Goal: Task Accomplishment & Management: Complete application form

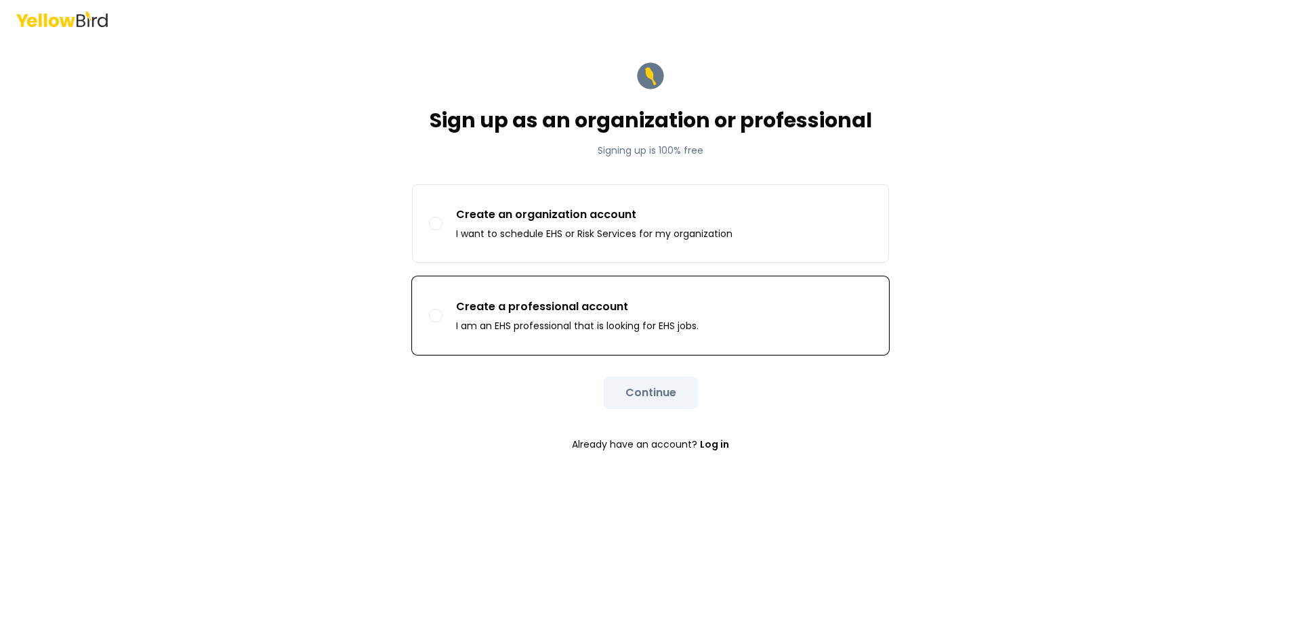
click at [430, 302] on label "Create a professional account I am an EHS professional that is looking for EHS …" at bounding box center [651, 315] width 476 height 77
click at [430, 309] on button "Create a professional account I am an EHS professional that is looking for EHS …" at bounding box center [436, 316] width 14 height 14
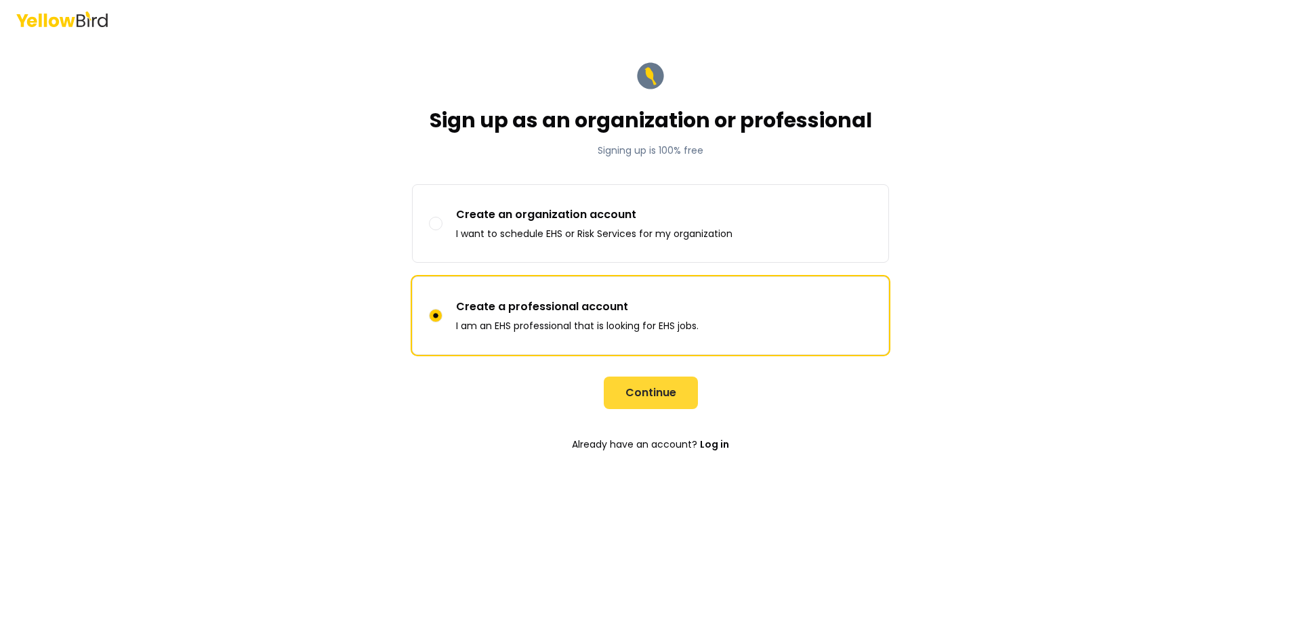
click at [637, 397] on button "Continue" at bounding box center [651, 393] width 94 height 33
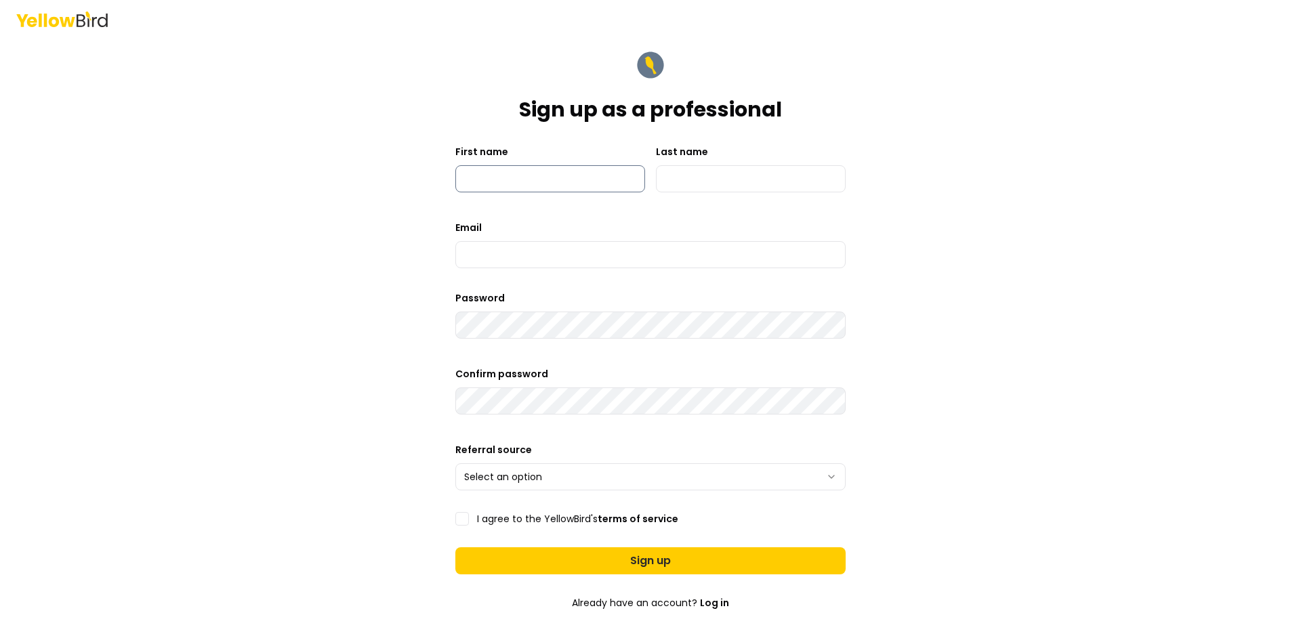
click at [512, 183] on input "First name" at bounding box center [550, 178] width 190 height 27
type input "*******"
type input "*****"
type input "**********"
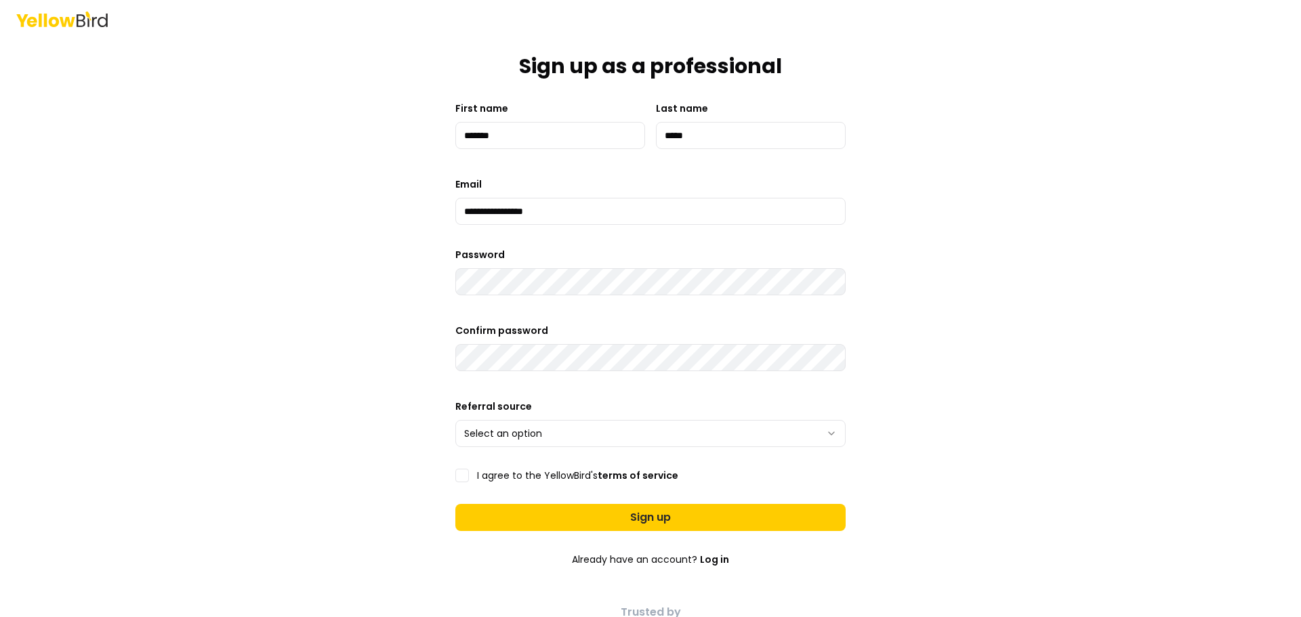
scroll to position [68, 0]
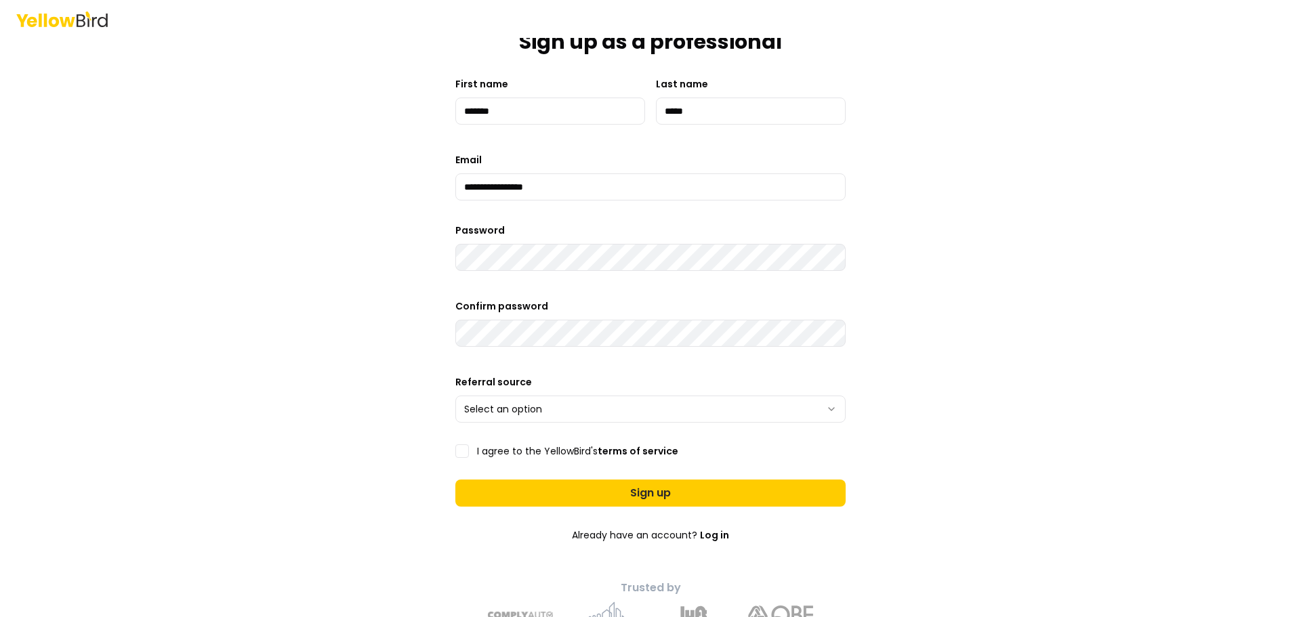
click at [521, 411] on html "**********" at bounding box center [650, 308] width 1301 height 617
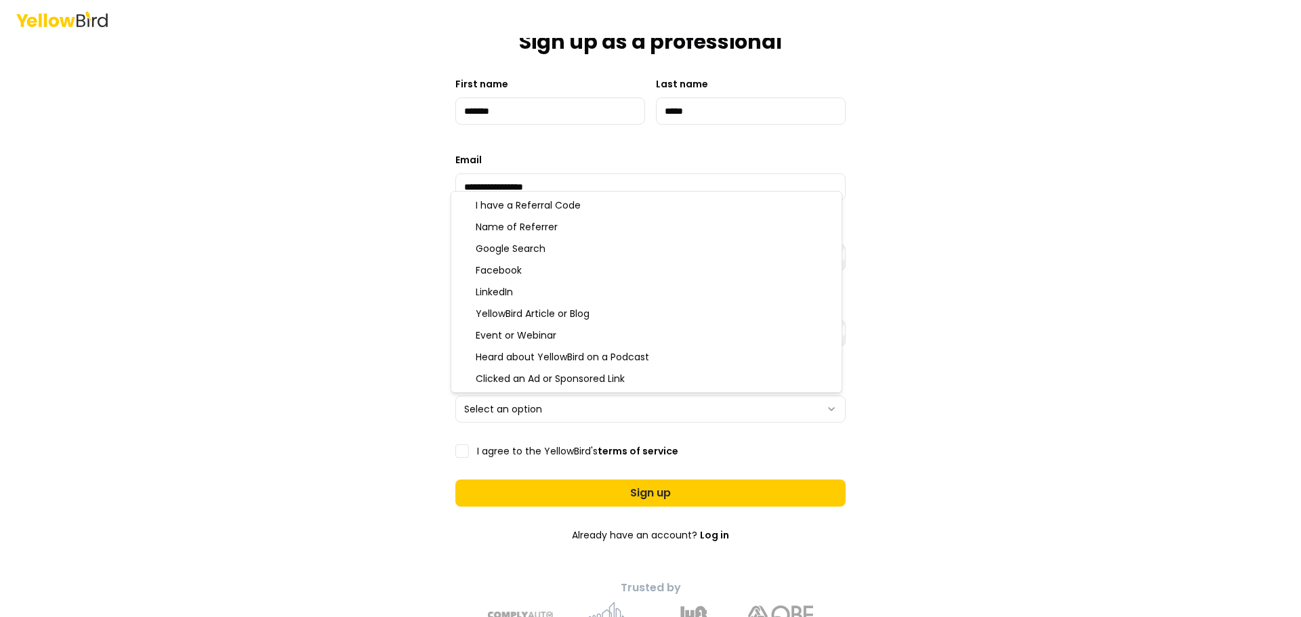
select select "**********"
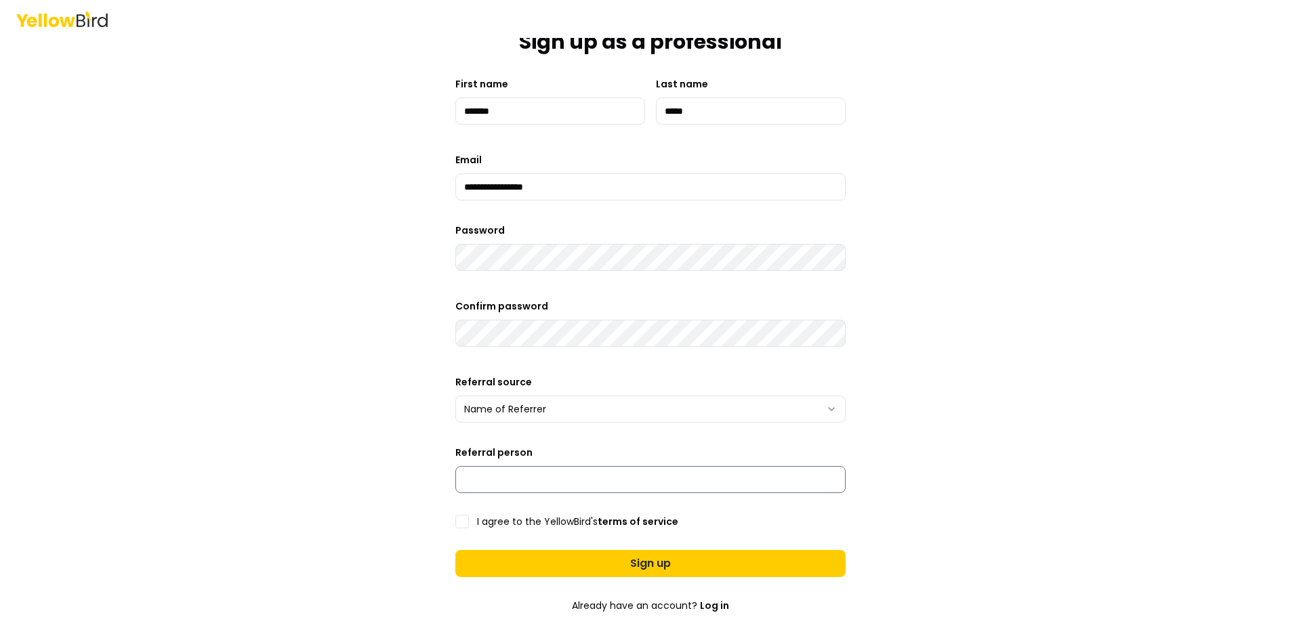
click at [480, 479] on input "Referral person" at bounding box center [650, 479] width 390 height 27
type input "**********"
click at [455, 523] on button "I agree to the YellowBird's terms of service" at bounding box center [462, 522] width 14 height 14
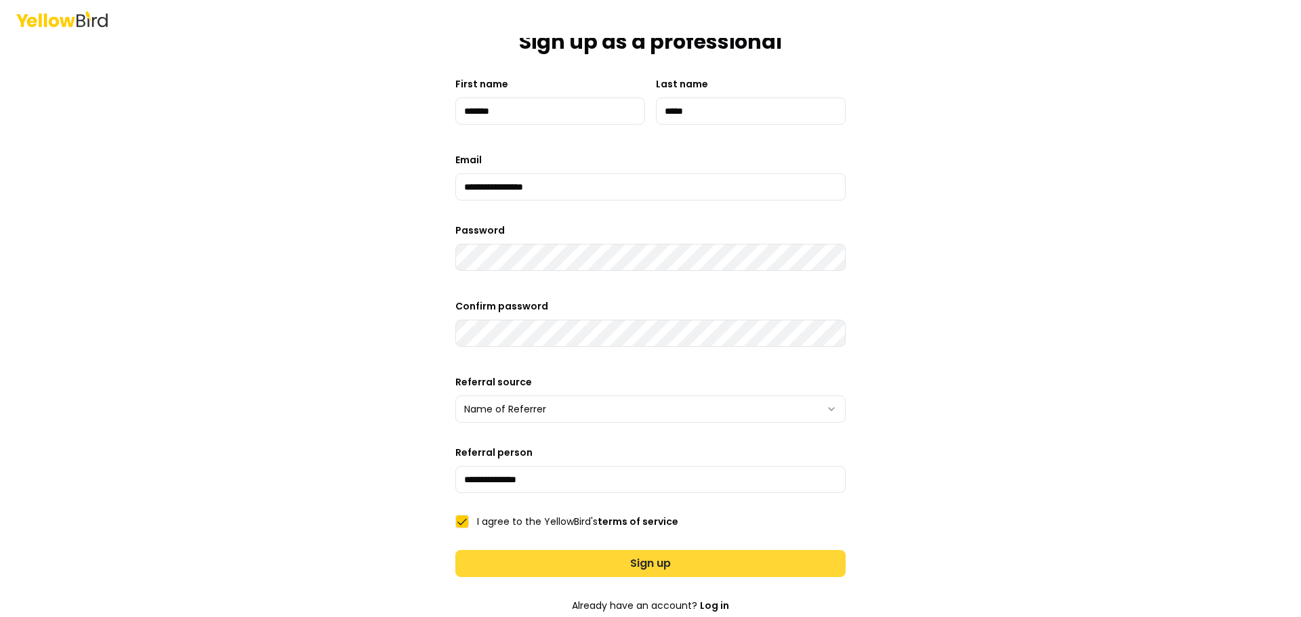
click at [508, 562] on button "Sign up" at bounding box center [650, 563] width 390 height 27
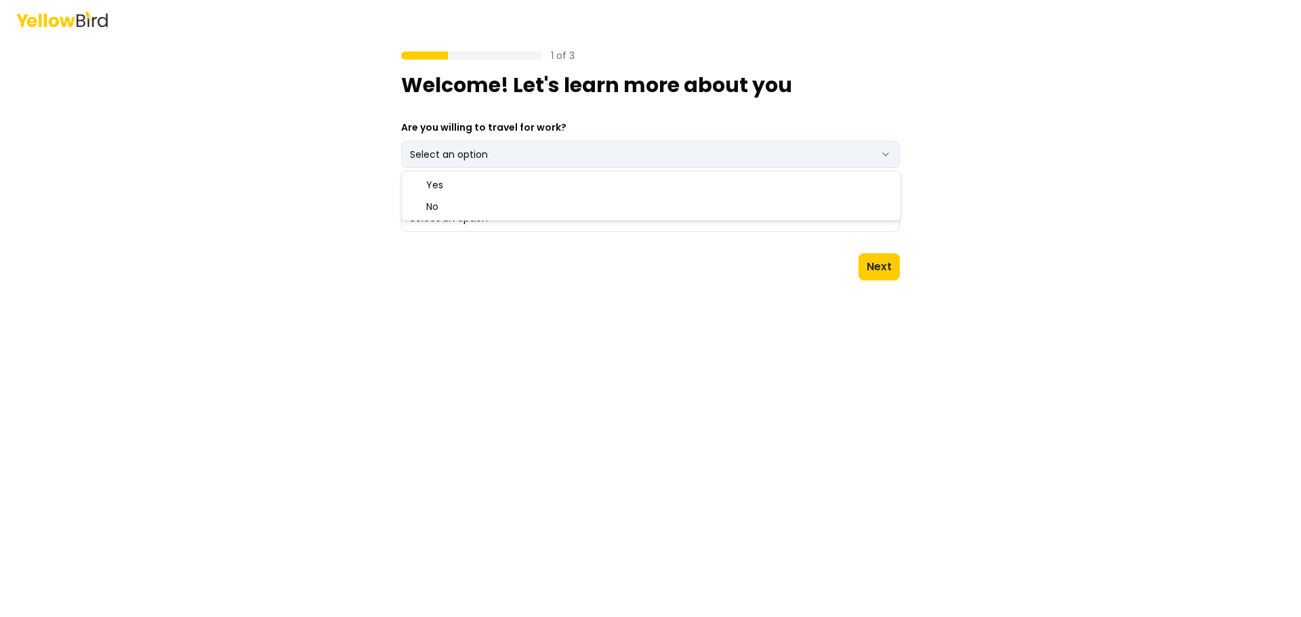
click at [558, 148] on html "1 of 3 Welcome! Let's learn more about you Are you willing to travel for work? …" at bounding box center [650, 308] width 1301 height 617
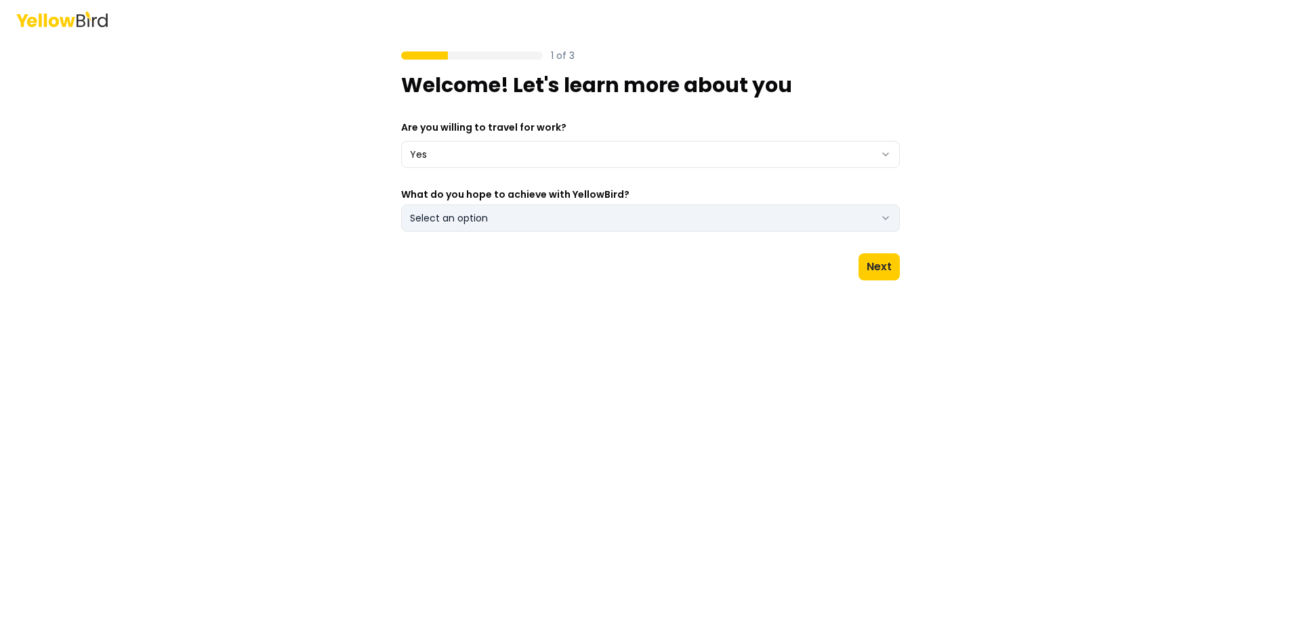
click at [482, 215] on button "Select an option" at bounding box center [650, 218] width 499 height 27
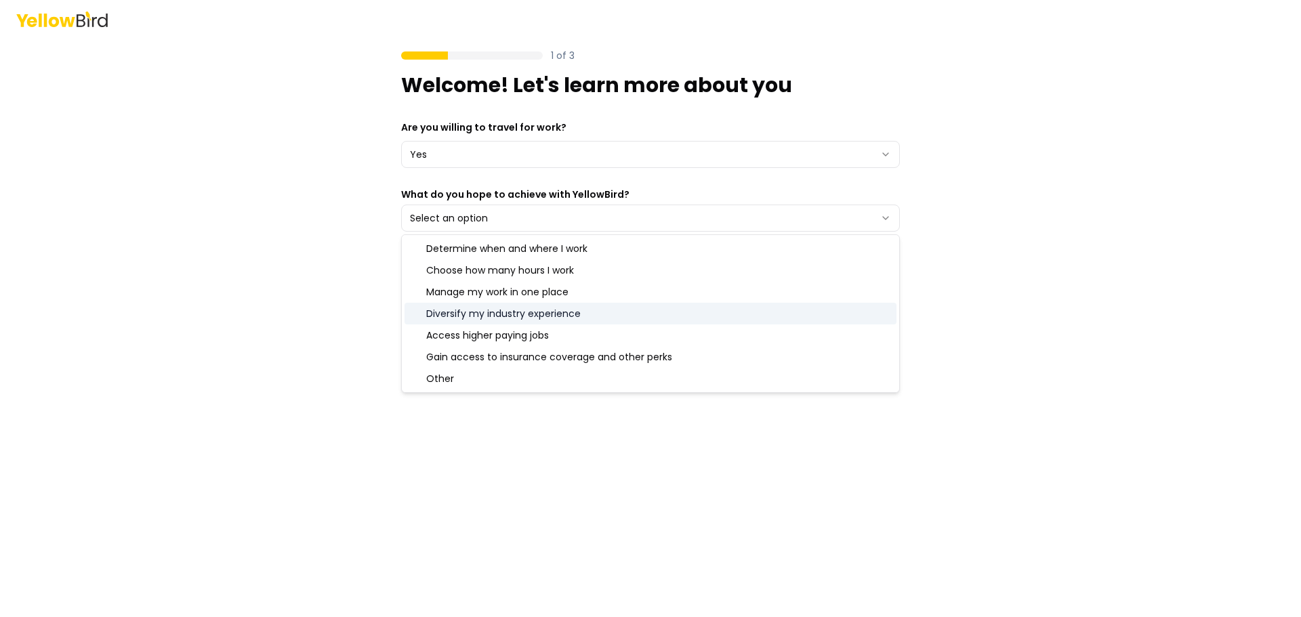
click at [461, 317] on div "Diversify my industry experience" at bounding box center [651, 314] width 492 height 22
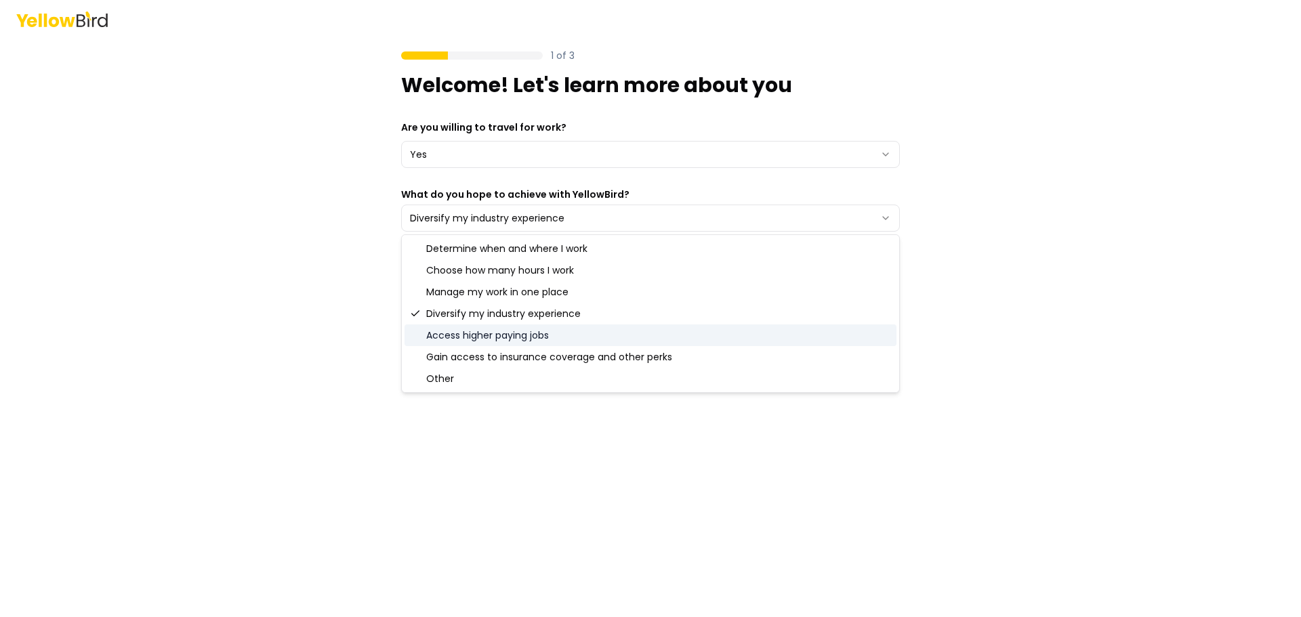
click at [455, 331] on div "Access higher paying jobs" at bounding box center [651, 336] width 492 height 22
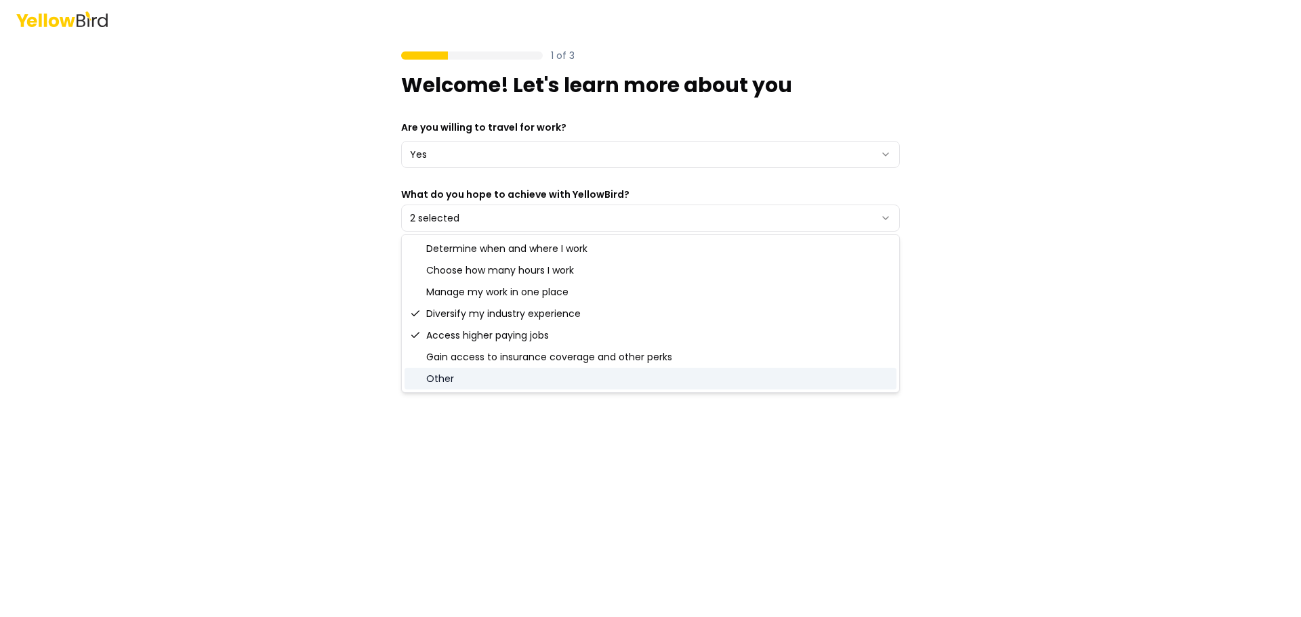
click at [1093, 385] on div "1 of 3 Welcome! Let's learn more about you Are you willing to travel for work? …" at bounding box center [650, 308] width 1301 height 617
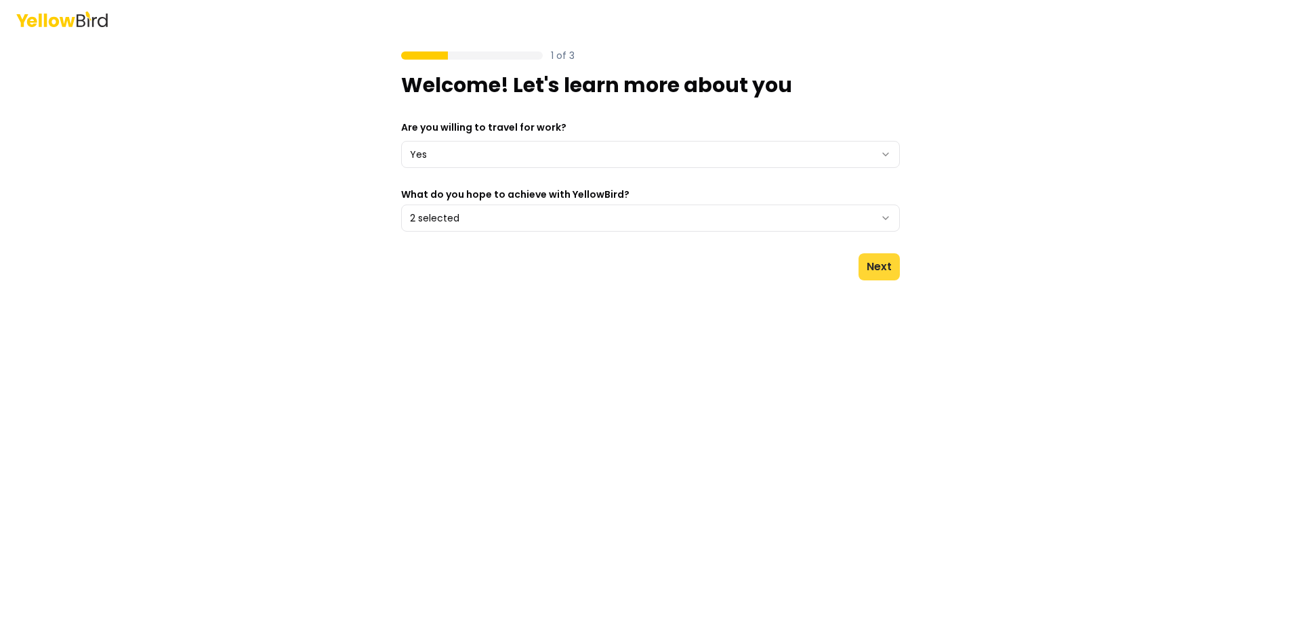
click at [877, 267] on button "Next" at bounding box center [878, 266] width 41 height 27
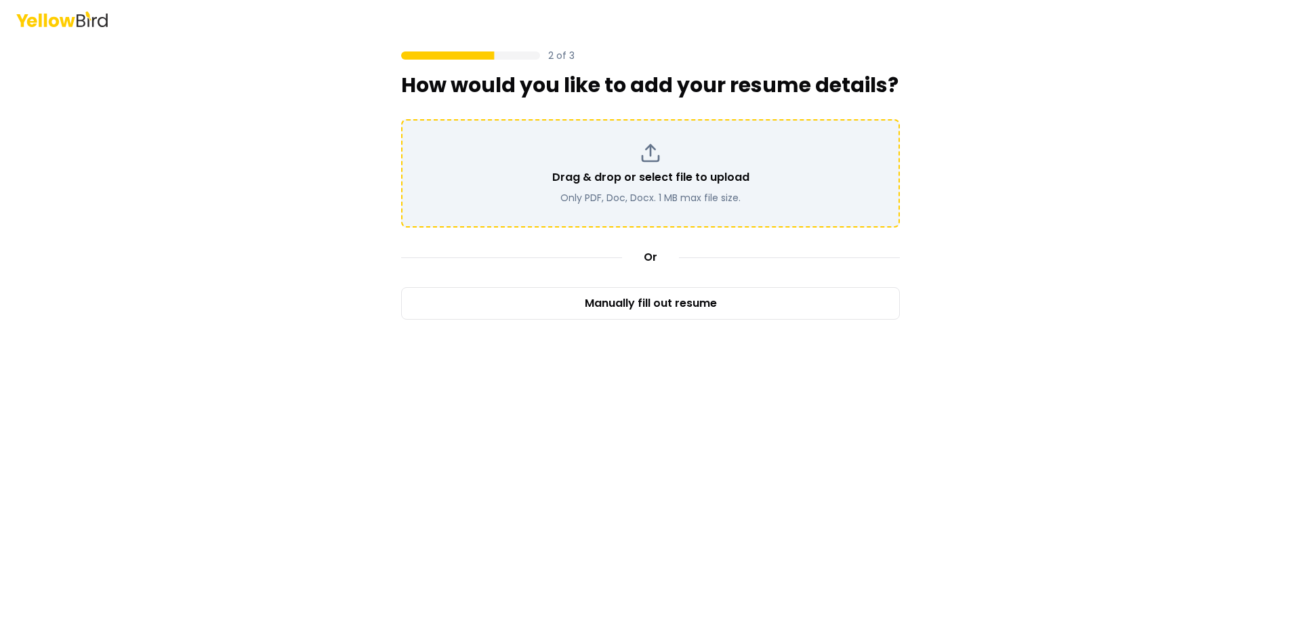
click at [629, 163] on div "Drag & drop or select file to upload Only PDF, Doc, Docx. 1 MB max file size." at bounding box center [650, 173] width 474 height 62
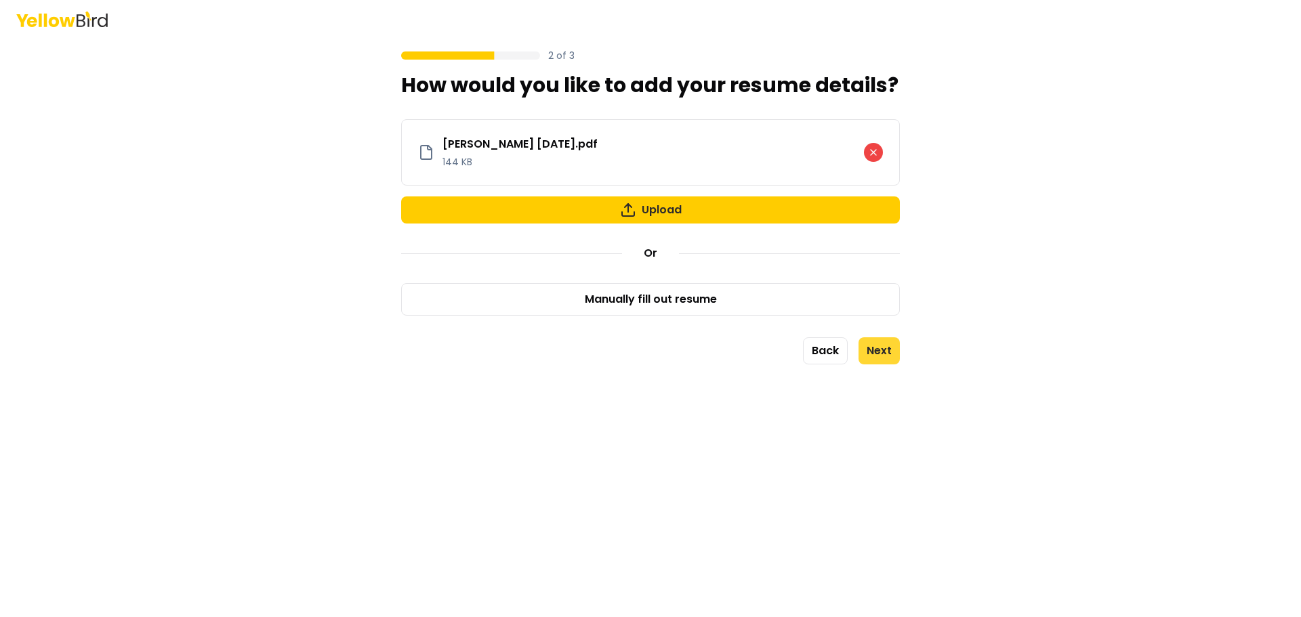
click at [890, 349] on button "Next" at bounding box center [878, 350] width 41 height 27
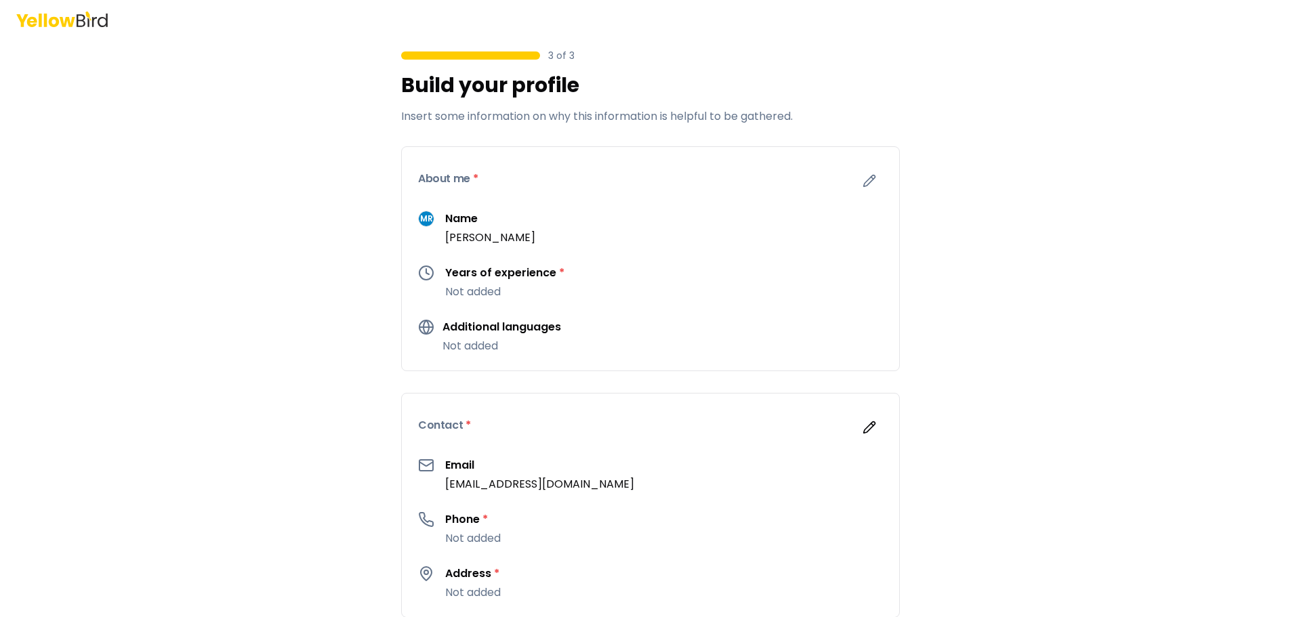
click at [473, 272] on h3 "Years of experience *" at bounding box center [504, 273] width 119 height 16
click at [865, 182] on icon "button" at bounding box center [870, 181] width 12 height 12
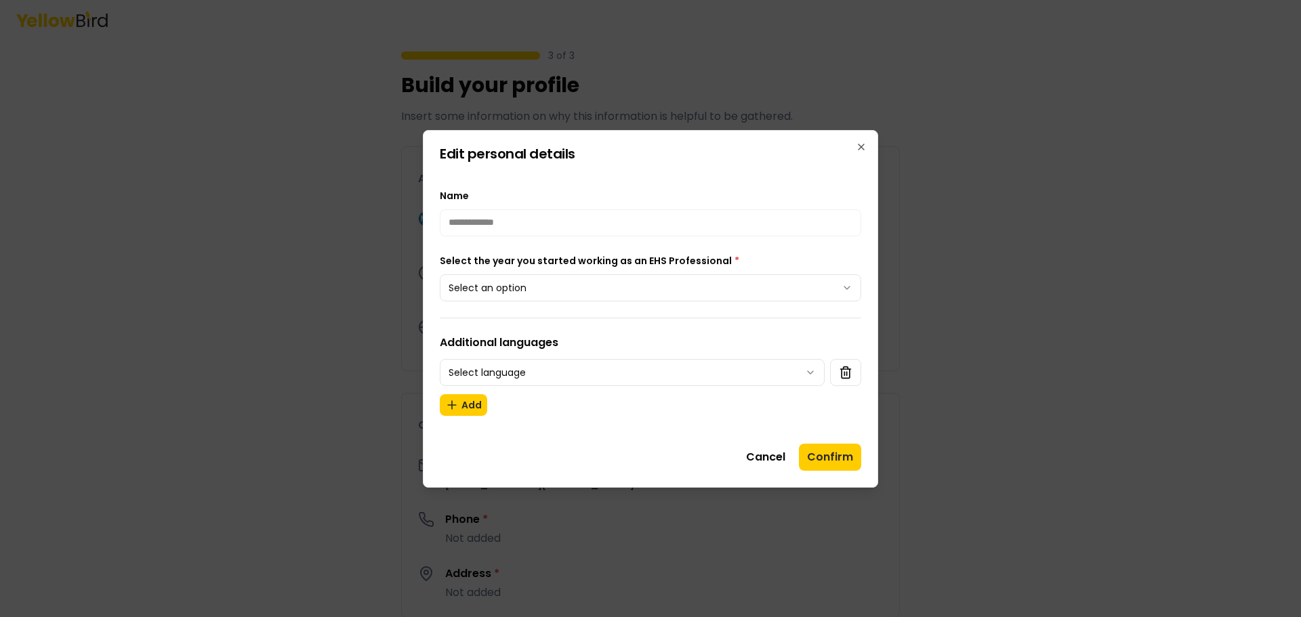
click at [507, 295] on body "**********" at bounding box center [650, 308] width 1301 height 617
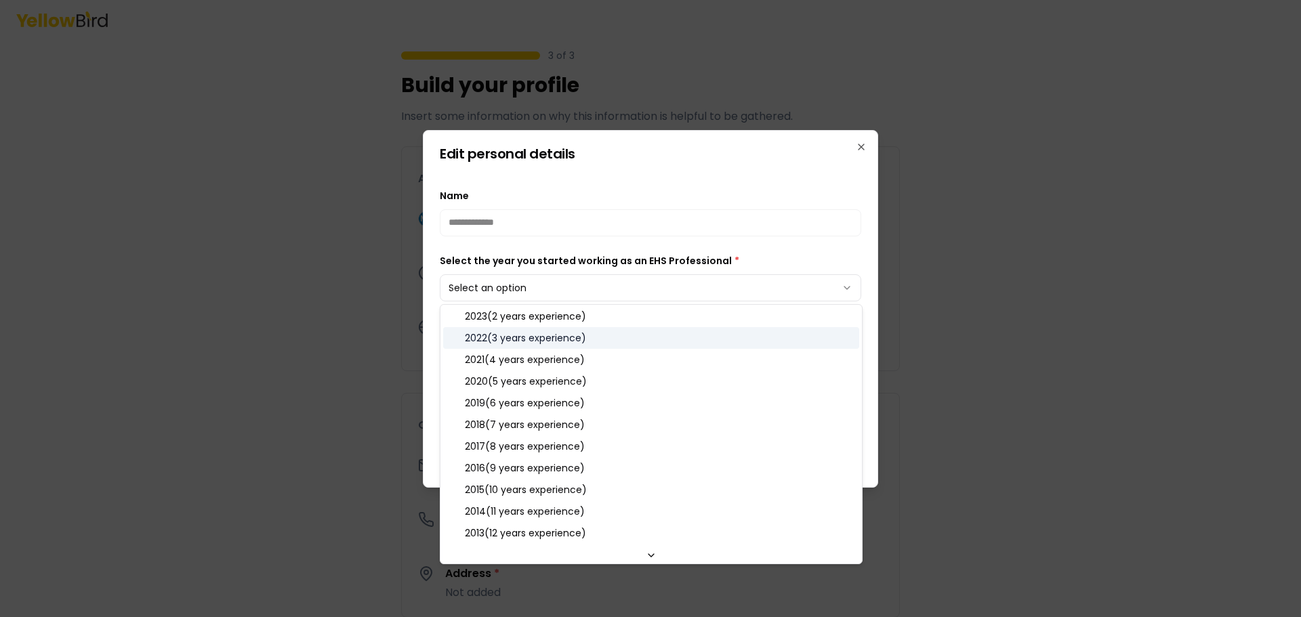
scroll to position [68, 0]
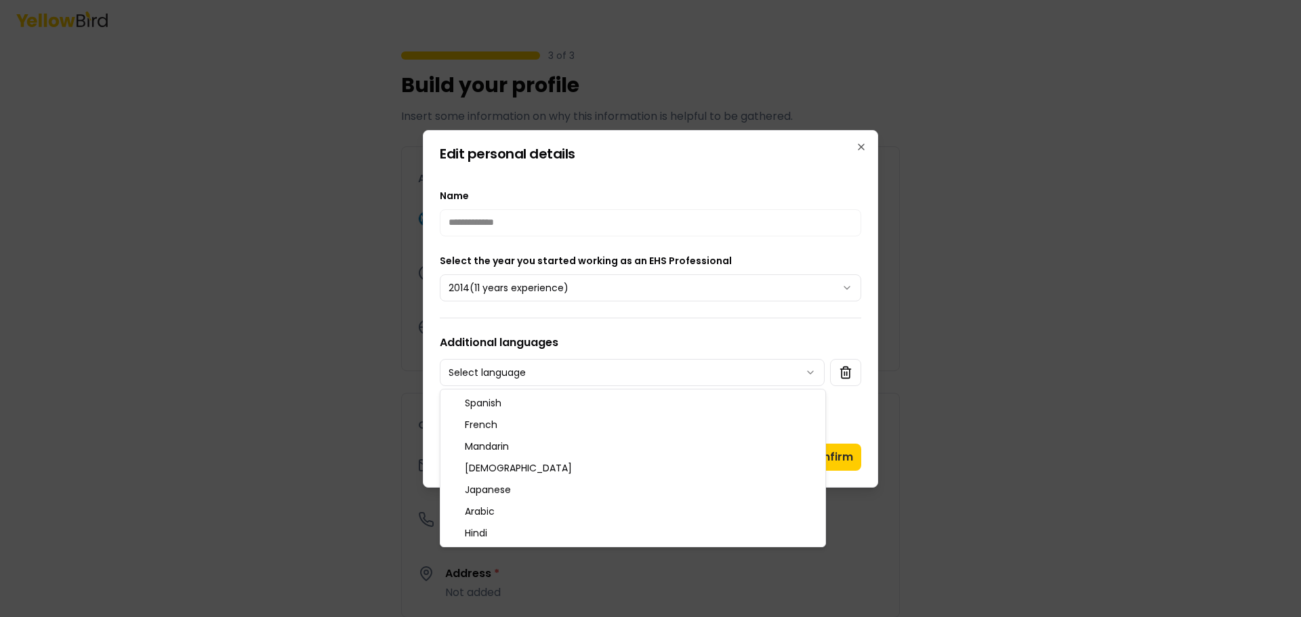
click at [509, 377] on body "**********" at bounding box center [650, 308] width 1301 height 617
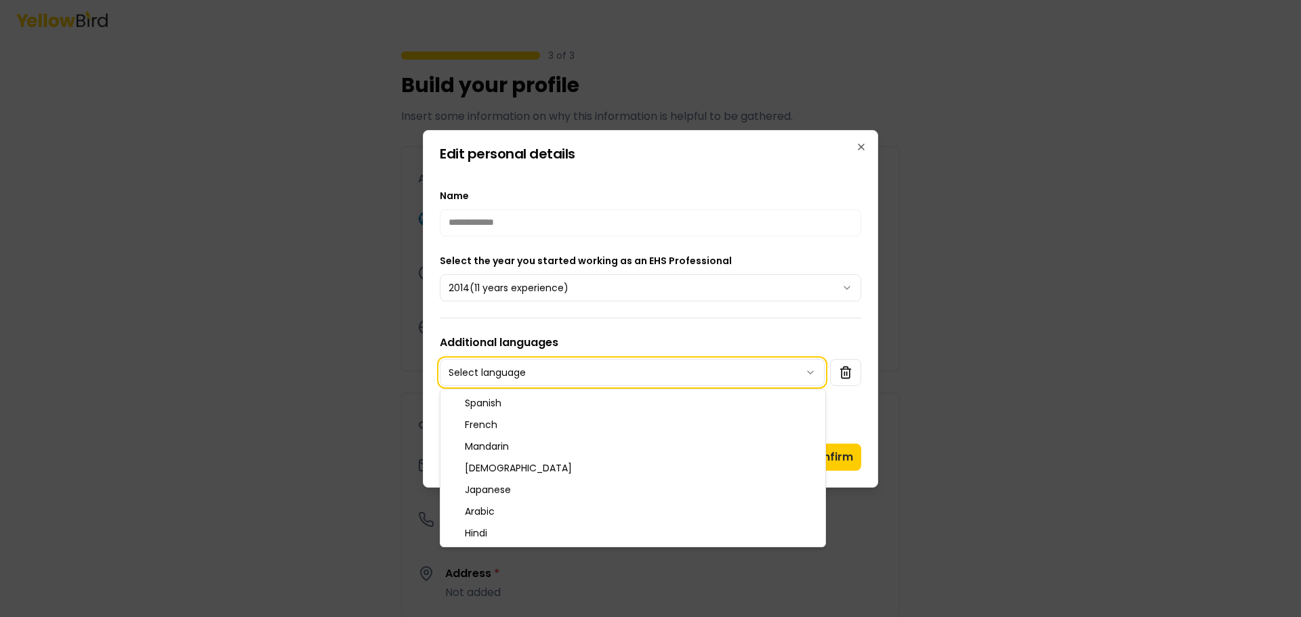
click at [509, 376] on body "**********" at bounding box center [650, 308] width 1301 height 617
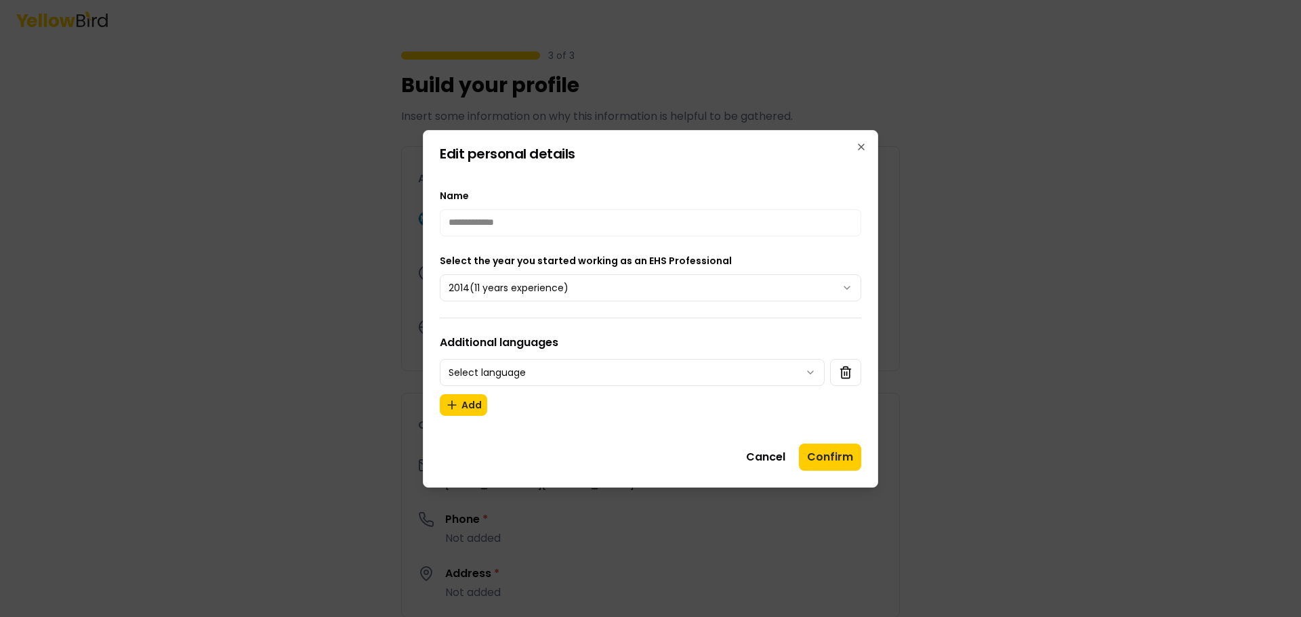
click at [631, 285] on body "**********" at bounding box center [650, 308] width 1301 height 617
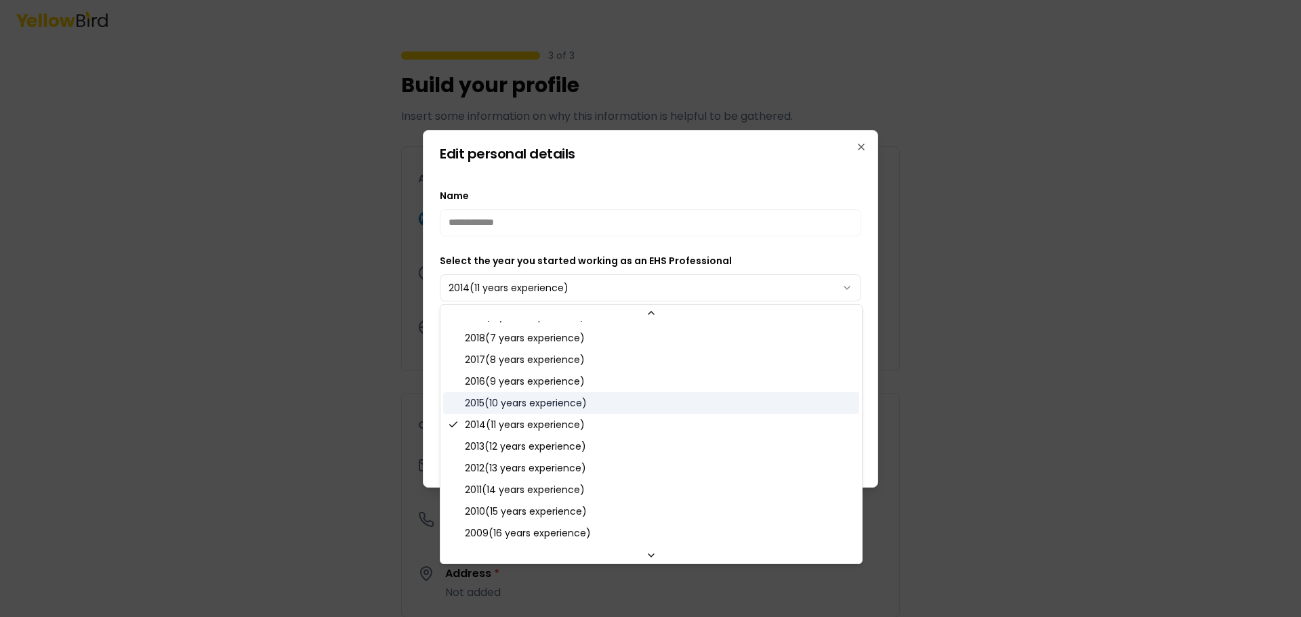
scroll to position [172, 0]
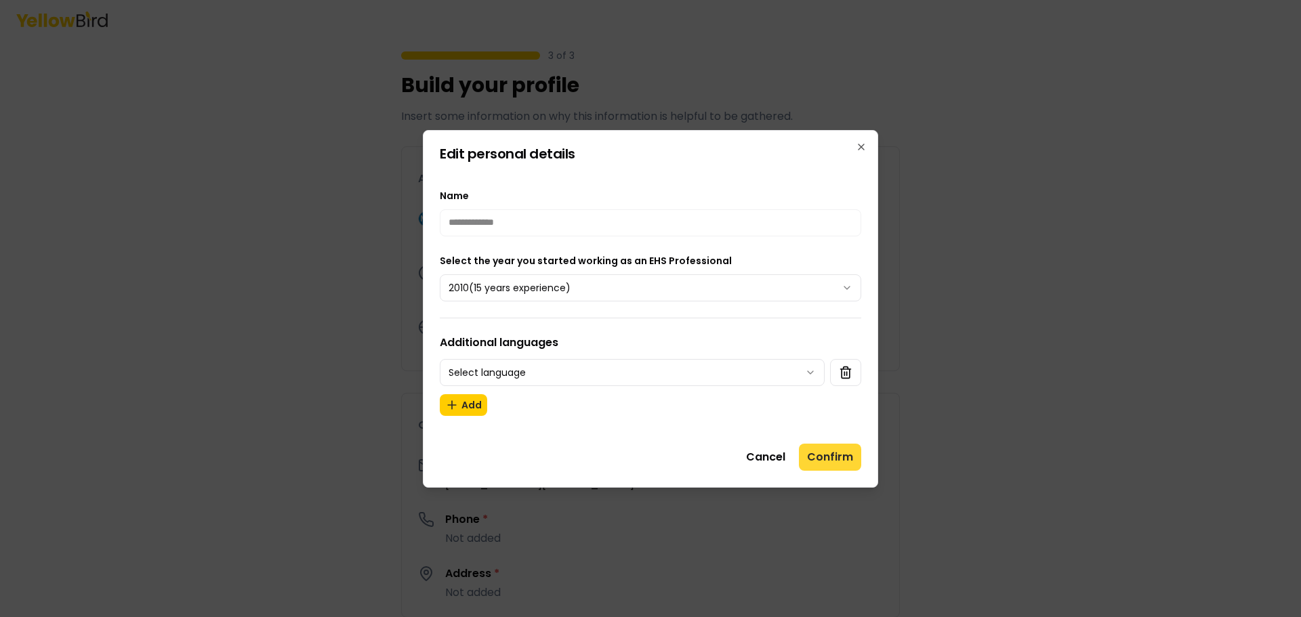
click at [835, 456] on button "Confirm" at bounding box center [830, 457] width 62 height 27
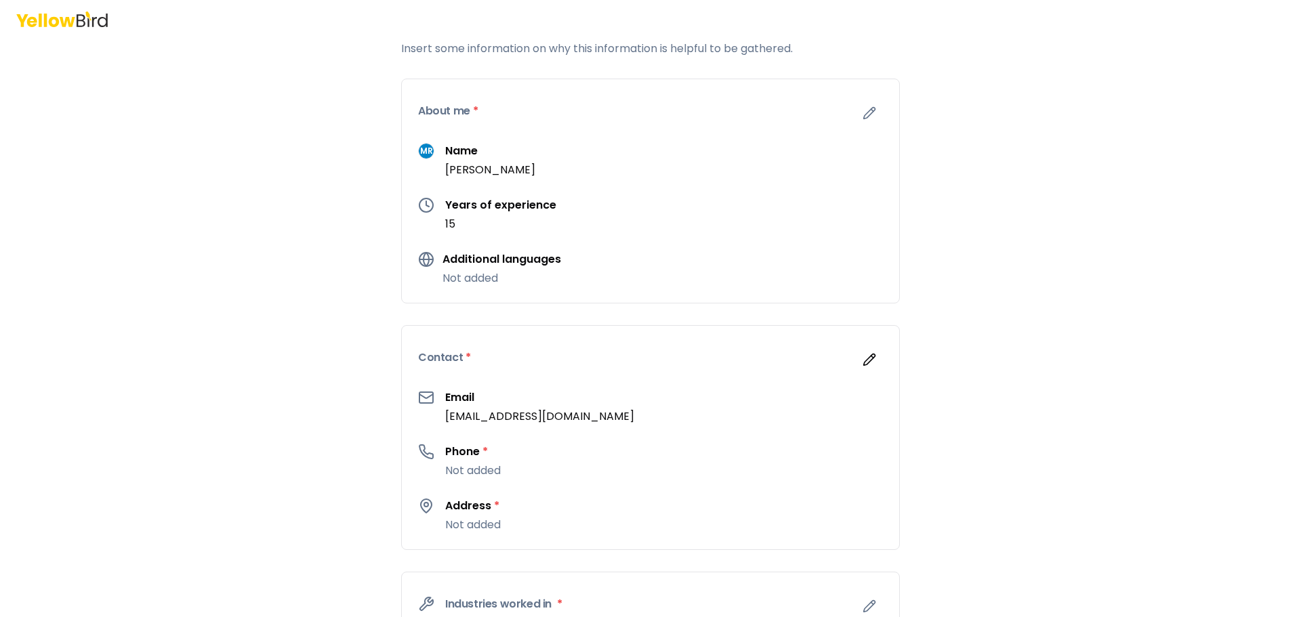
scroll to position [136, 0]
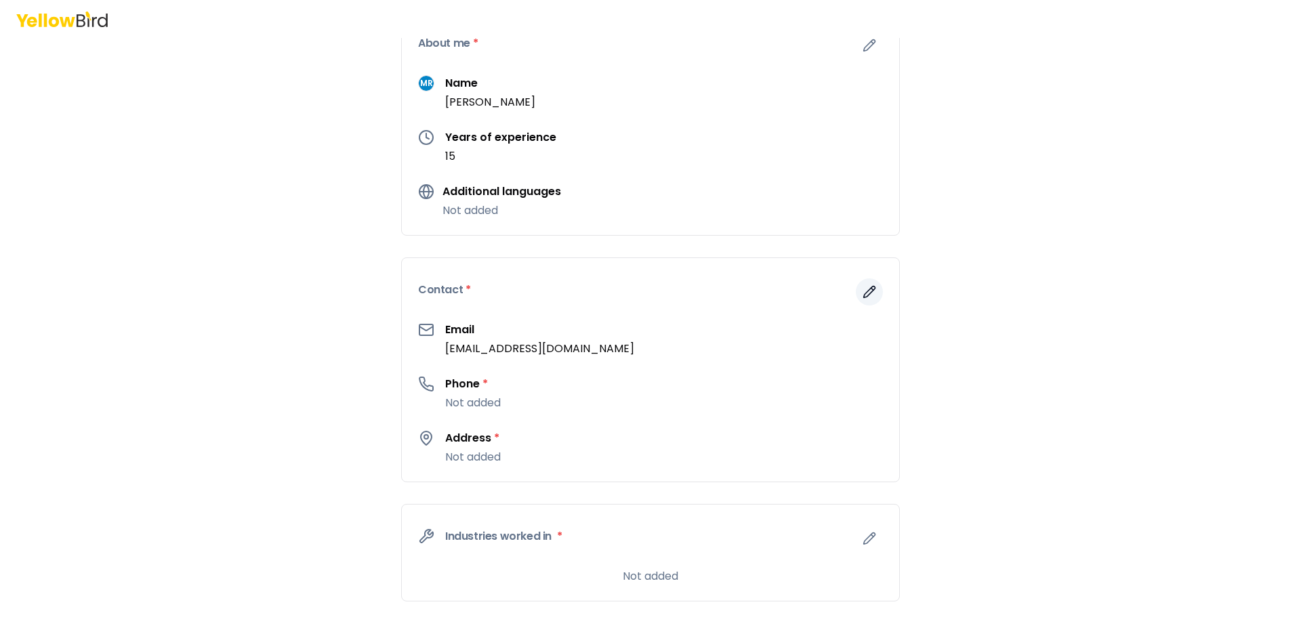
click at [863, 287] on icon "button" at bounding box center [870, 292] width 14 height 14
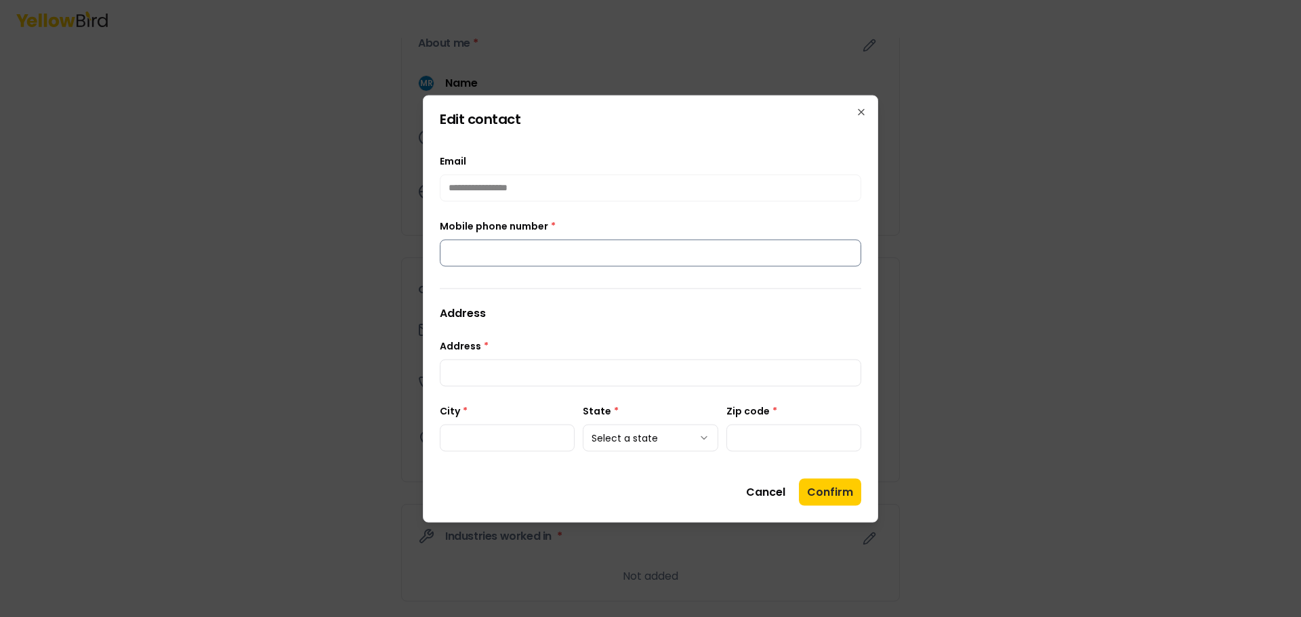
click at [594, 249] on input "Mobile phone number *" at bounding box center [650, 252] width 421 height 27
type input "**********"
type input "******"
type input "*****"
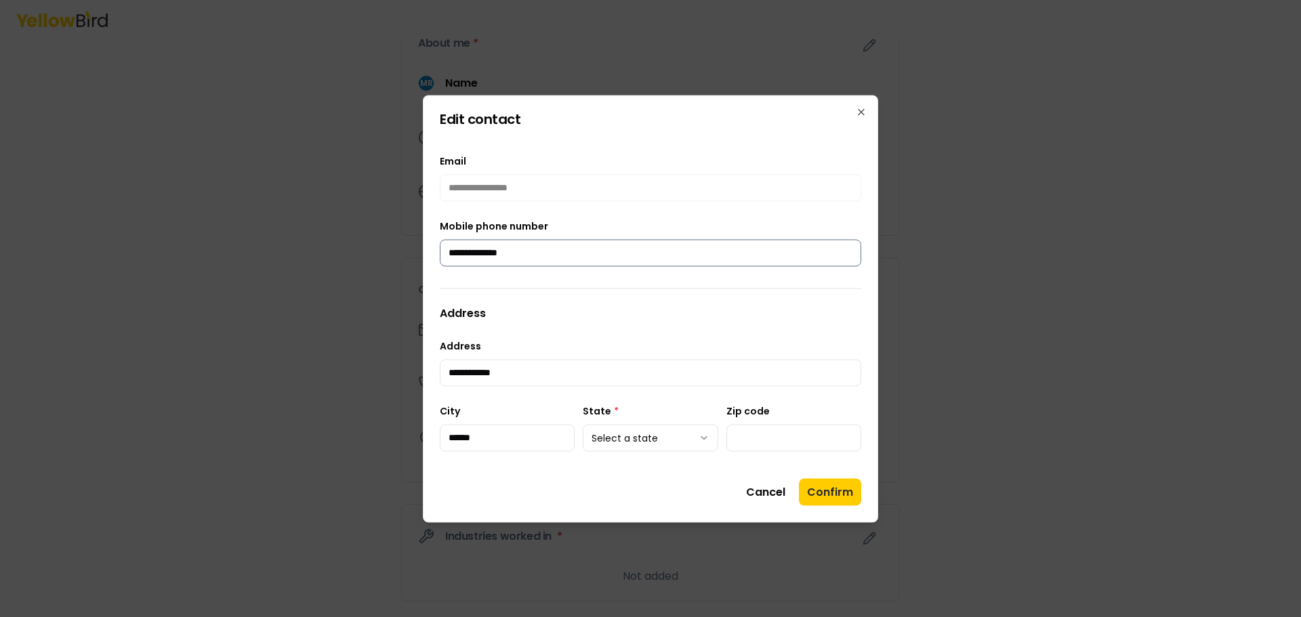
type input "**********"
click at [646, 442] on body "**********" at bounding box center [650, 308] width 1301 height 617
click at [846, 493] on button "Confirm" at bounding box center [830, 491] width 62 height 27
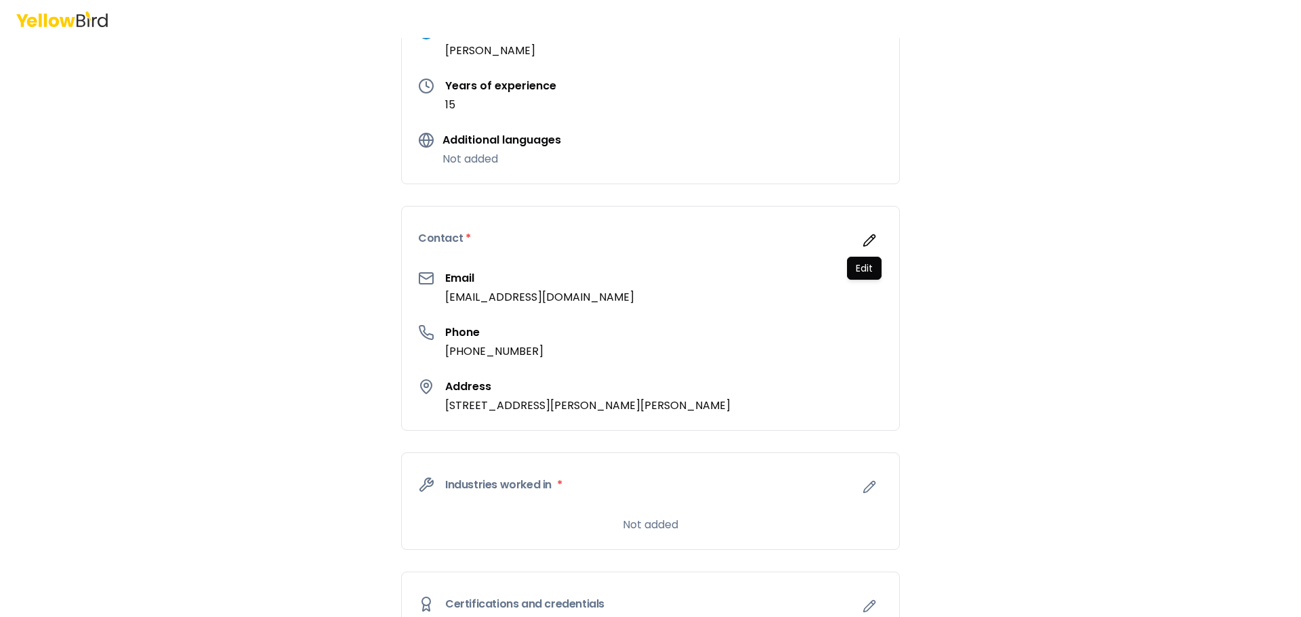
scroll to position [271, 0]
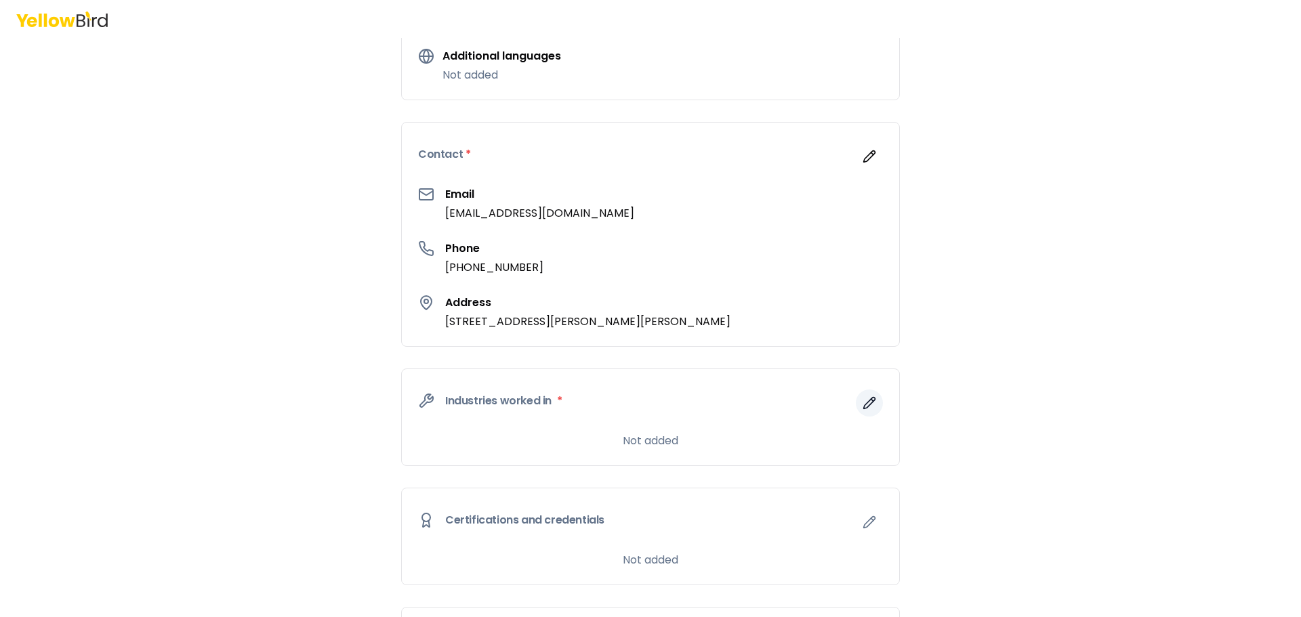
click at [865, 399] on icon "button" at bounding box center [870, 403] width 14 height 14
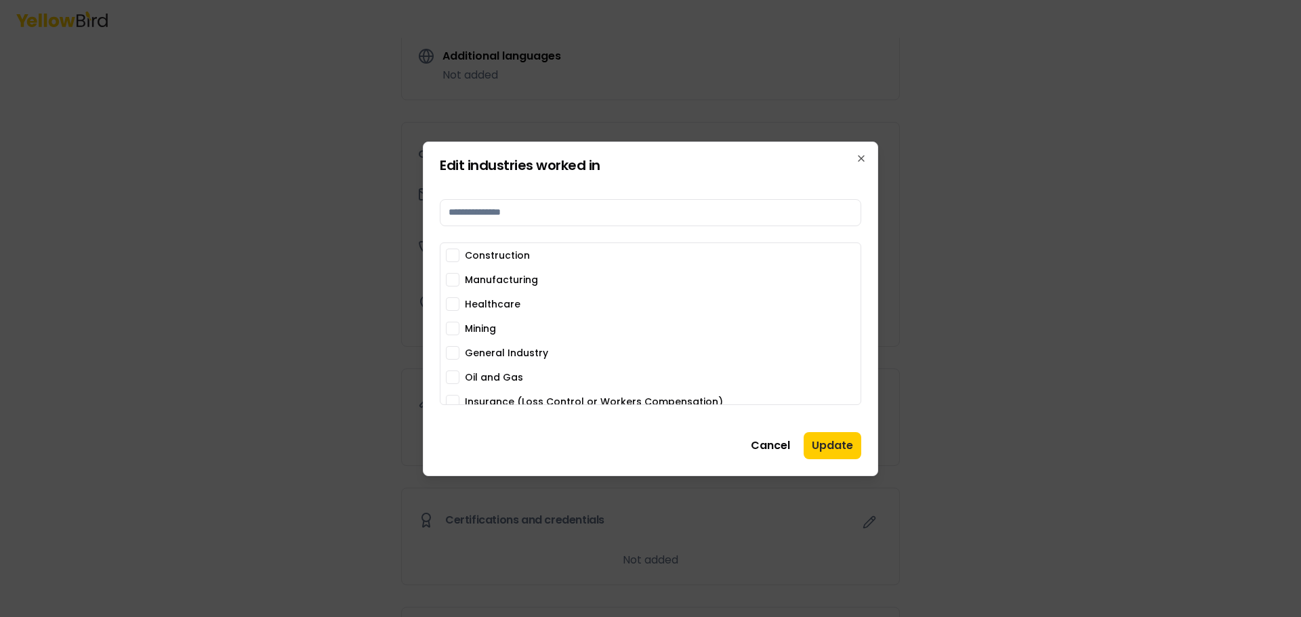
click at [453, 258] on button "Construction" at bounding box center [453, 256] width 14 height 14
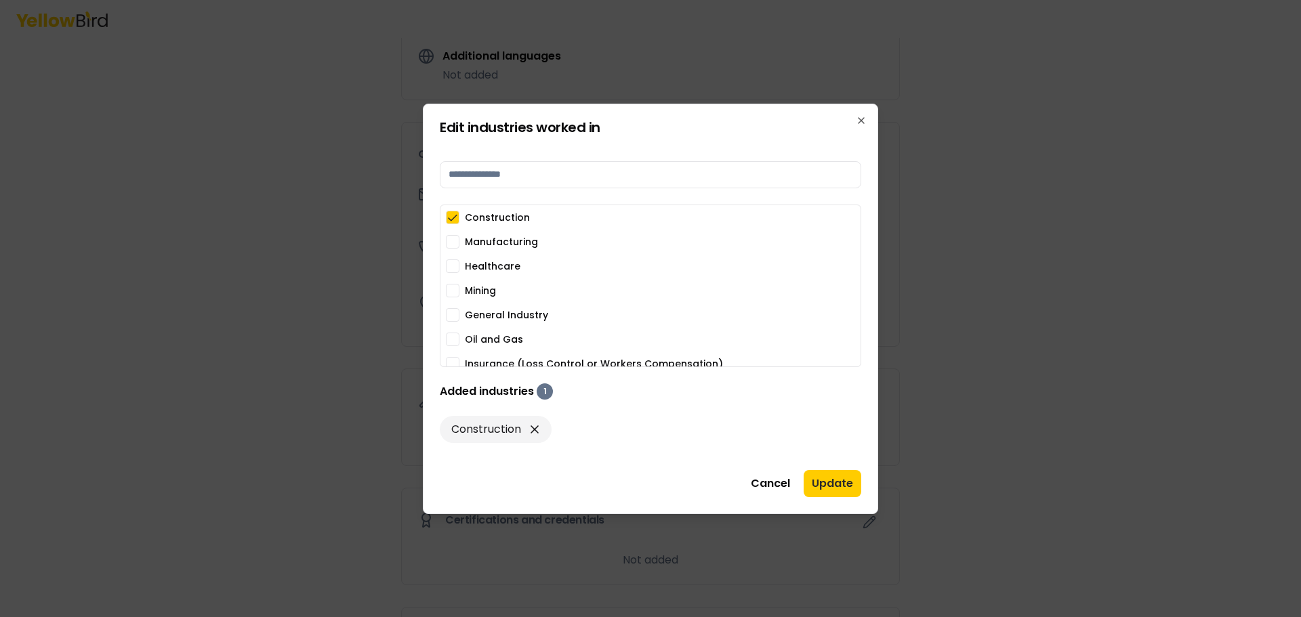
click at [449, 268] on button "Healthcare" at bounding box center [453, 267] width 14 height 14
click at [452, 312] on button "General Industry" at bounding box center [453, 315] width 14 height 14
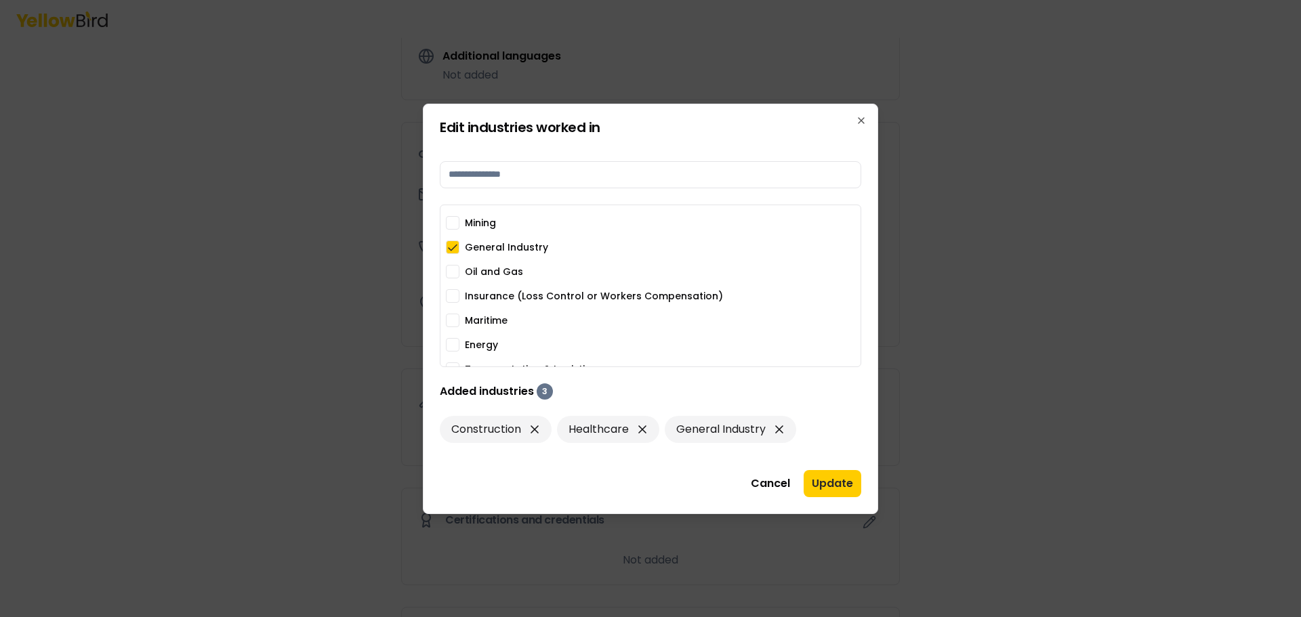
click at [453, 298] on button "Insurance (Loss Control or Workers Compensation)" at bounding box center [453, 296] width 14 height 14
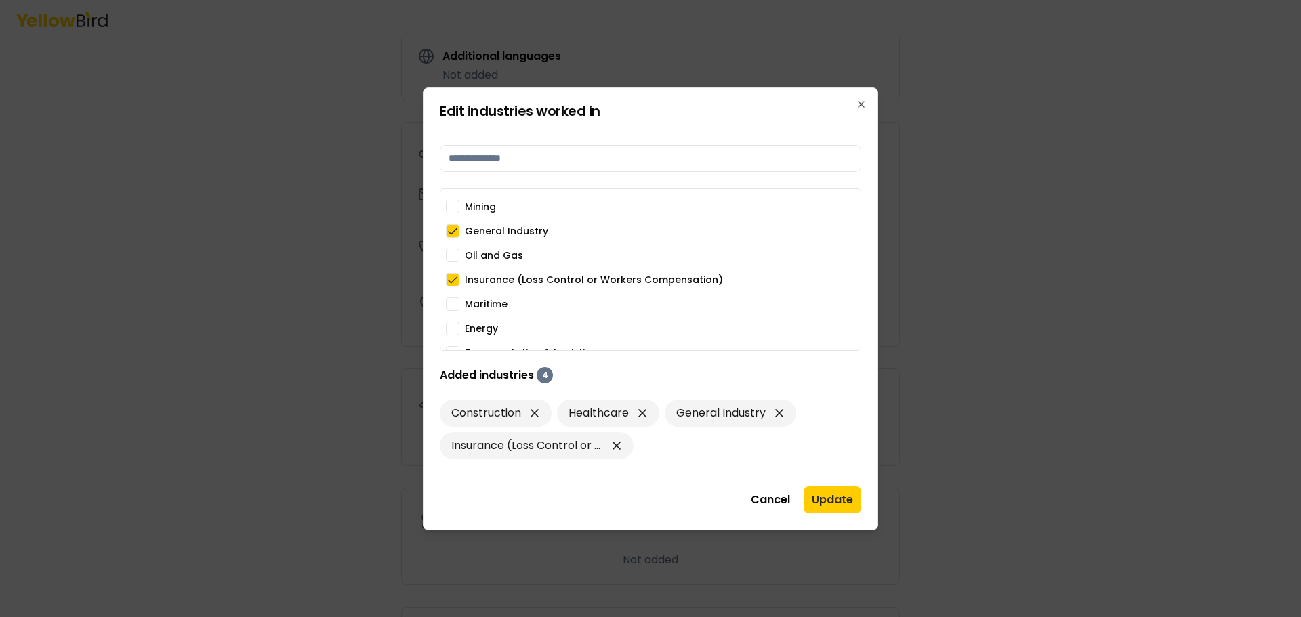
click at [454, 304] on button "Maritime" at bounding box center [453, 304] width 14 height 14
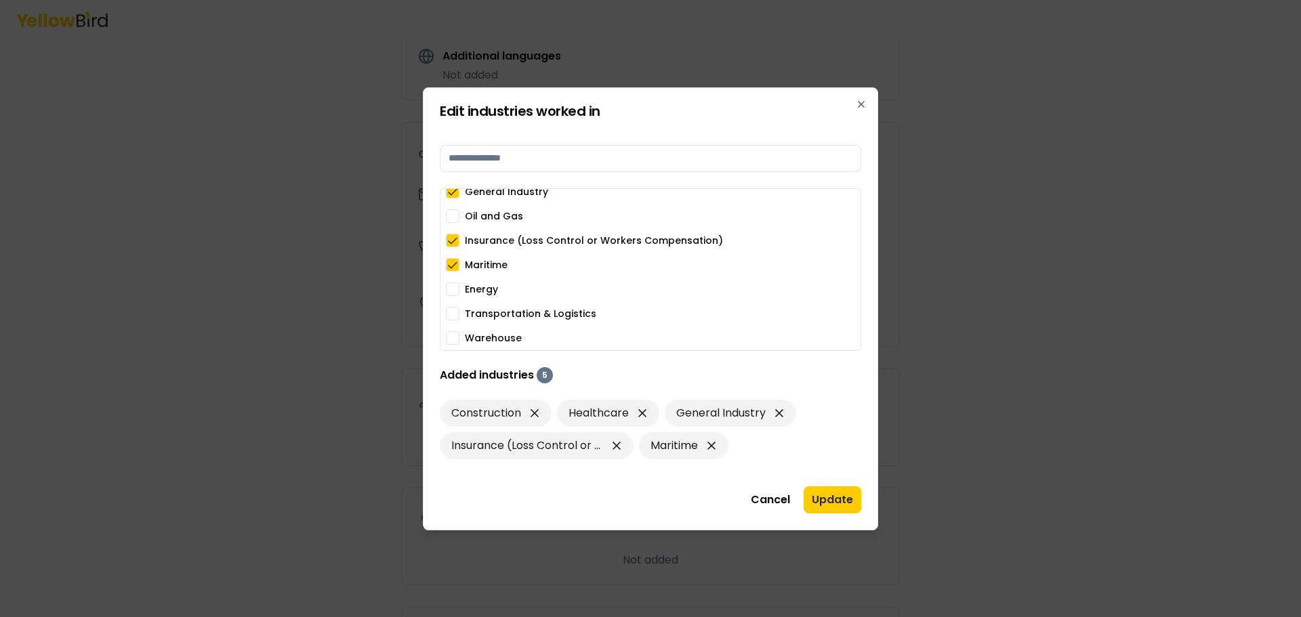
click at [448, 291] on button "Energy" at bounding box center [453, 290] width 14 height 14
click at [451, 312] on button "Transportation & Logistics" at bounding box center [453, 314] width 14 height 14
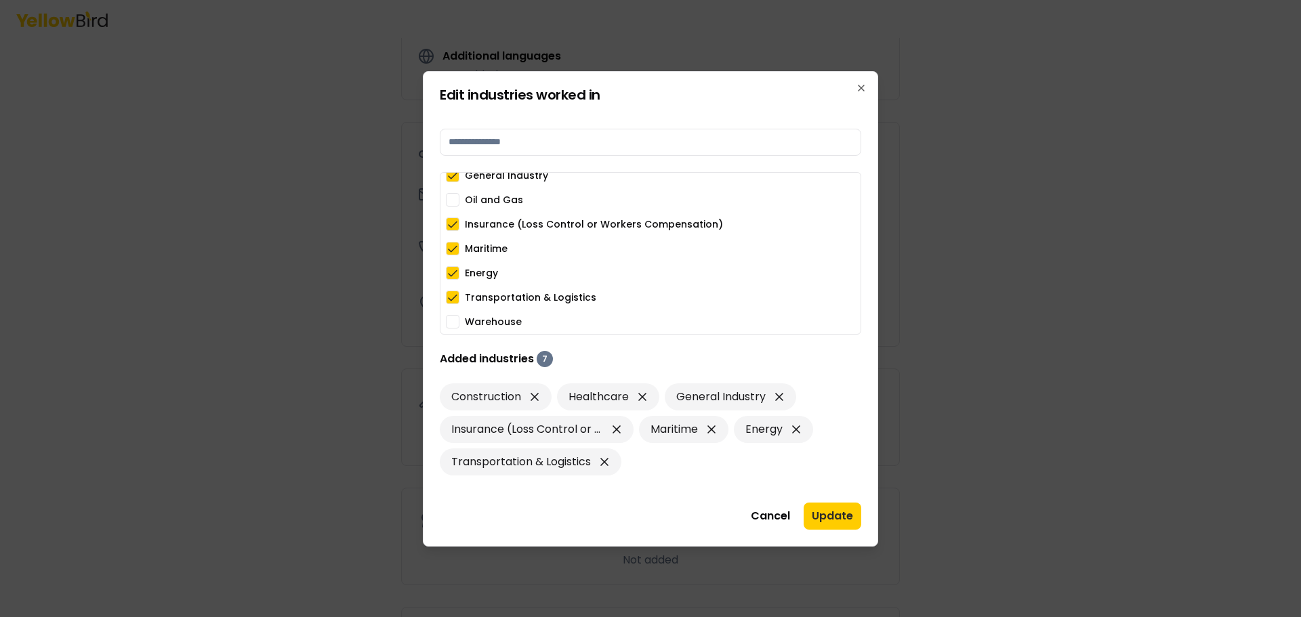
click at [449, 321] on button "Warehouse" at bounding box center [453, 322] width 14 height 14
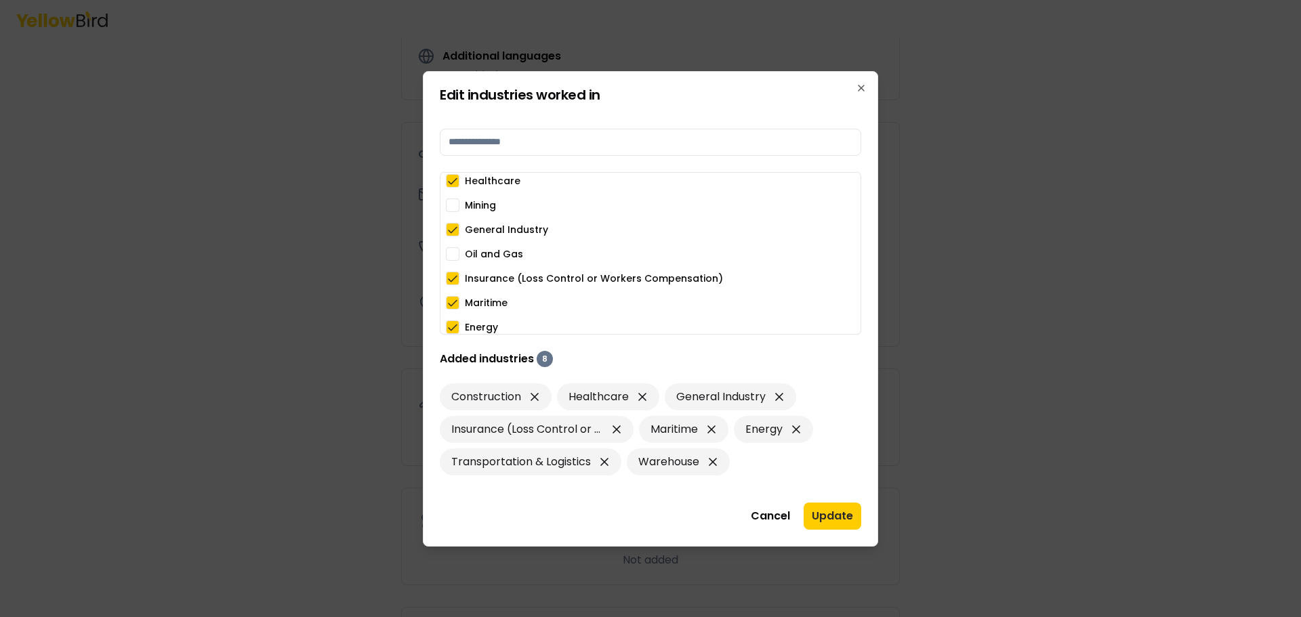
scroll to position [0, 0]
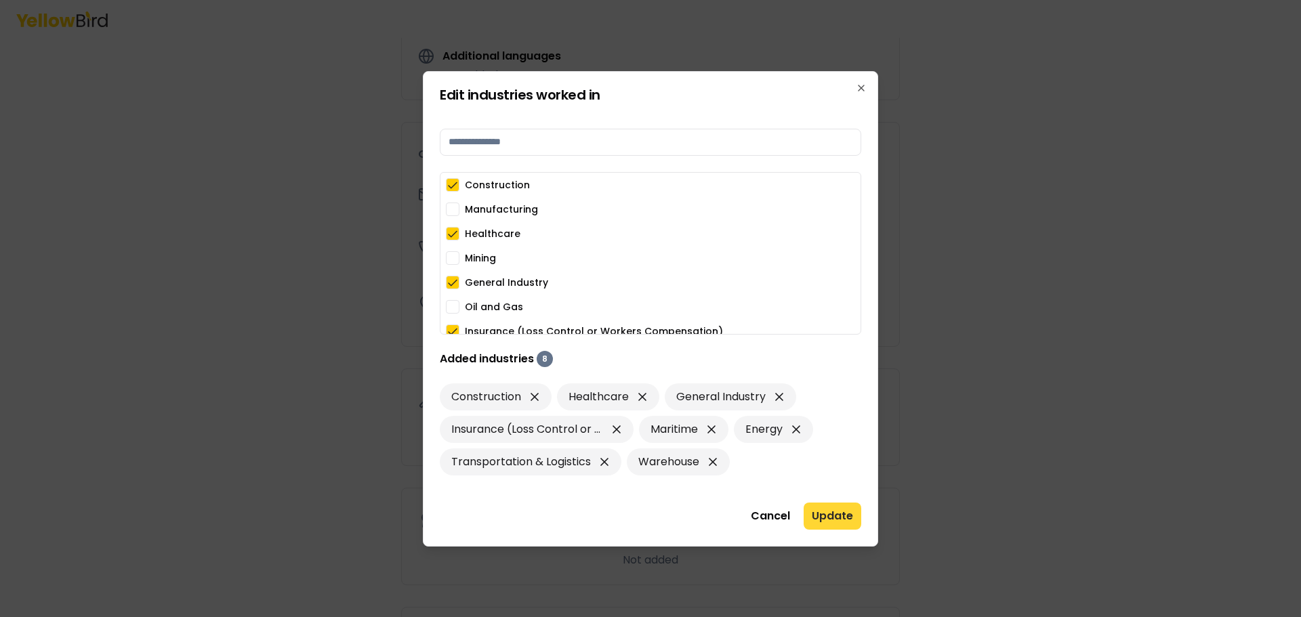
click at [852, 508] on button "Update" at bounding box center [833, 516] width 58 height 27
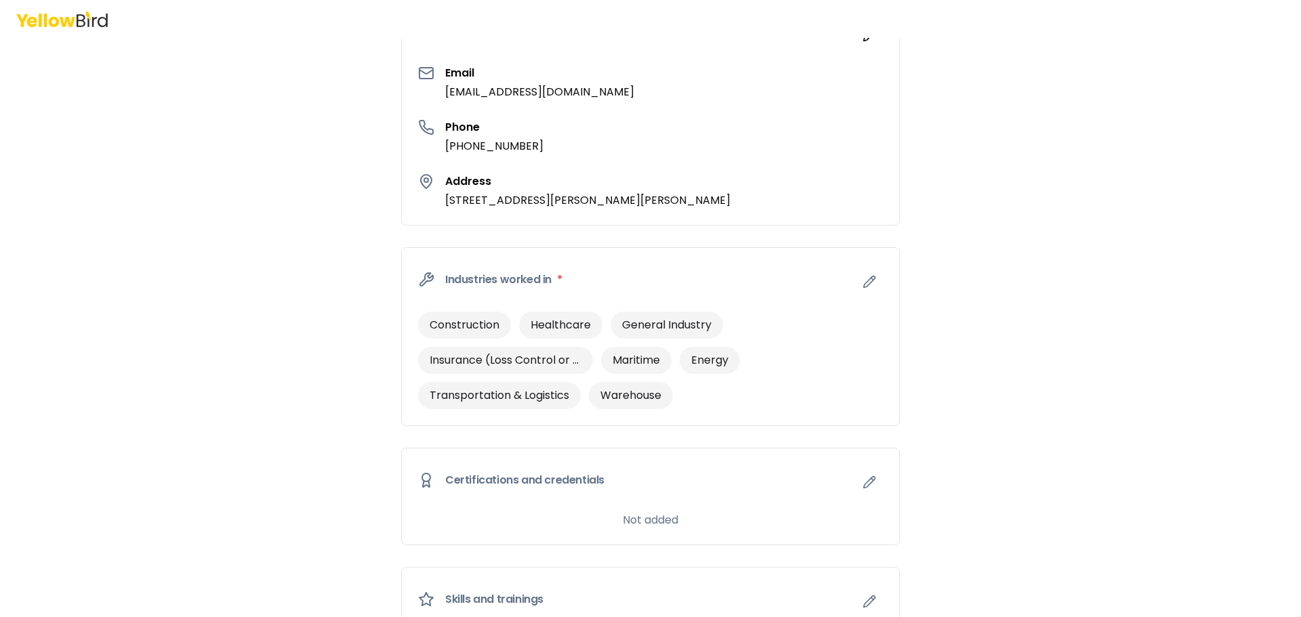
scroll to position [542, 0]
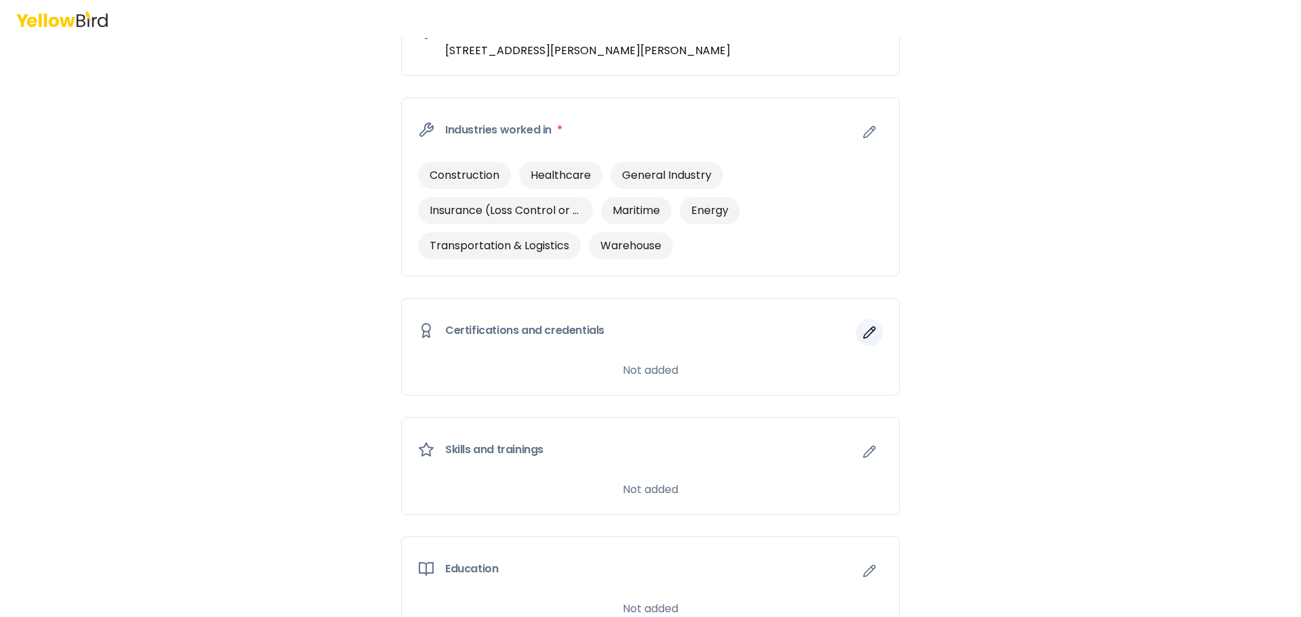
click at [864, 336] on icon "button" at bounding box center [870, 333] width 12 height 12
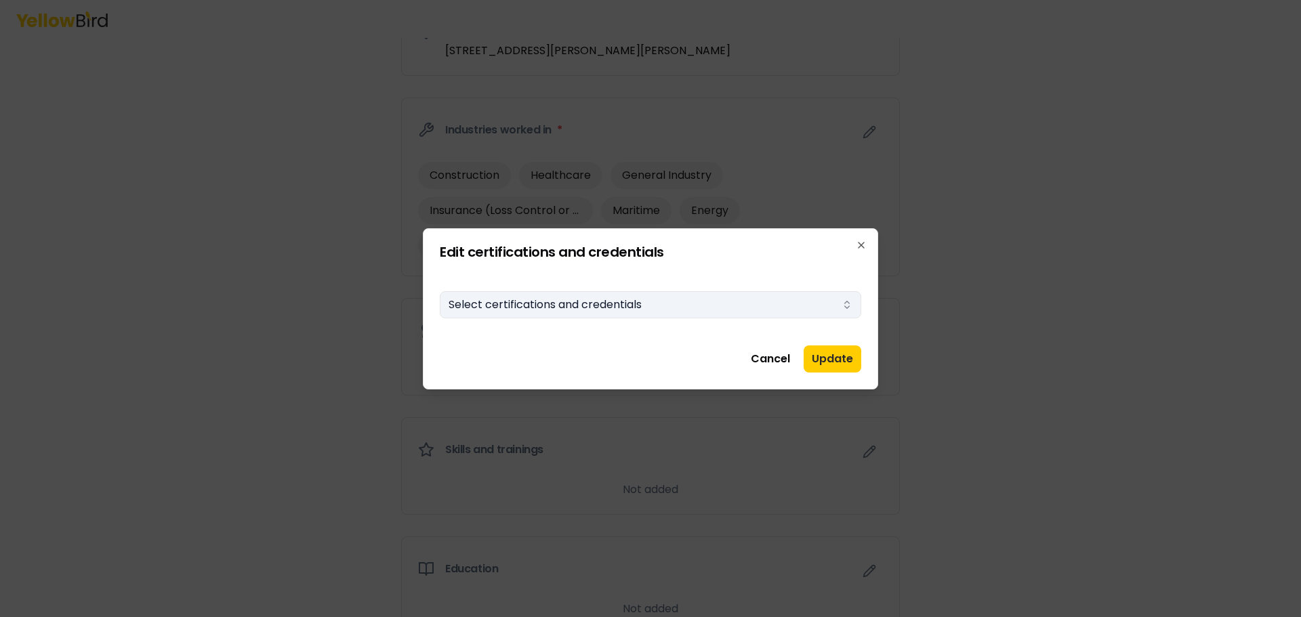
click at [645, 303] on button "Select certifications and credentials" at bounding box center [650, 304] width 421 height 27
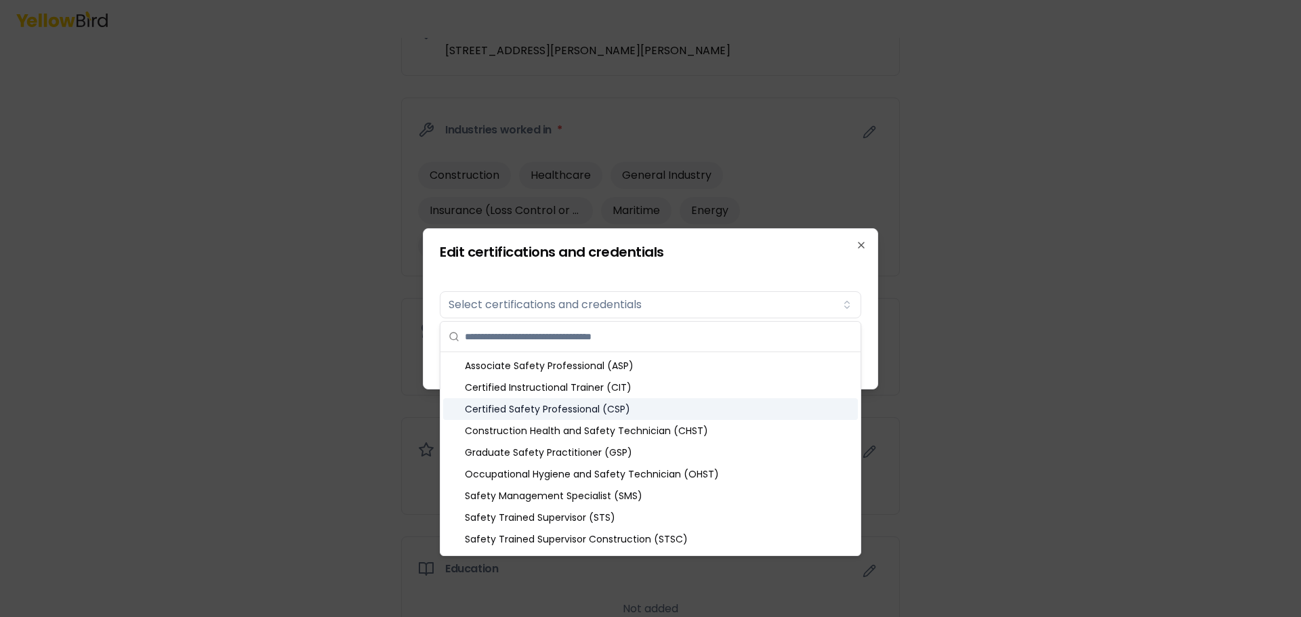
click at [586, 406] on div "Certified Safety Professional (CSP)" at bounding box center [650, 409] width 415 height 22
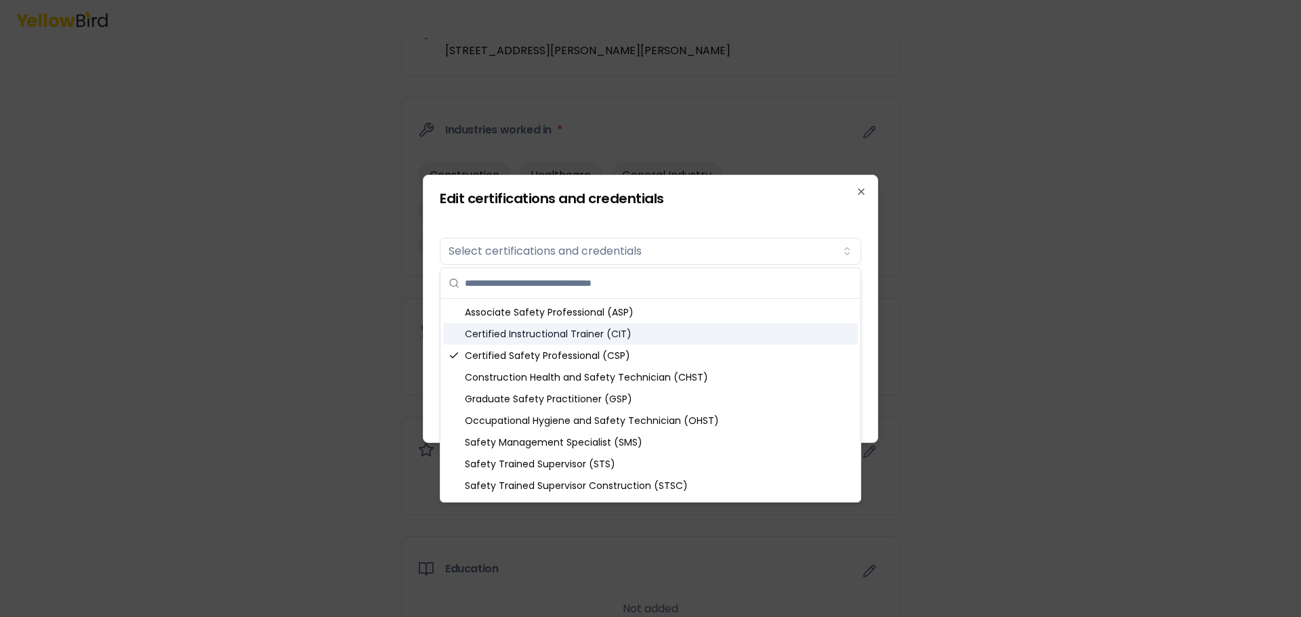
click at [1031, 306] on div at bounding box center [650, 308] width 1301 height 617
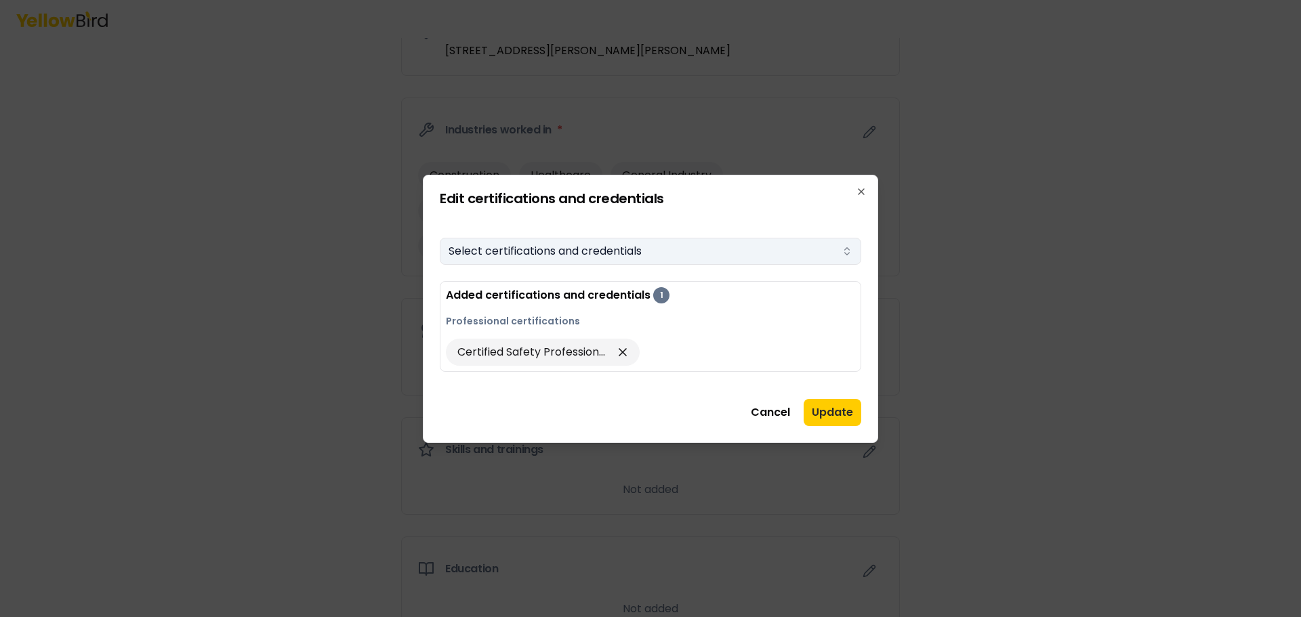
click at [775, 253] on button "Select certifications and credentials" at bounding box center [650, 251] width 421 height 27
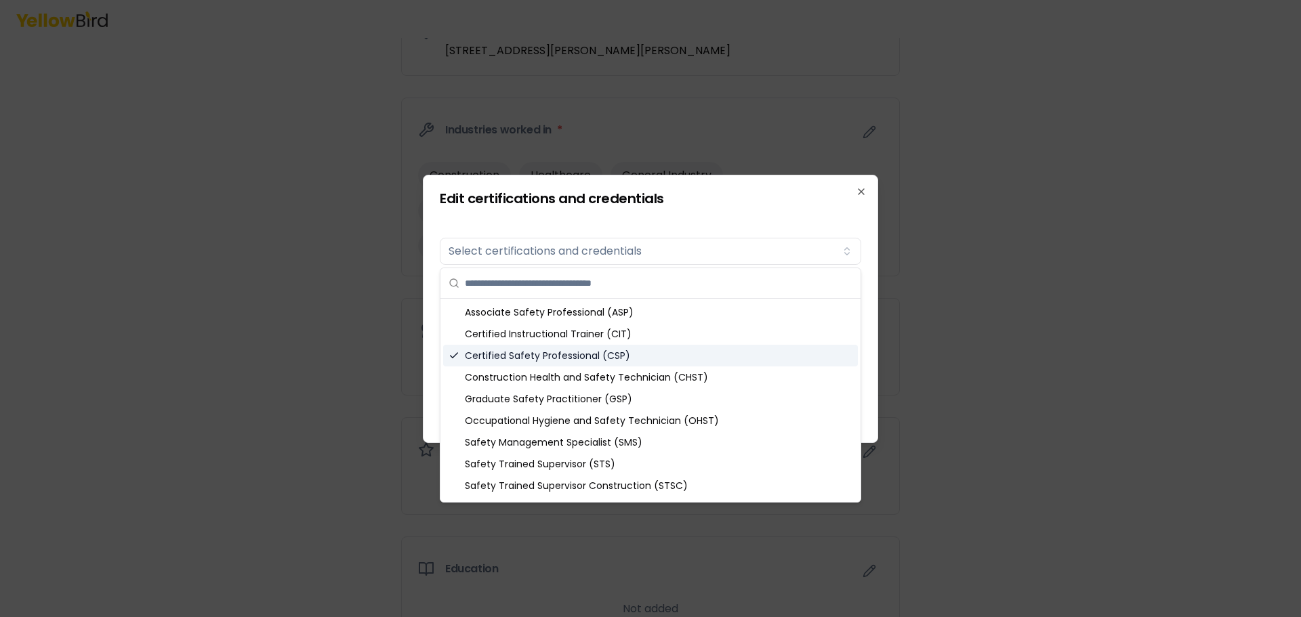
click at [1053, 347] on div at bounding box center [650, 308] width 1301 height 617
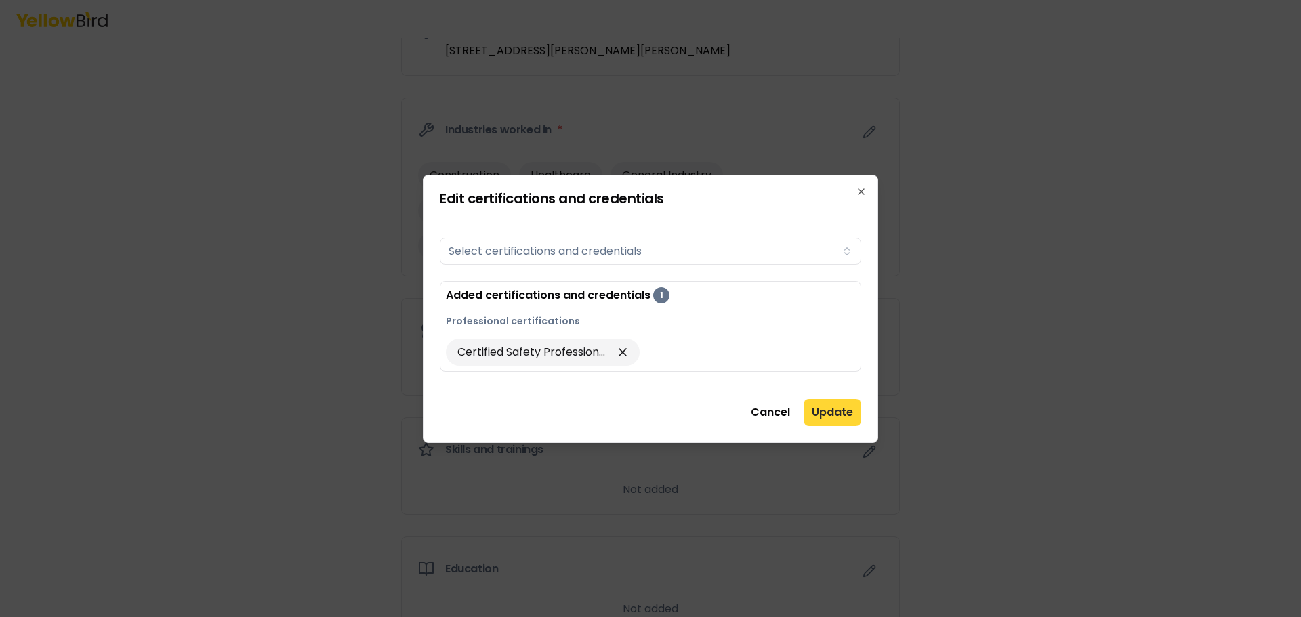
click at [845, 413] on button "Update" at bounding box center [833, 412] width 58 height 27
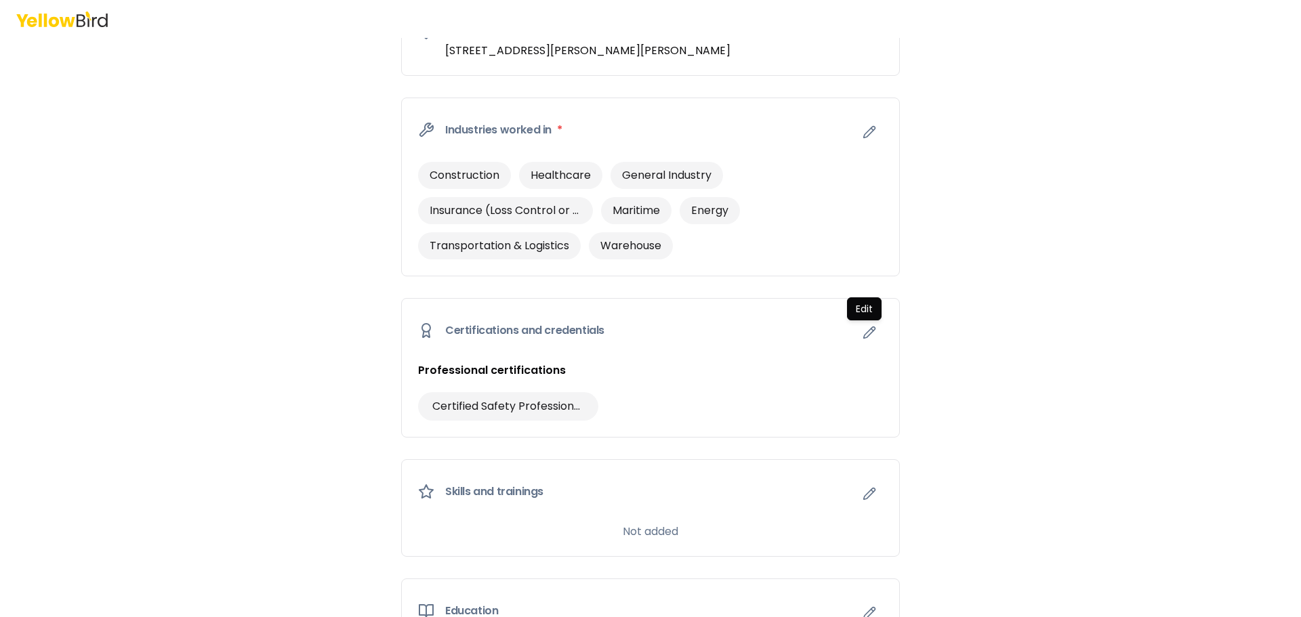
scroll to position [678, 0]
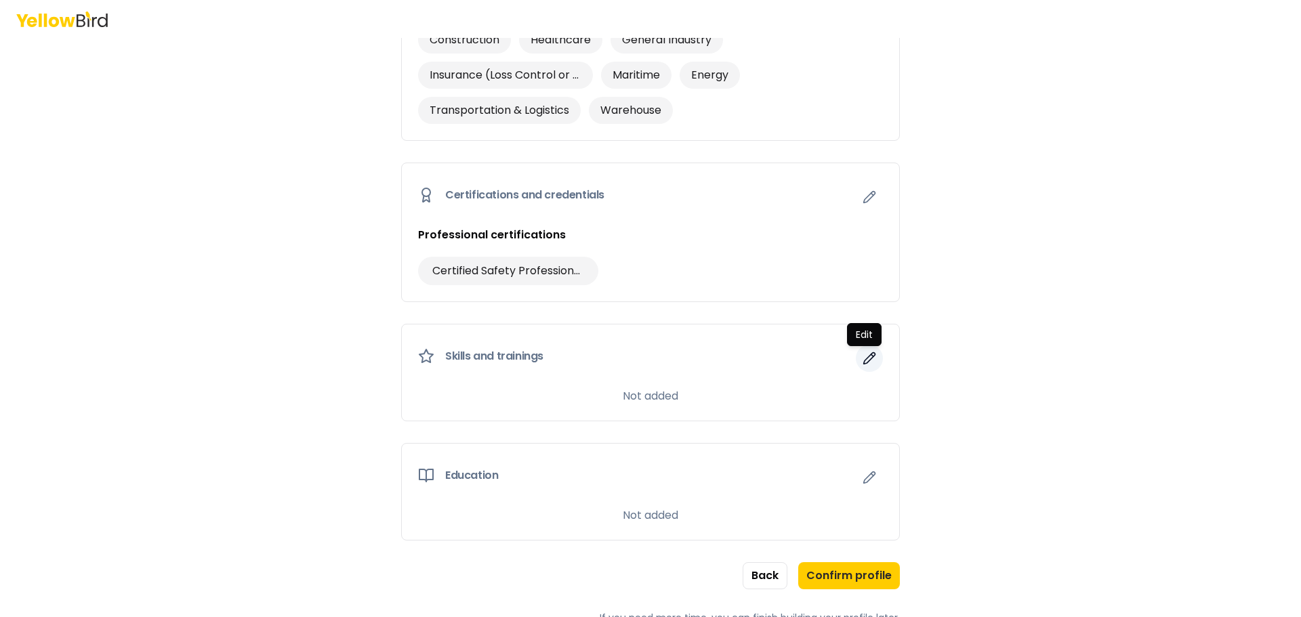
click at [856, 352] on button "button" at bounding box center [869, 358] width 27 height 27
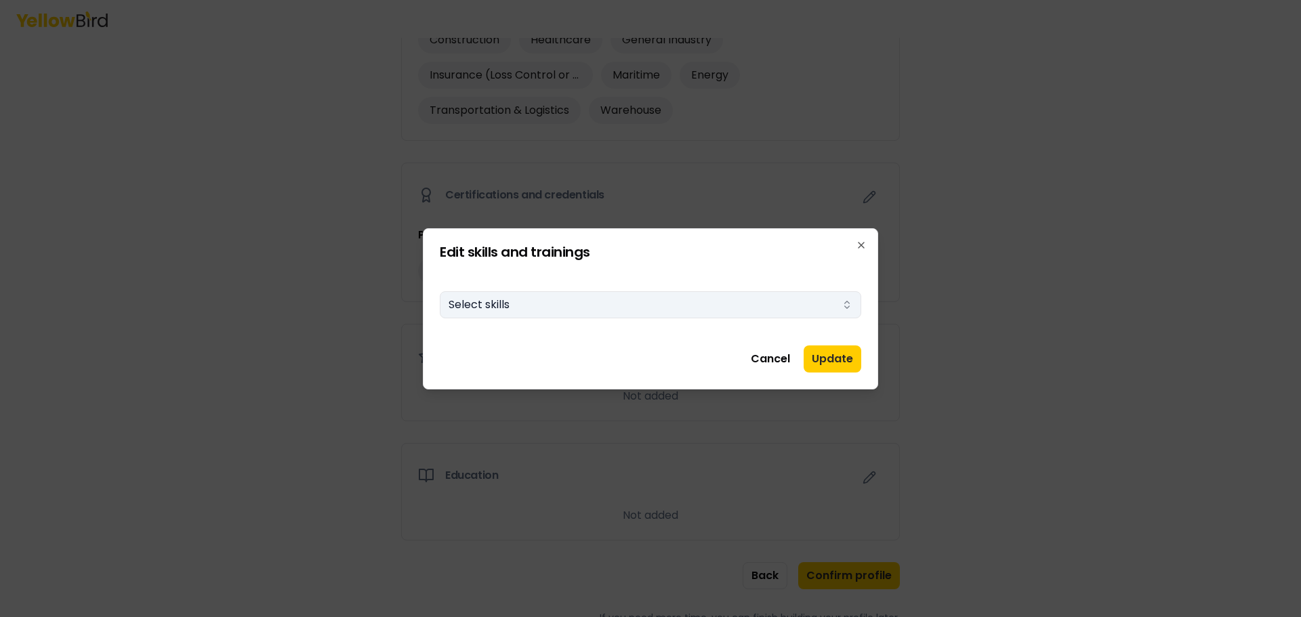
click at [655, 306] on button "Select skills" at bounding box center [650, 304] width 421 height 27
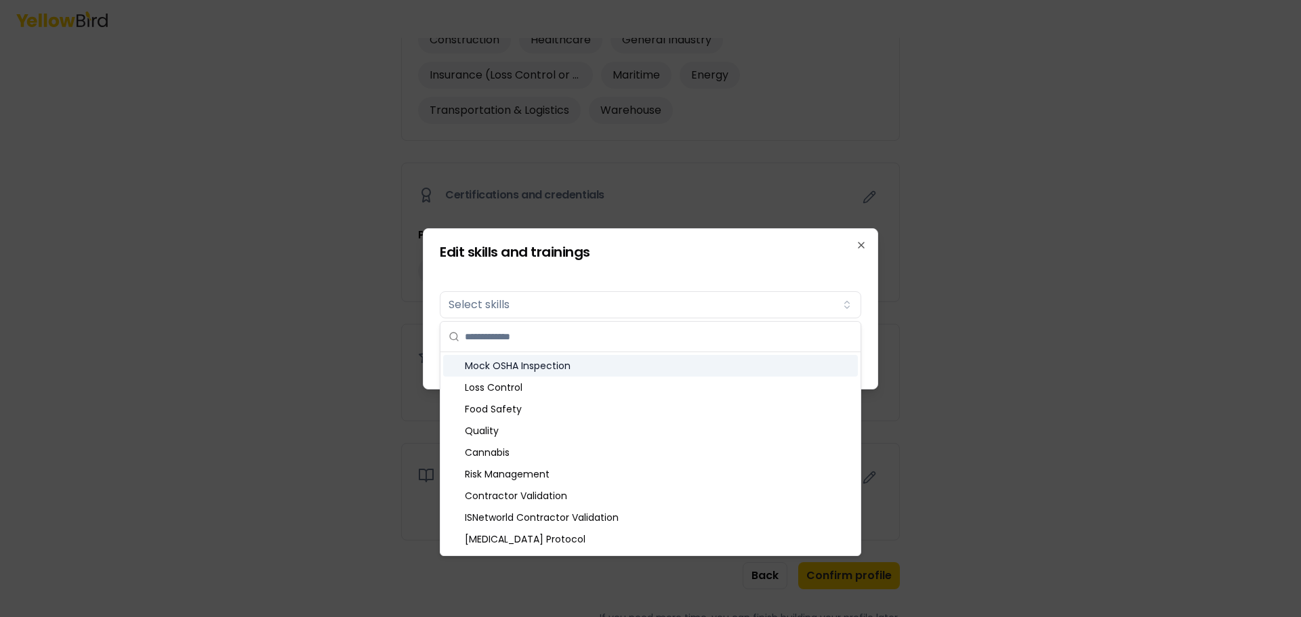
click at [600, 365] on div "Mock OSHA Inspection" at bounding box center [650, 366] width 415 height 22
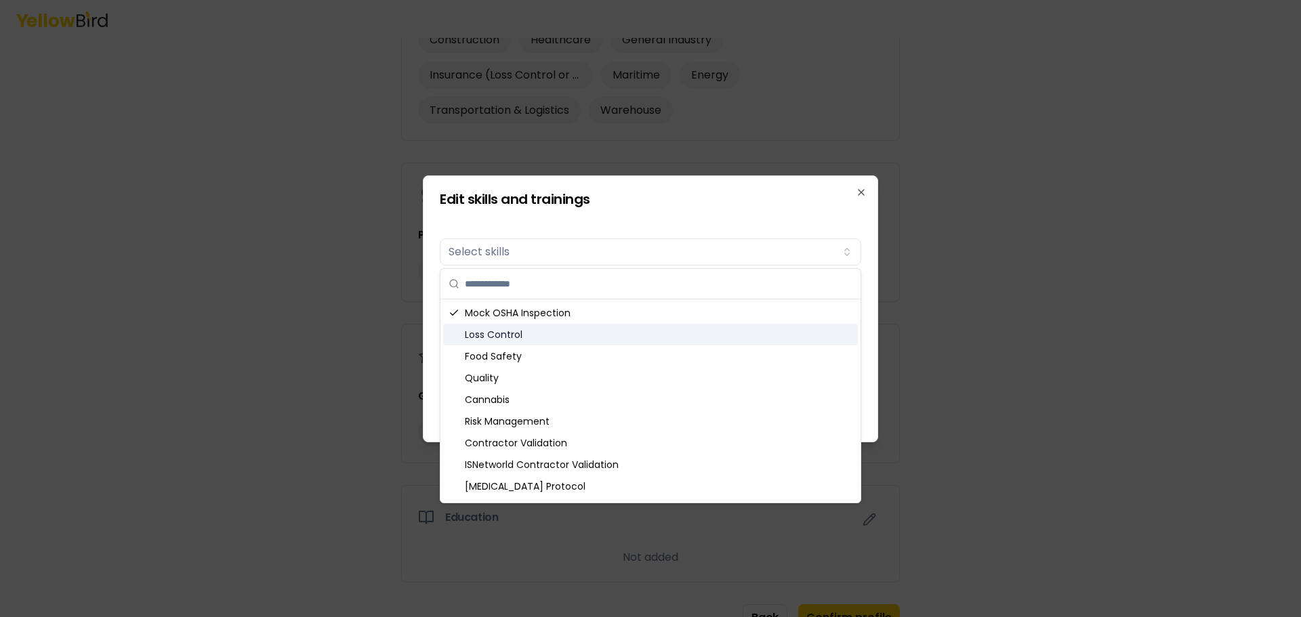
click at [558, 335] on div "Loss Control" at bounding box center [650, 335] width 415 height 22
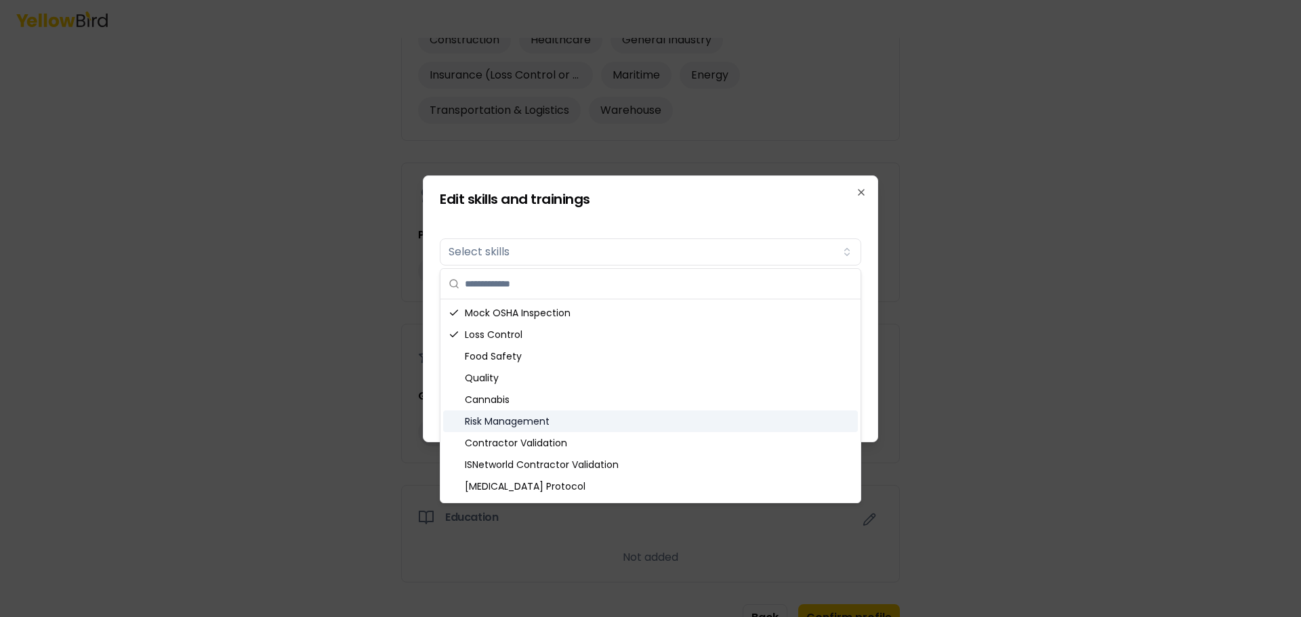
click at [560, 413] on div "Risk Management" at bounding box center [650, 422] width 415 height 22
click at [615, 487] on div "[MEDICAL_DATA] Protocol" at bounding box center [650, 487] width 415 height 22
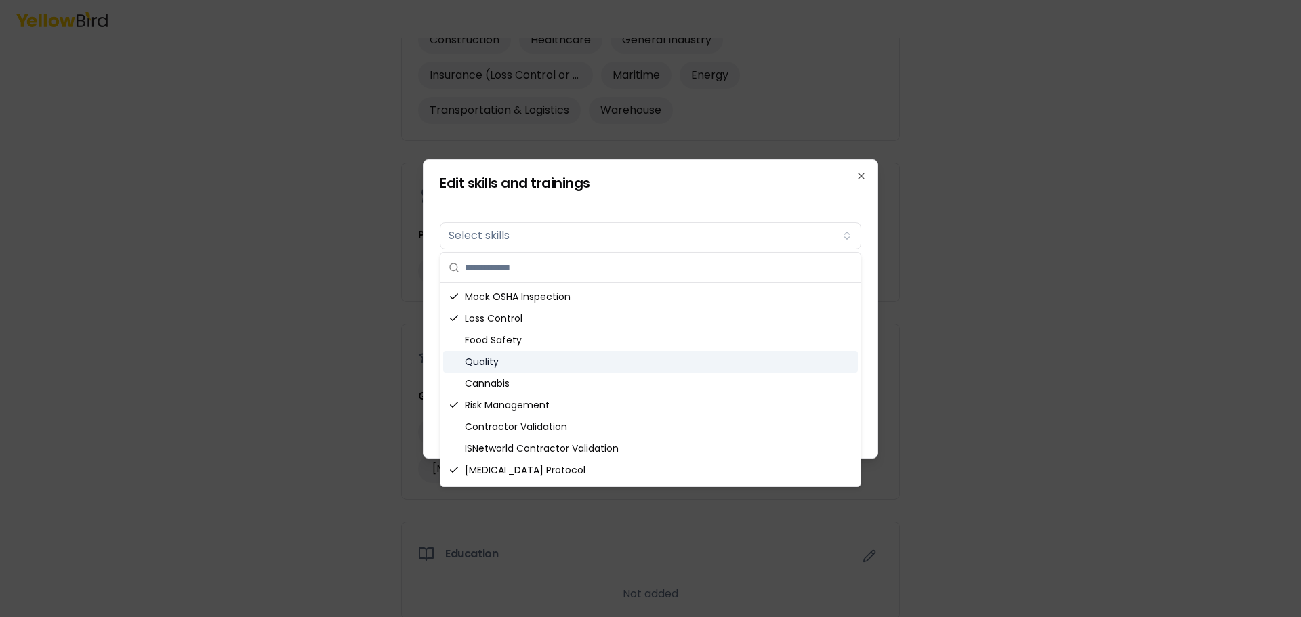
click at [460, 355] on div "Quality" at bounding box center [650, 362] width 415 height 22
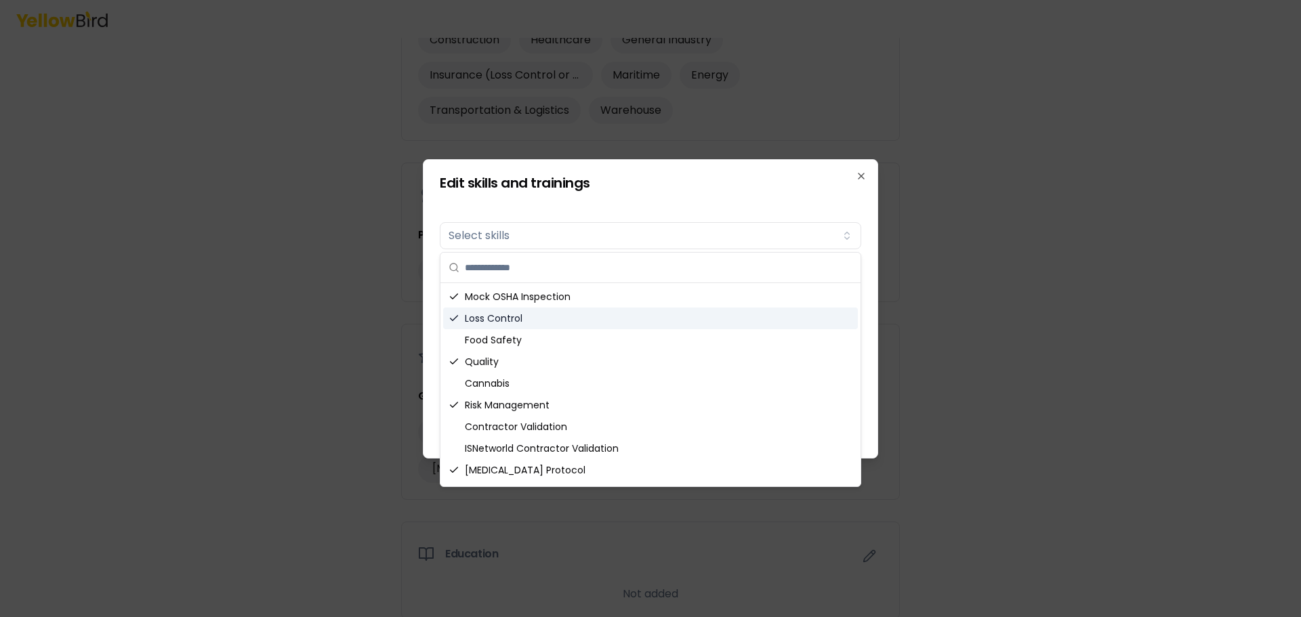
click at [1125, 299] on div at bounding box center [650, 308] width 1301 height 617
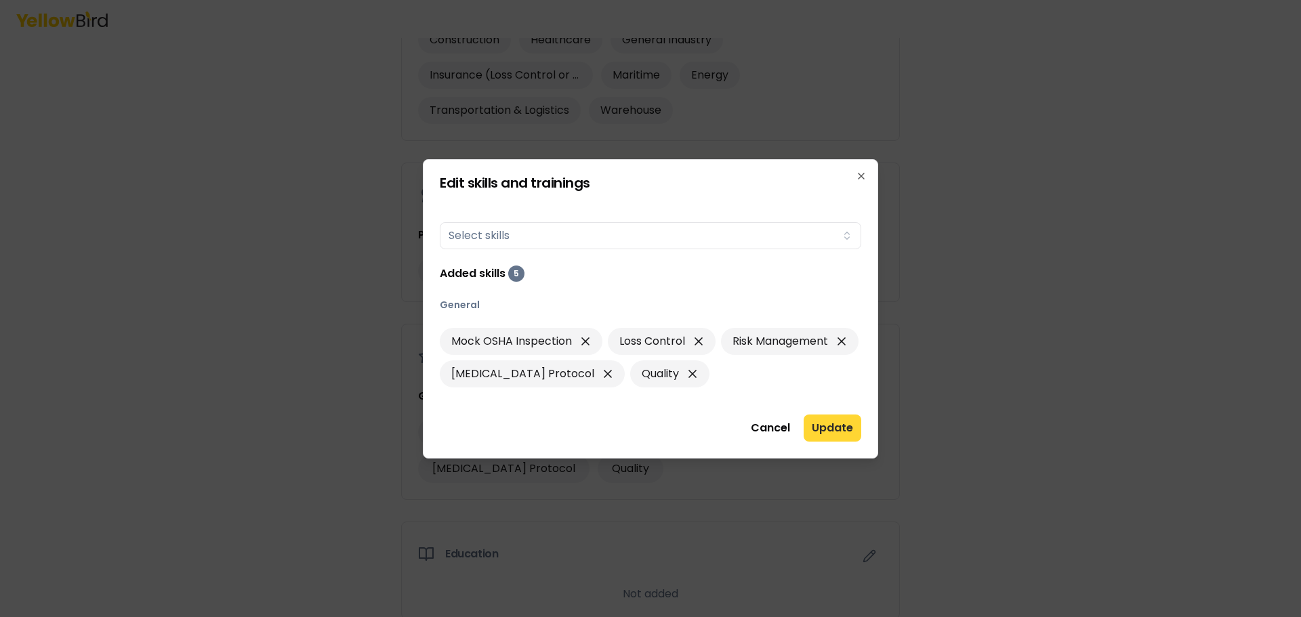
click at [833, 429] on button "Update" at bounding box center [833, 428] width 58 height 27
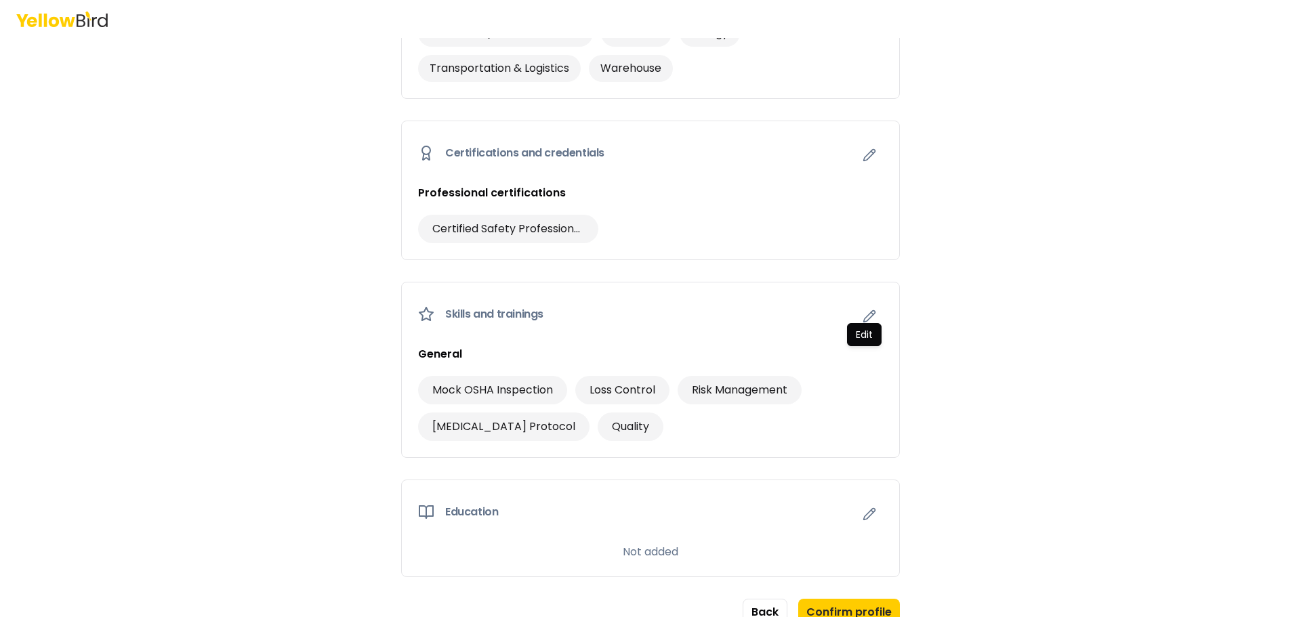
scroll to position [764, 0]
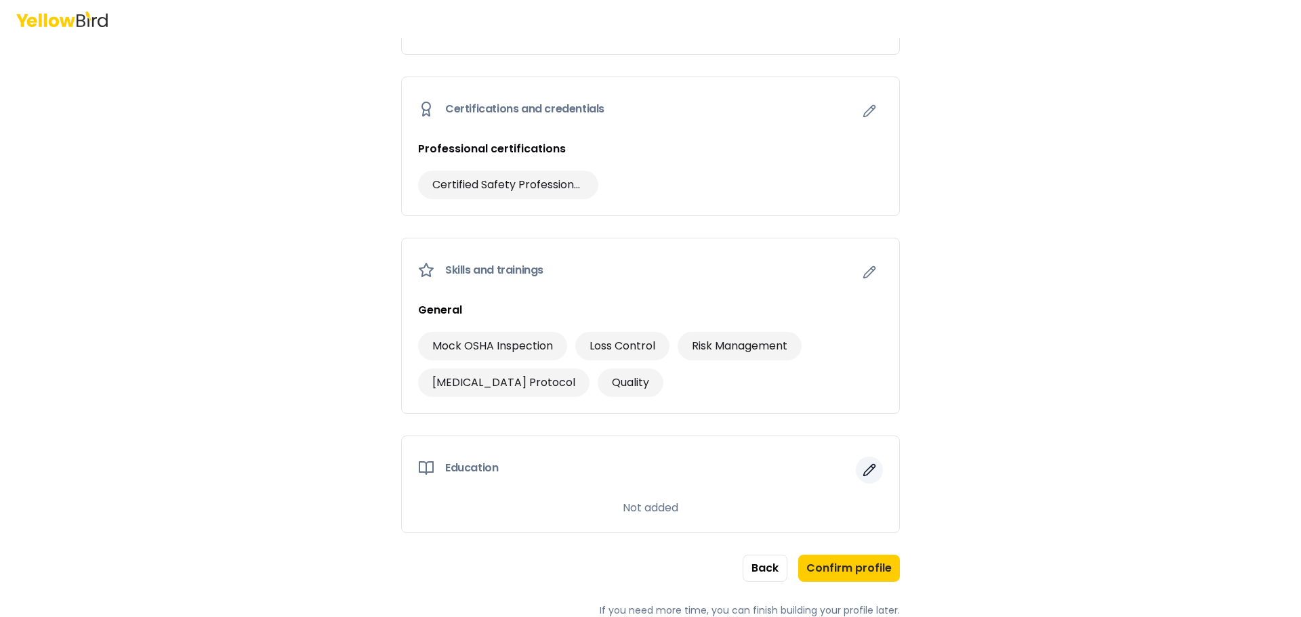
click at [865, 476] on icon "button" at bounding box center [870, 470] width 14 height 14
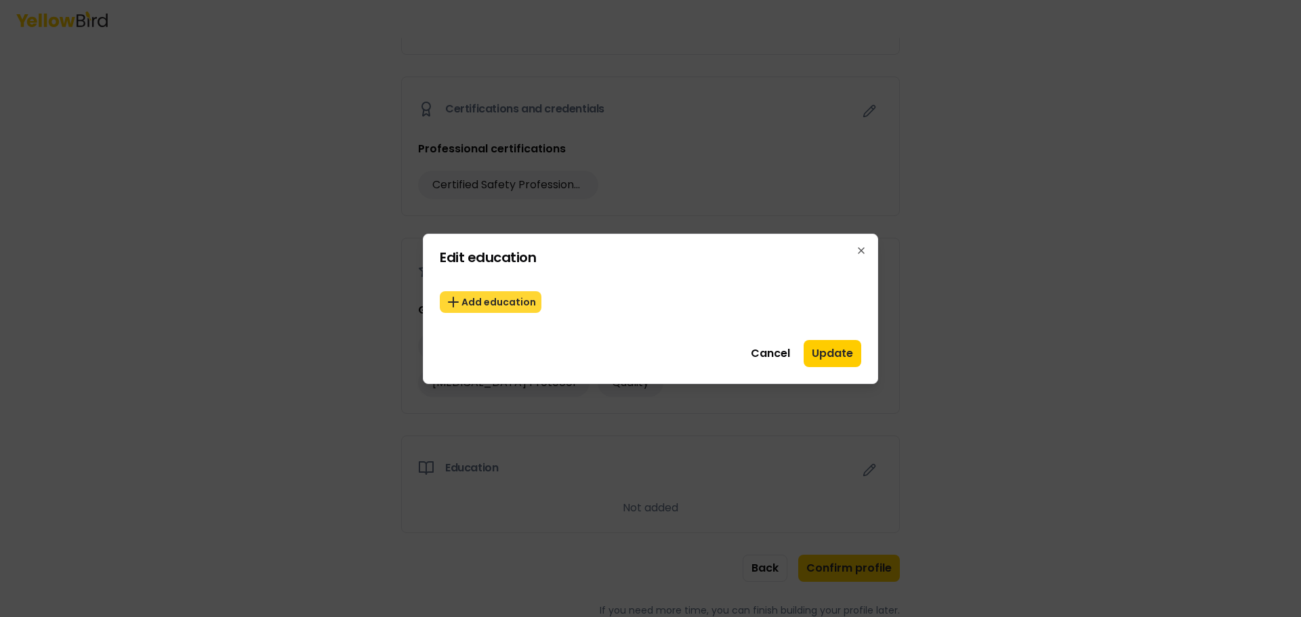
click at [495, 306] on button "Add education" at bounding box center [491, 302] width 102 height 22
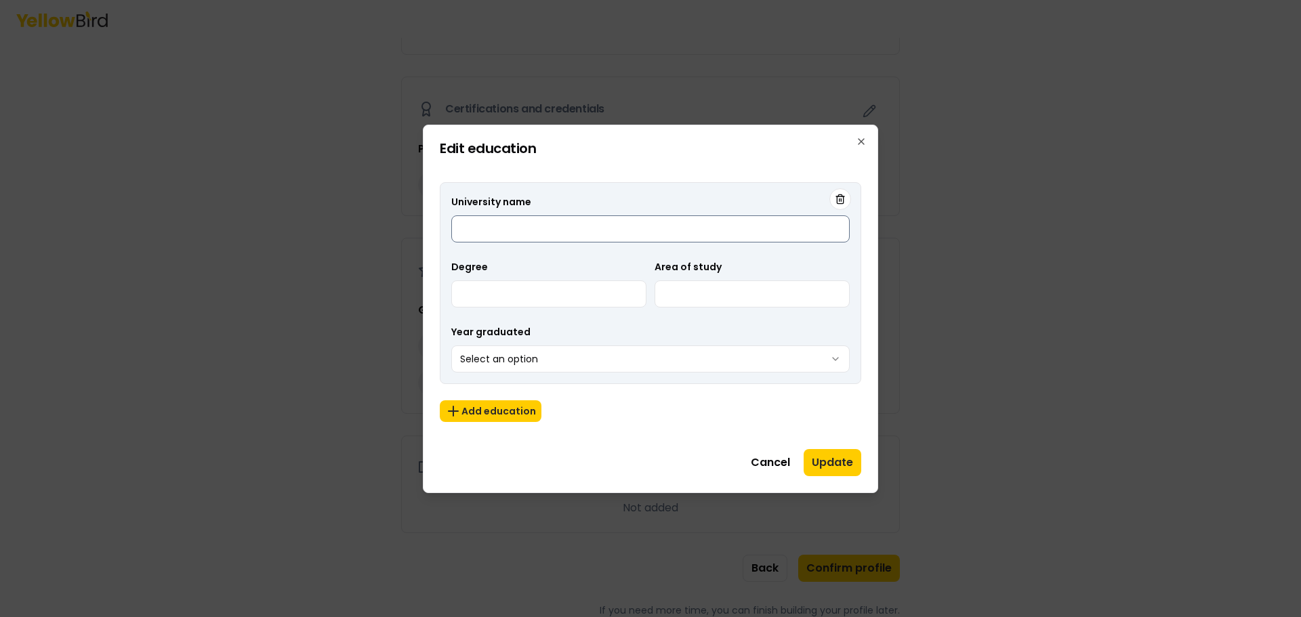
click at [518, 224] on input "University name" at bounding box center [650, 228] width 398 height 27
click at [607, 228] on input "**********" at bounding box center [650, 228] width 398 height 27
type input "**********"
click at [535, 294] on input "Degree" at bounding box center [548, 294] width 195 height 27
type input "********"
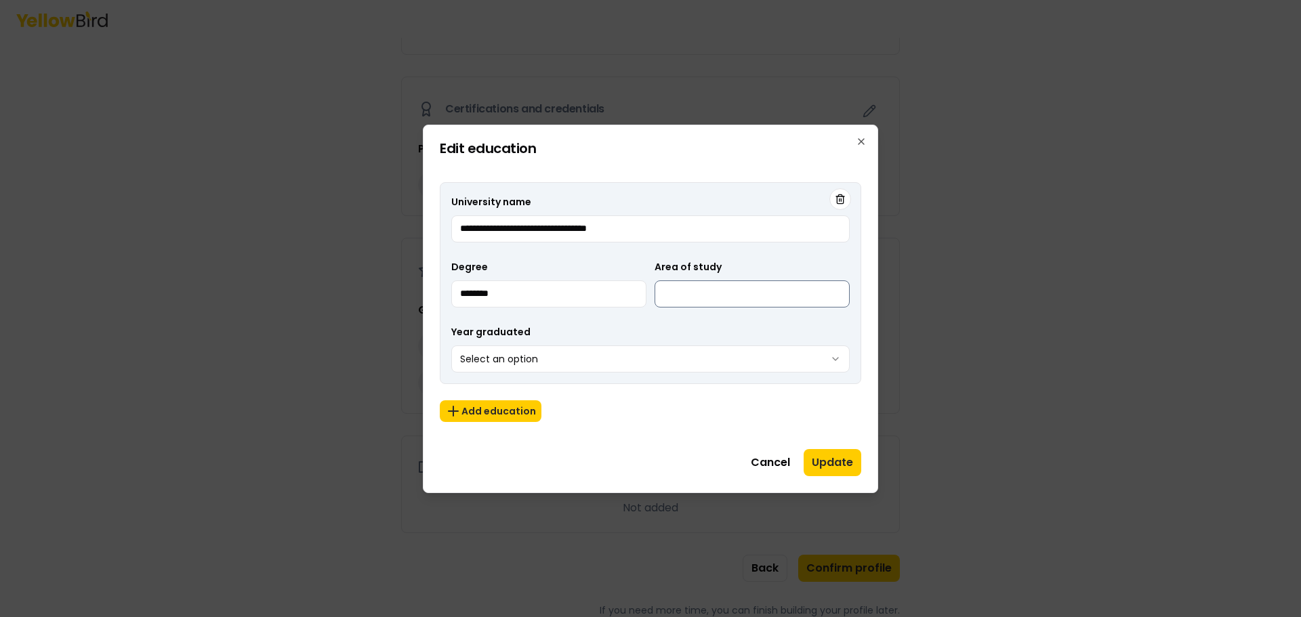
click at [728, 296] on input "Area of study" at bounding box center [752, 294] width 195 height 27
type input "**********"
click at [577, 360] on body "**********" at bounding box center [650, 308] width 1301 height 617
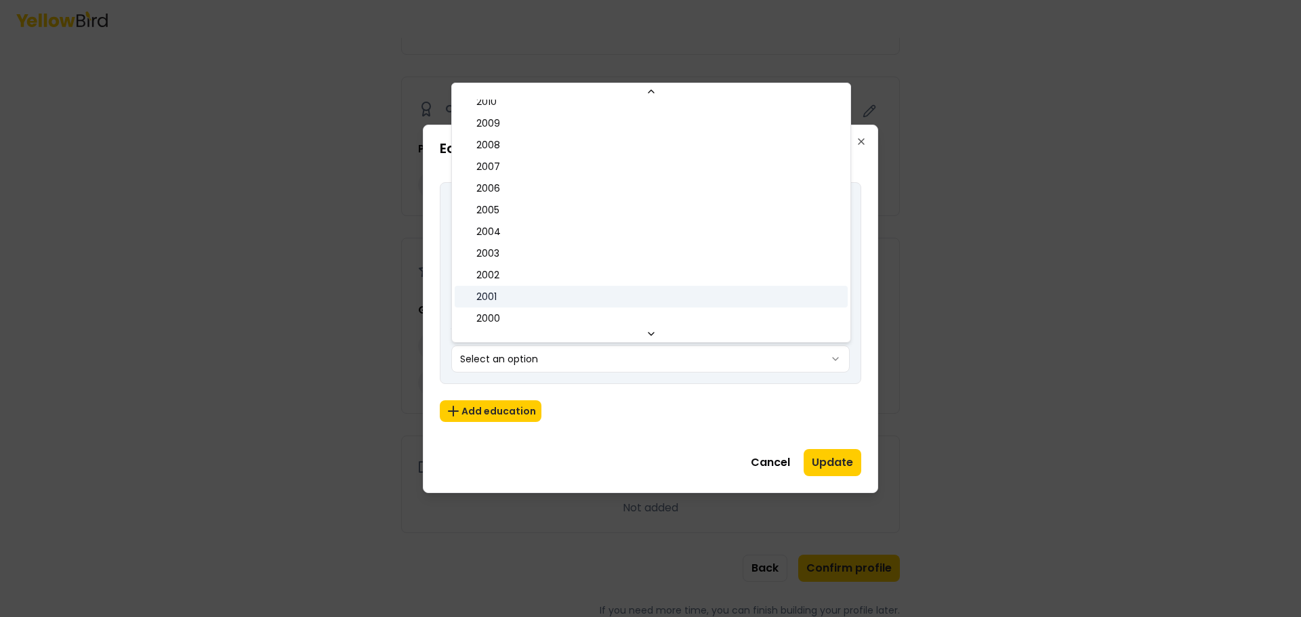
scroll to position [360, 0]
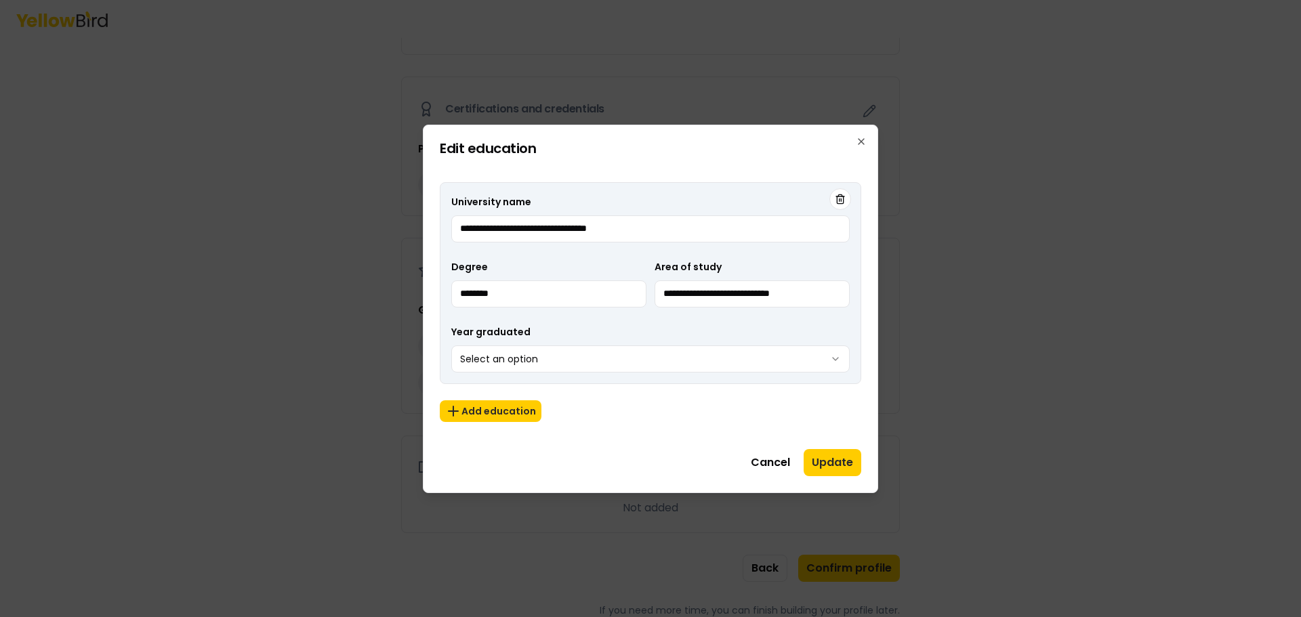
click at [693, 344] on div "Year graduated Select an option" at bounding box center [650, 348] width 398 height 49
click at [693, 355] on body "**********" at bounding box center [650, 308] width 1301 height 617
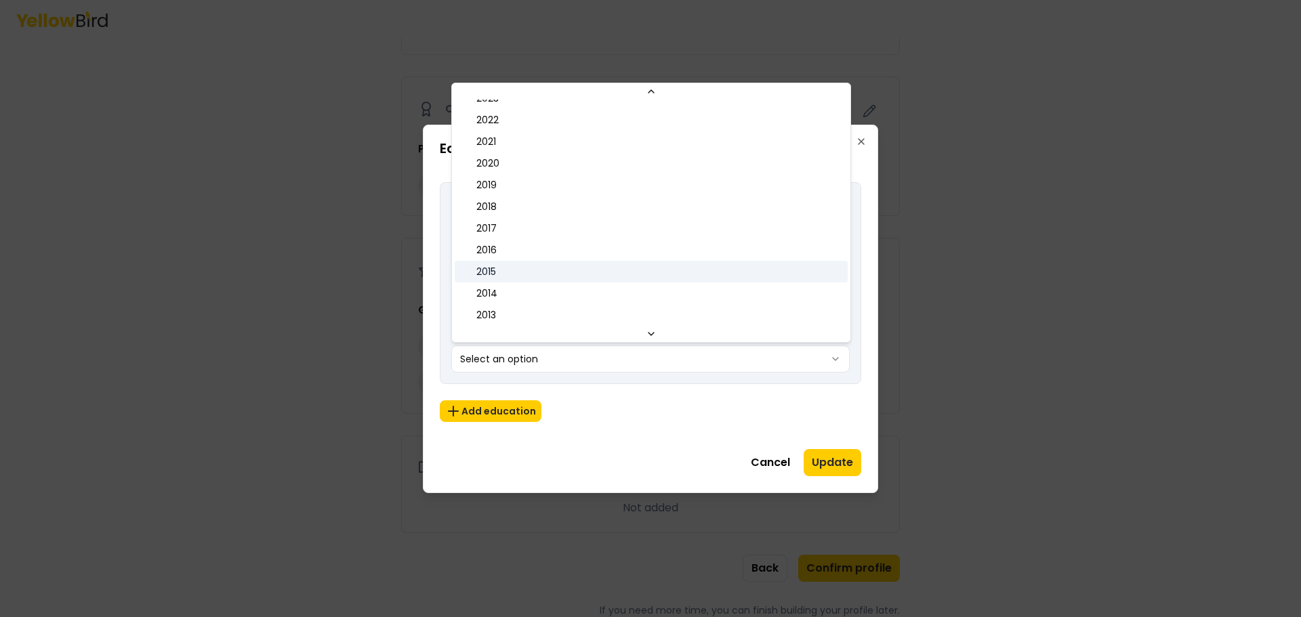
scroll to position [329, 0]
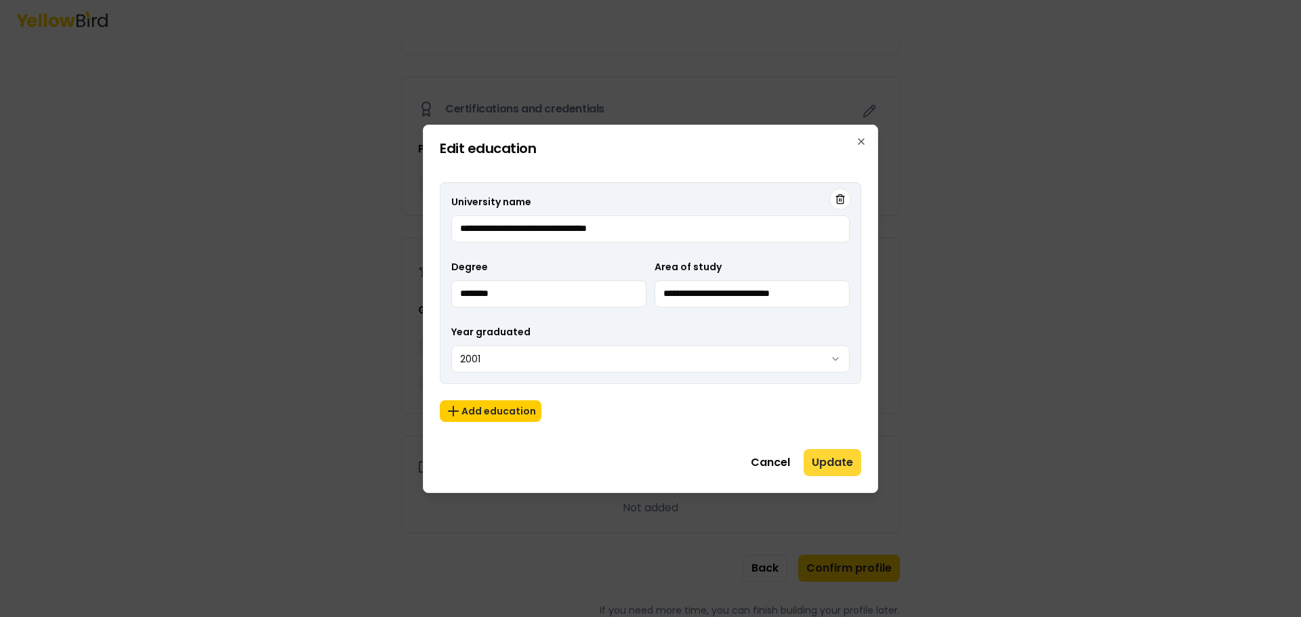
click at [846, 457] on button "Update" at bounding box center [833, 462] width 58 height 27
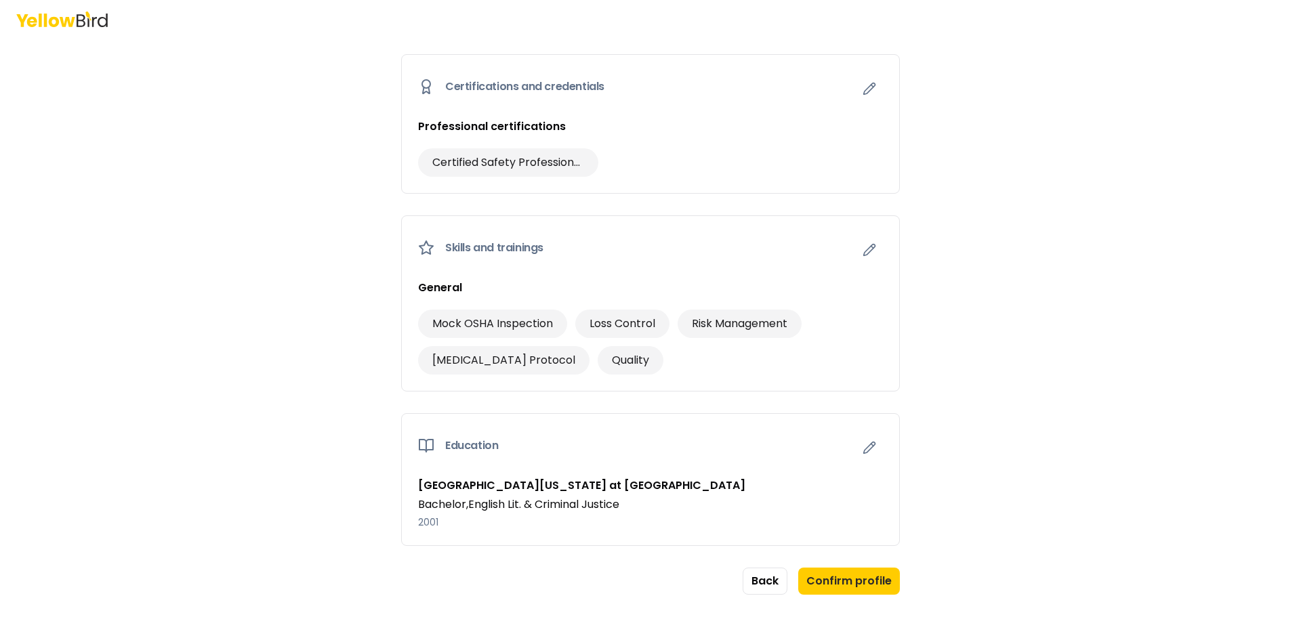
scroll to position [799, 0]
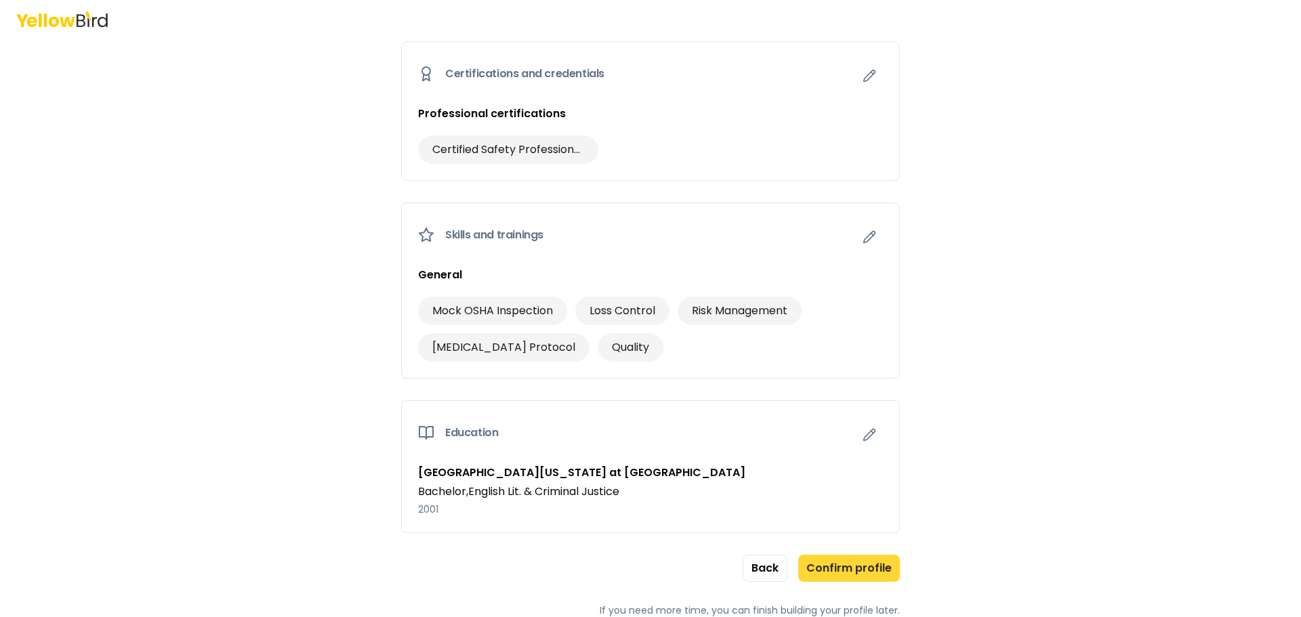
click at [853, 565] on button "Confirm profile" at bounding box center [849, 568] width 102 height 27
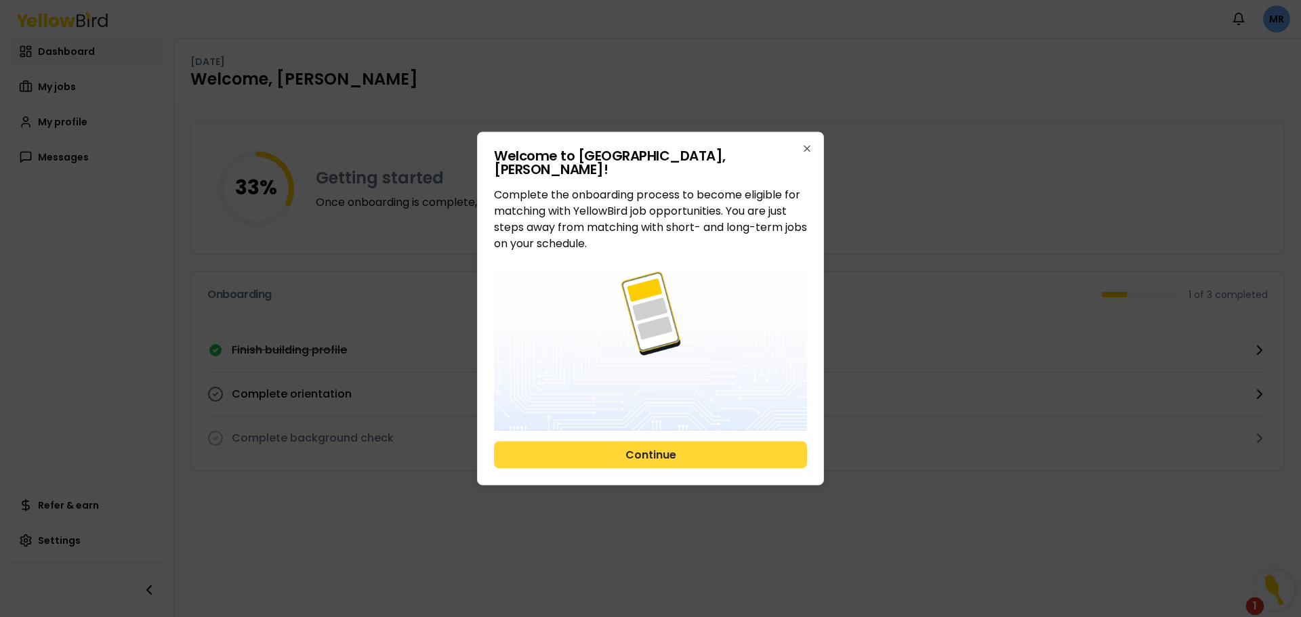
click at [641, 461] on button "Continue" at bounding box center [650, 455] width 313 height 27
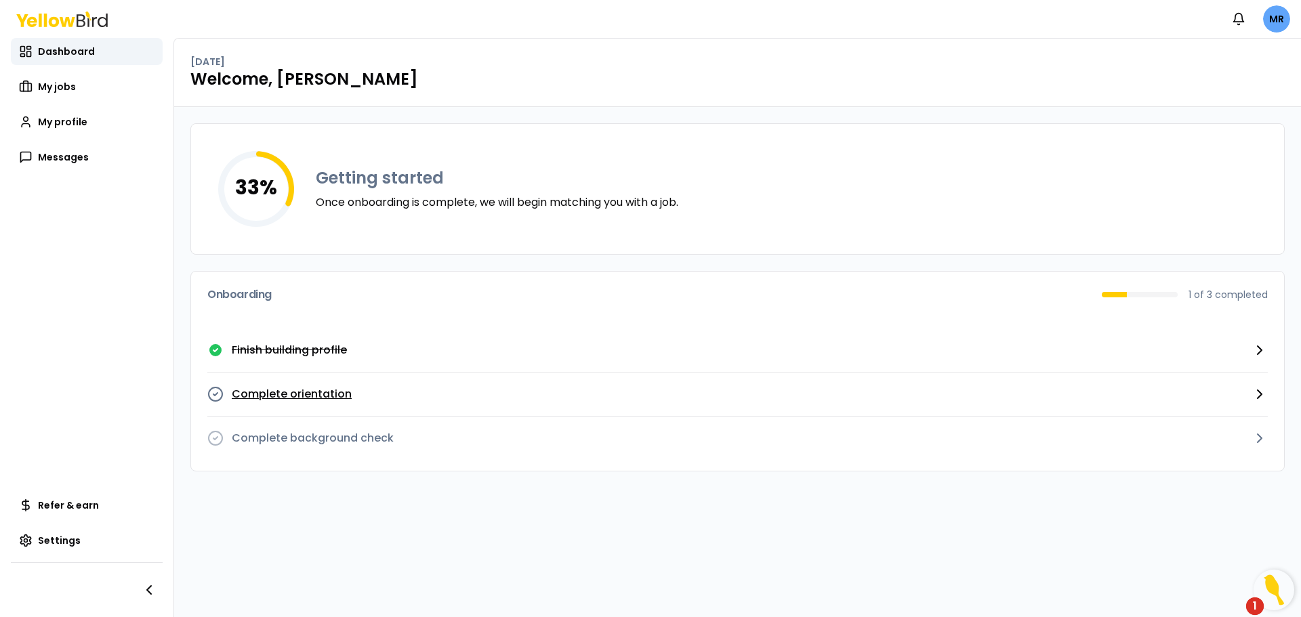
click at [281, 396] on p "Complete orientation" at bounding box center [292, 394] width 120 height 16
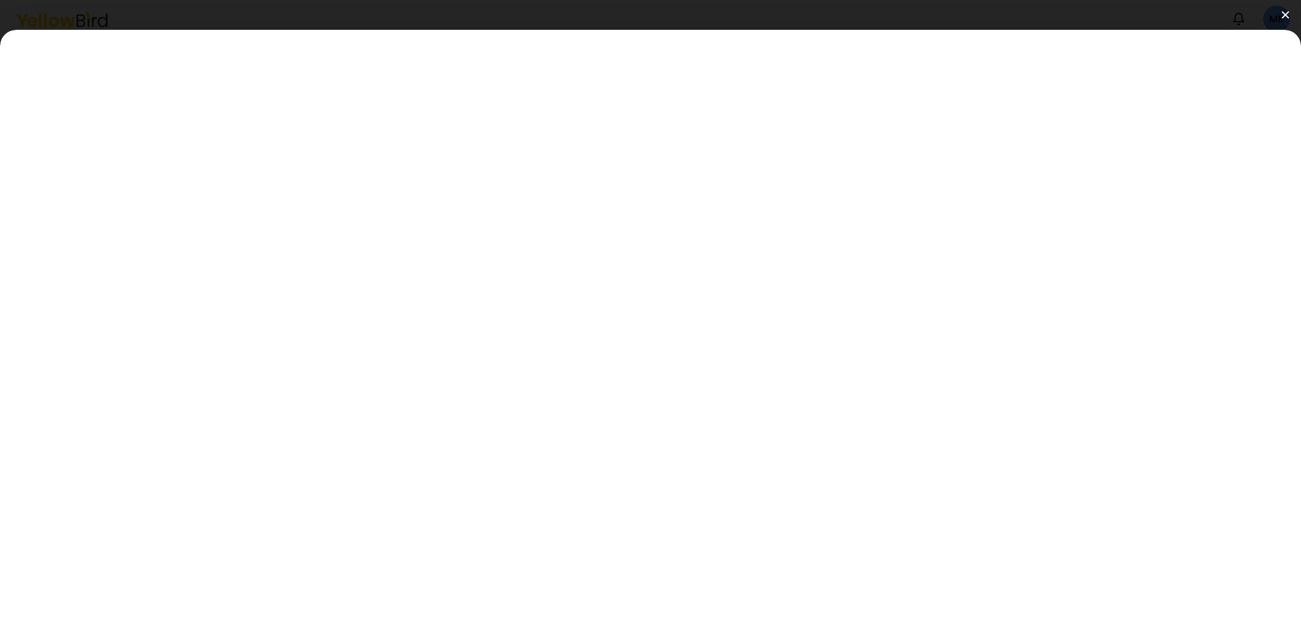
click at [1283, 13] on img at bounding box center [1284, 14] width 7 height 7
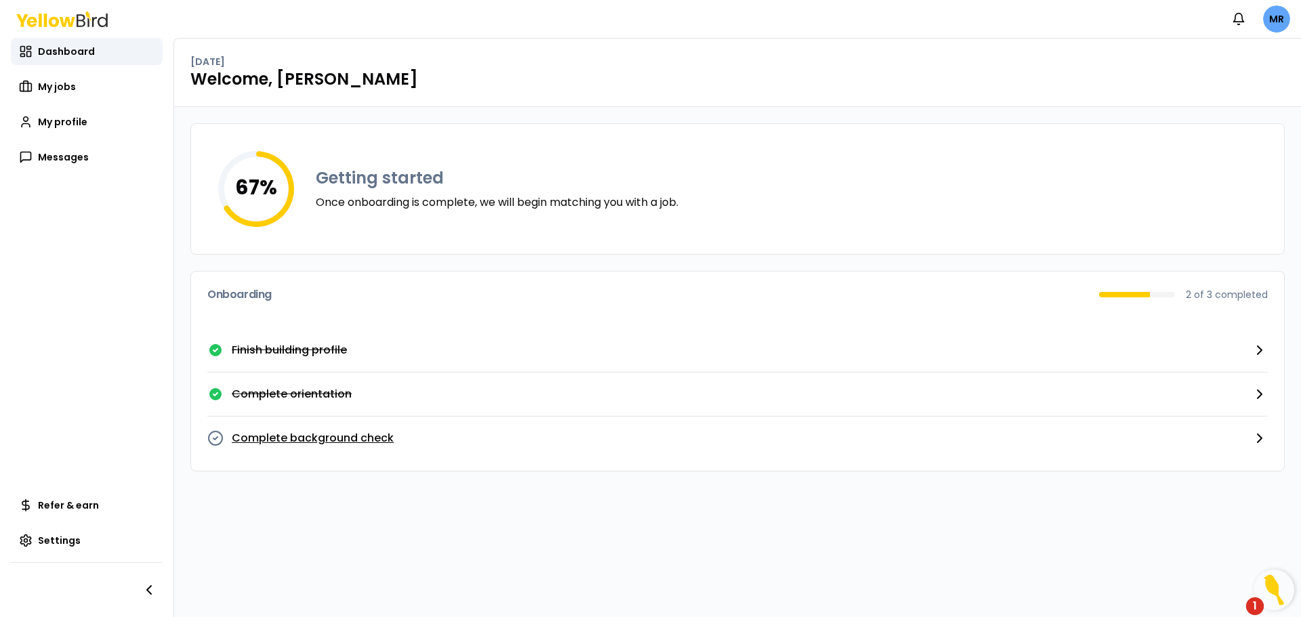
click at [295, 437] on p "Complete background check" at bounding box center [313, 438] width 162 height 16
click at [980, 440] on button "Complete background check" at bounding box center [737, 438] width 1060 height 43
click at [84, 51] on span "Dashboard" at bounding box center [66, 52] width 57 height 14
click at [56, 75] on link "My jobs" at bounding box center [87, 86] width 152 height 27
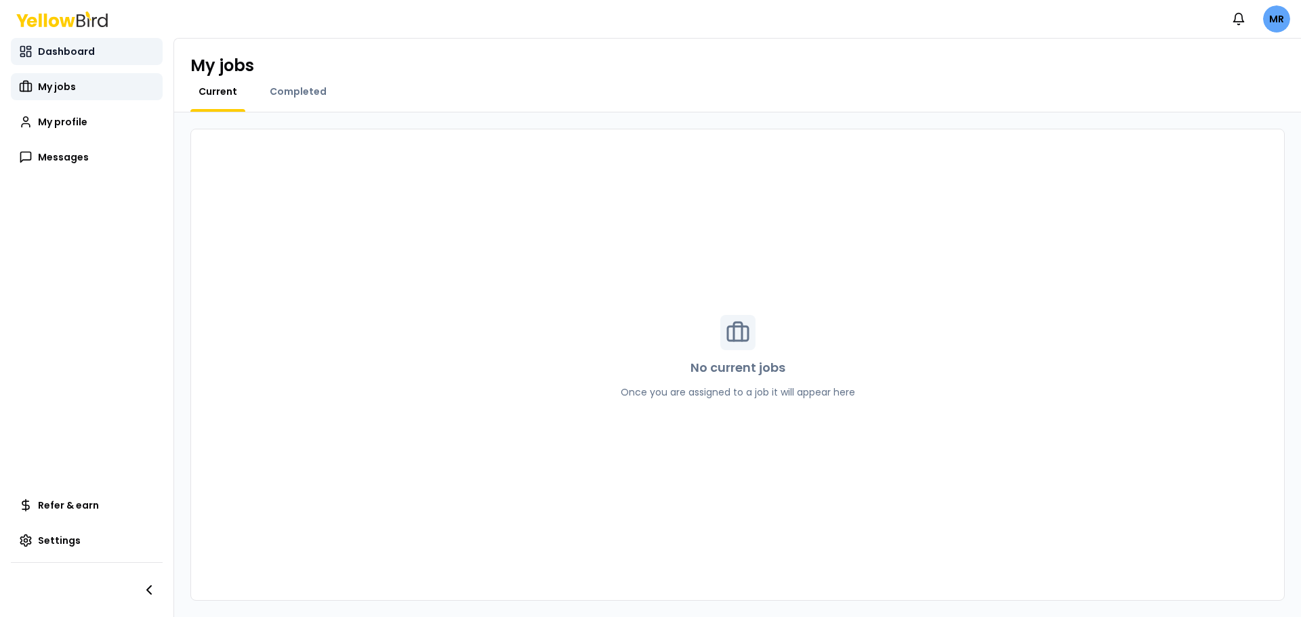
click at [56, 45] on span "Dashboard" at bounding box center [66, 52] width 57 height 14
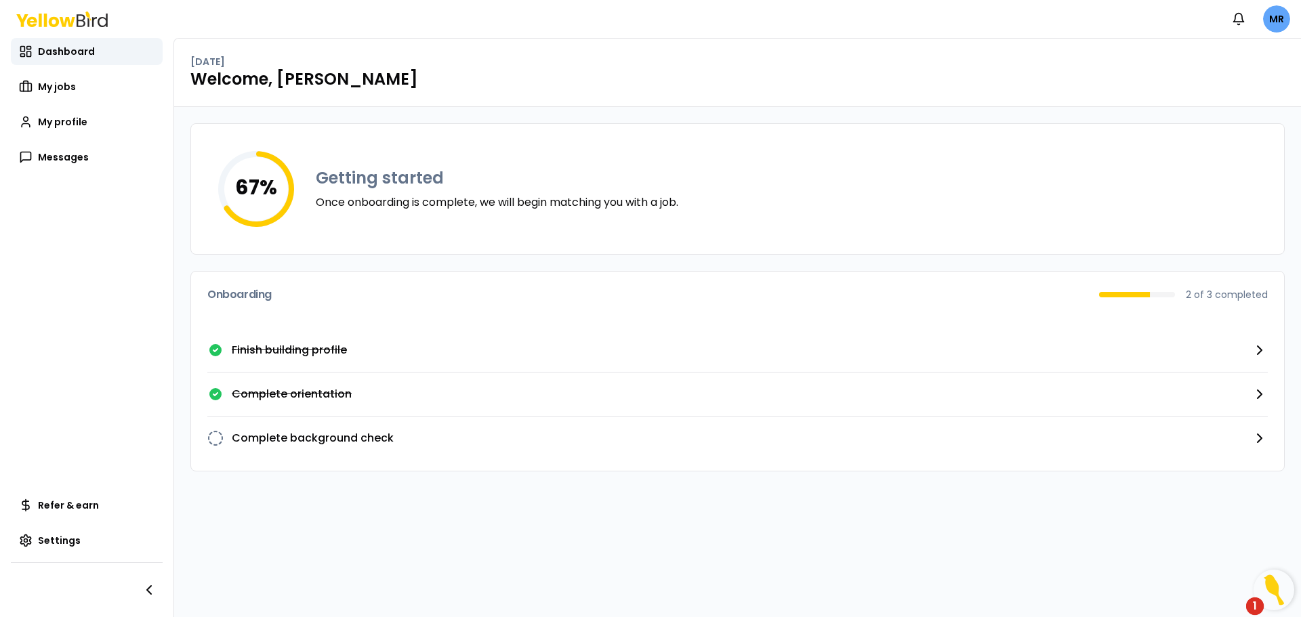
click at [1249, 613] on div "1" at bounding box center [1255, 607] width 18 height 18
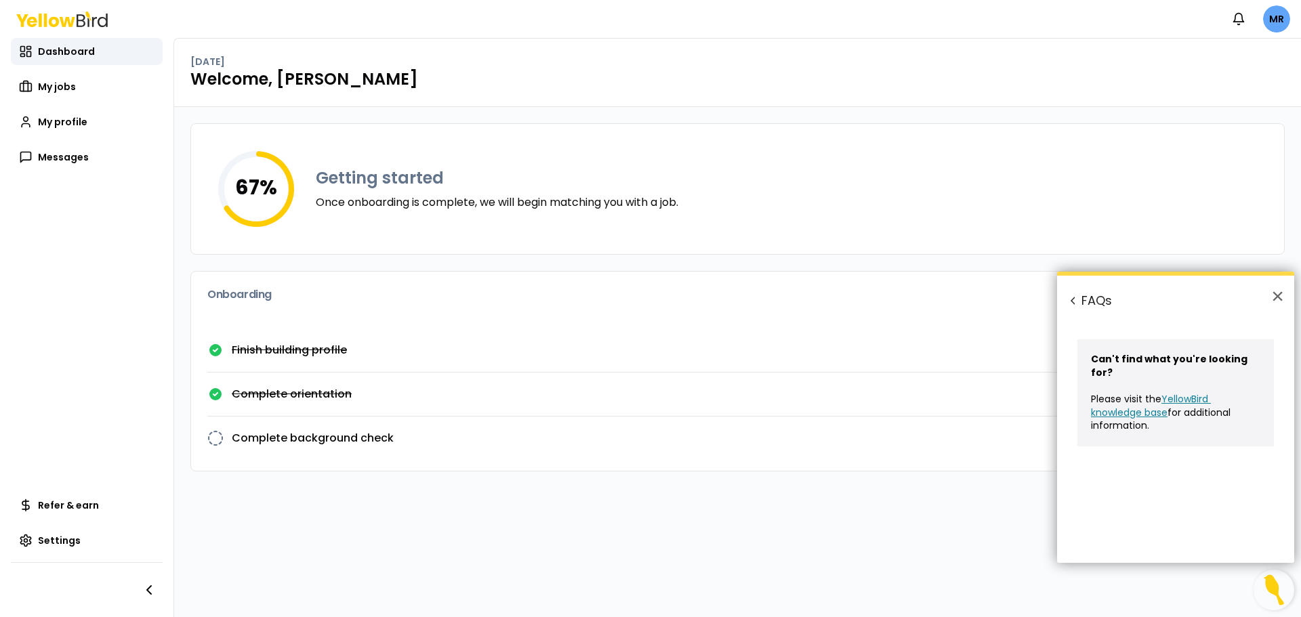
click at [812, 510] on div "67 % Getting started Once onboarding is complete, we will begin matching you wi…" at bounding box center [737, 362] width 1127 height 510
click at [1277, 291] on button "×" at bounding box center [1277, 296] width 13 height 22
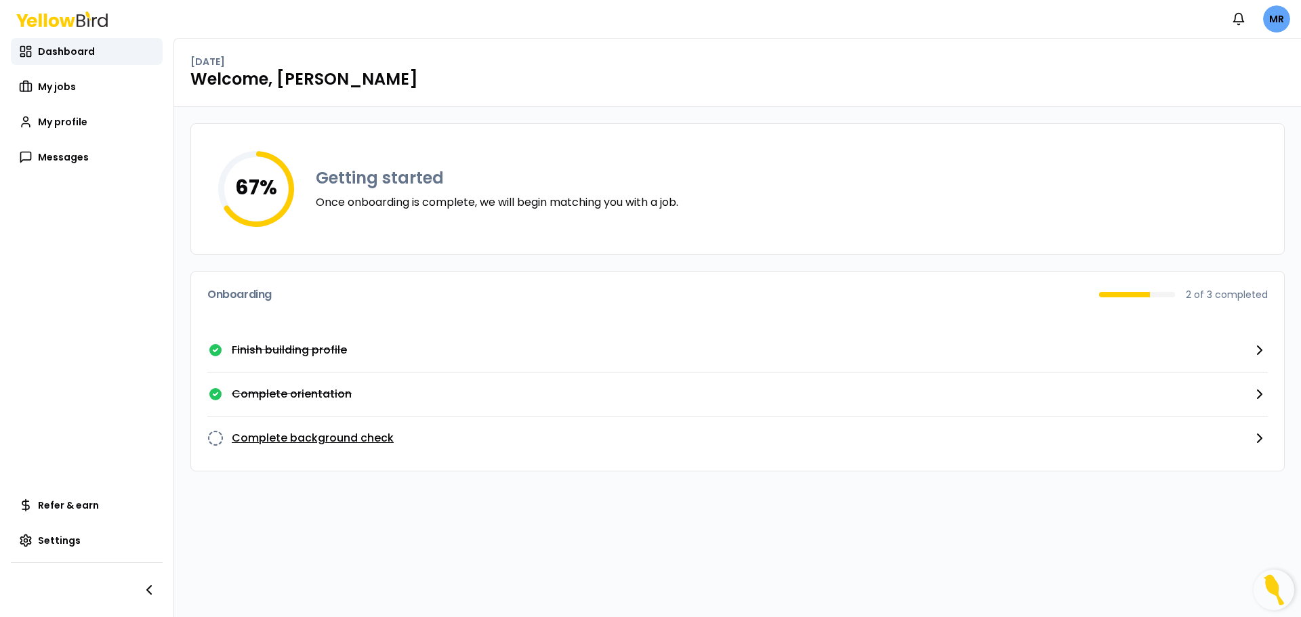
click at [327, 442] on p "Complete background check" at bounding box center [313, 438] width 162 height 16
click at [318, 436] on p "Complete background check" at bounding box center [313, 438] width 162 height 16
click at [54, 117] on span "My profile" at bounding box center [62, 122] width 49 height 14
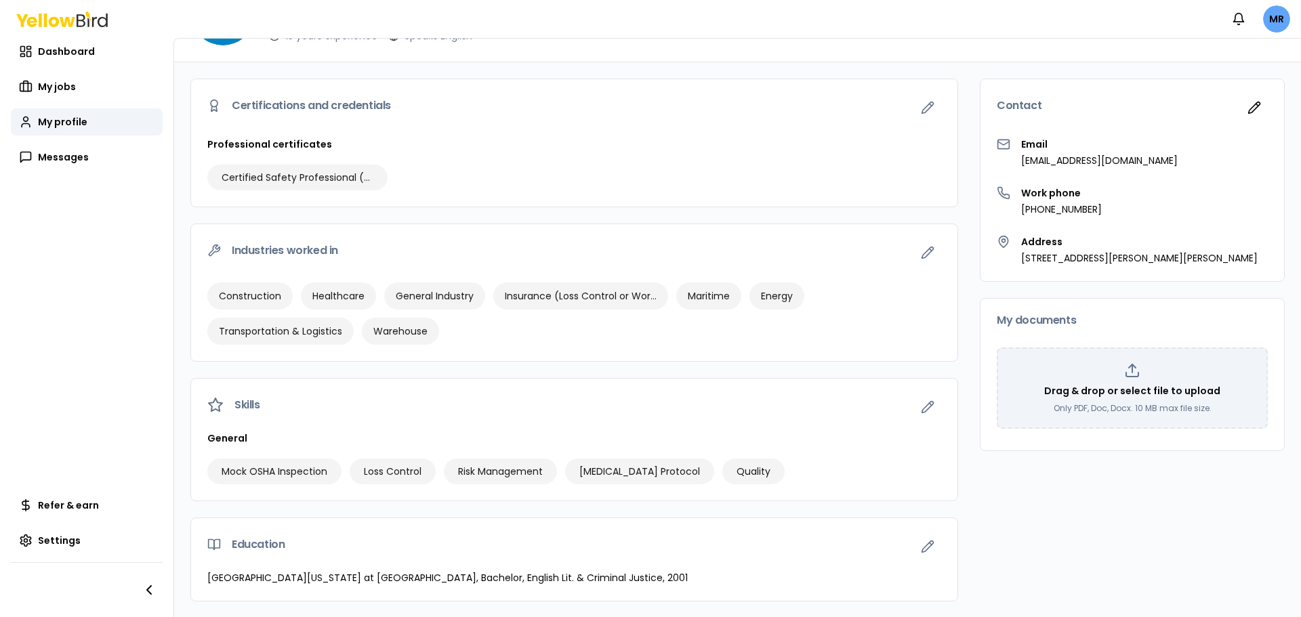
scroll to position [75, 0]
click at [60, 159] on span "Messages" at bounding box center [63, 157] width 51 height 14
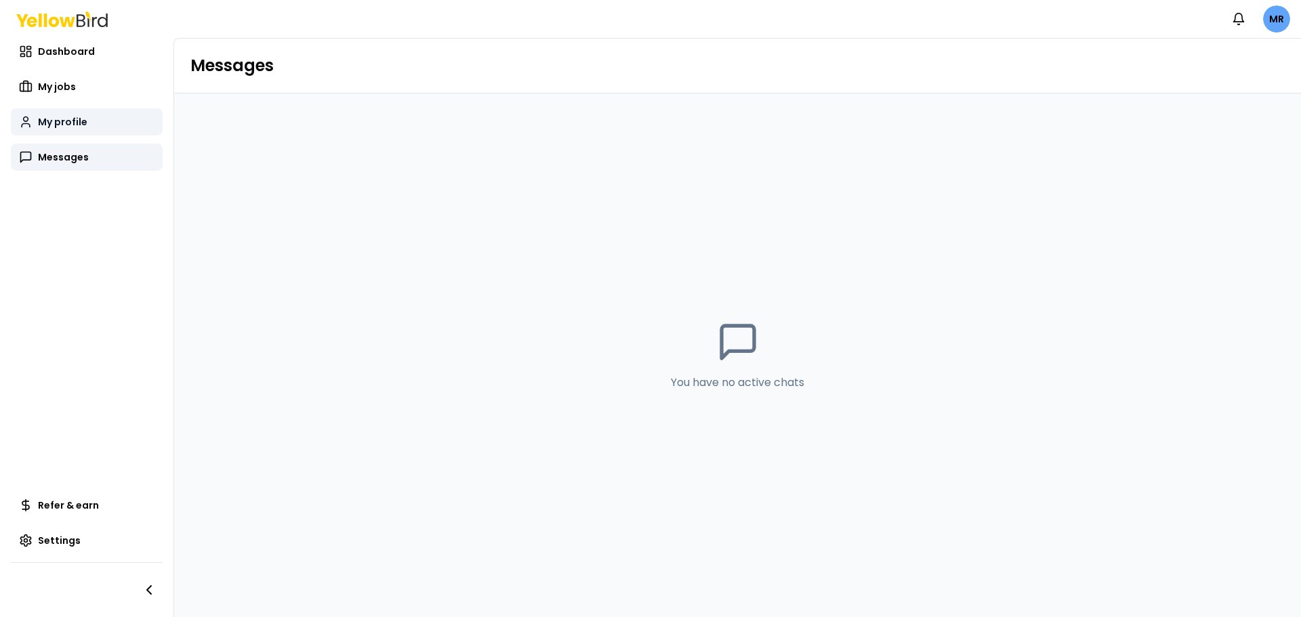
click at [60, 120] on span "My profile" at bounding box center [62, 122] width 49 height 14
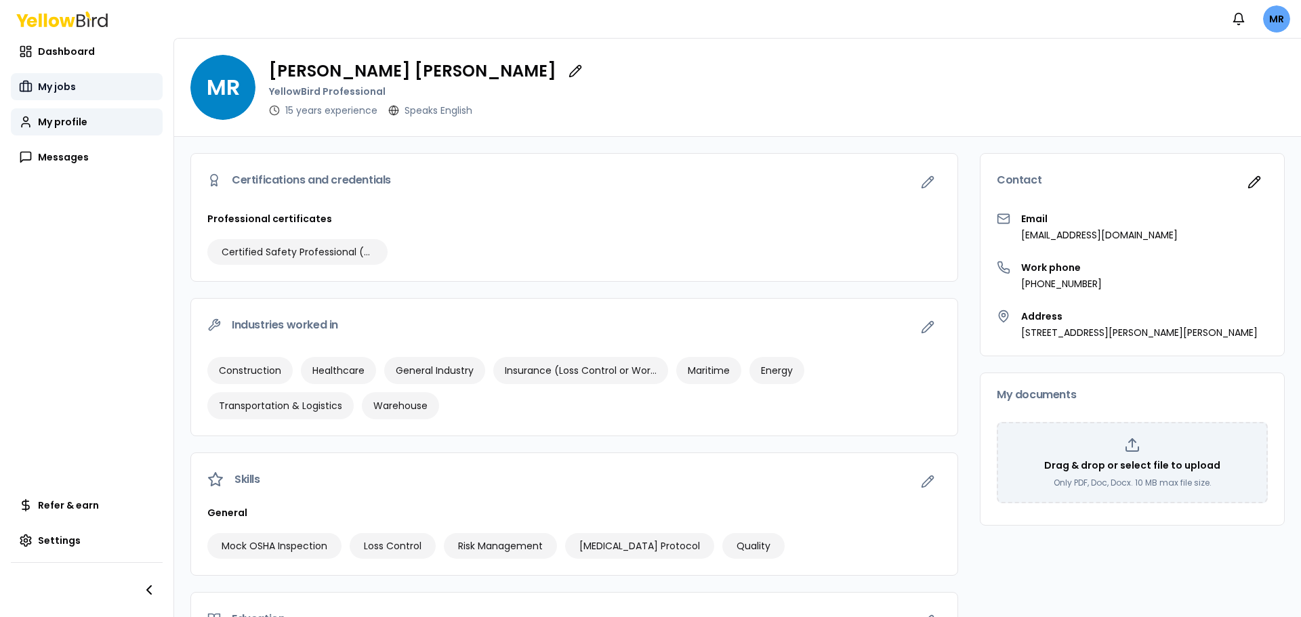
click at [59, 98] on link "My jobs" at bounding box center [87, 86] width 152 height 27
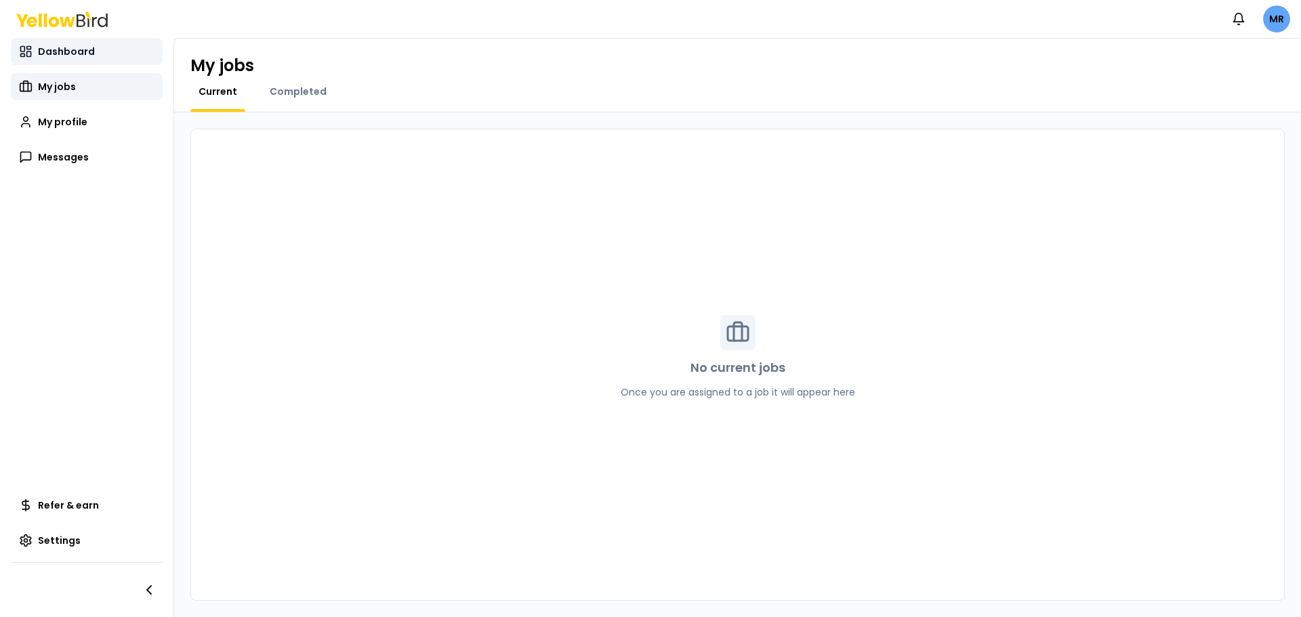
click at [60, 55] on span "Dashboard" at bounding box center [66, 52] width 57 height 14
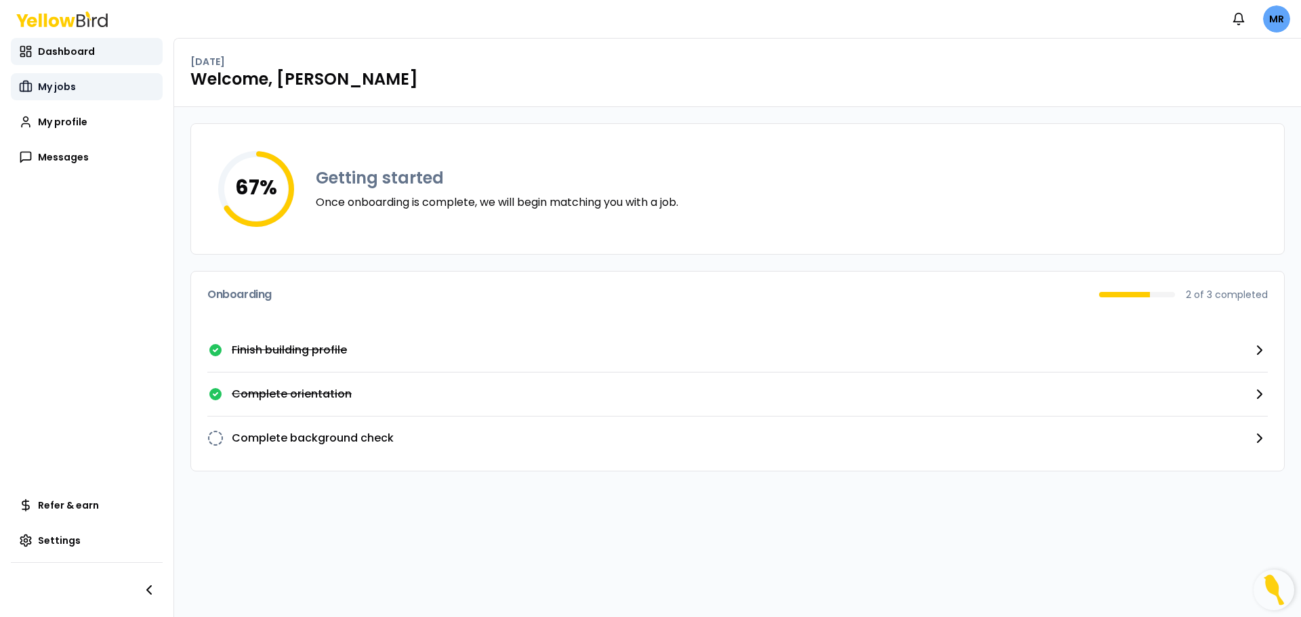
click at [45, 86] on span "My jobs" at bounding box center [57, 87] width 38 height 14
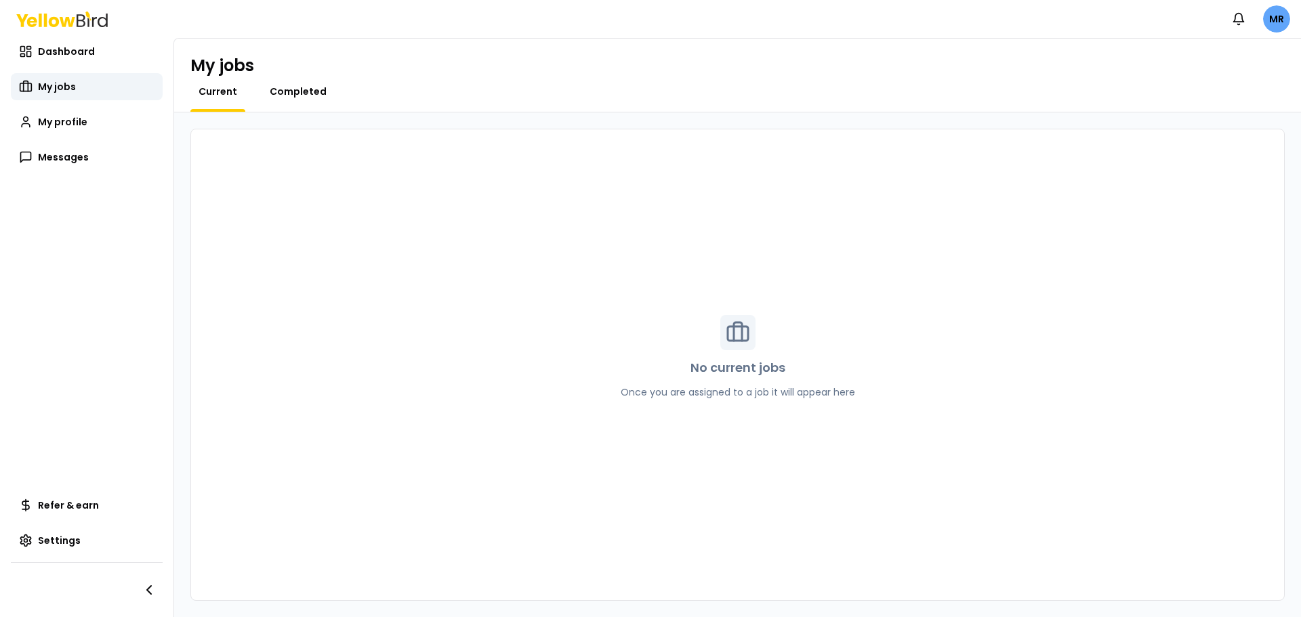
click at [315, 89] on span "Completed" at bounding box center [298, 92] width 57 height 14
click at [209, 95] on span "Current" at bounding box center [218, 92] width 39 height 14
click at [58, 123] on span "My profile" at bounding box center [62, 122] width 49 height 14
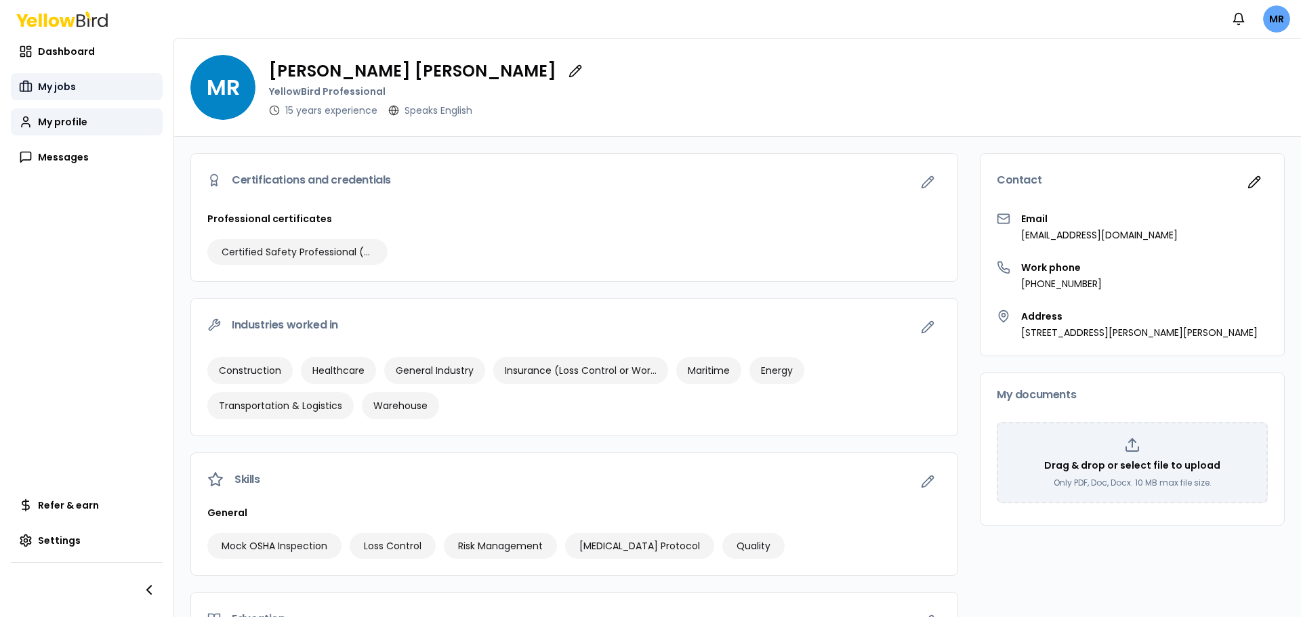
click at [37, 85] on link "My jobs" at bounding box center [87, 86] width 152 height 27
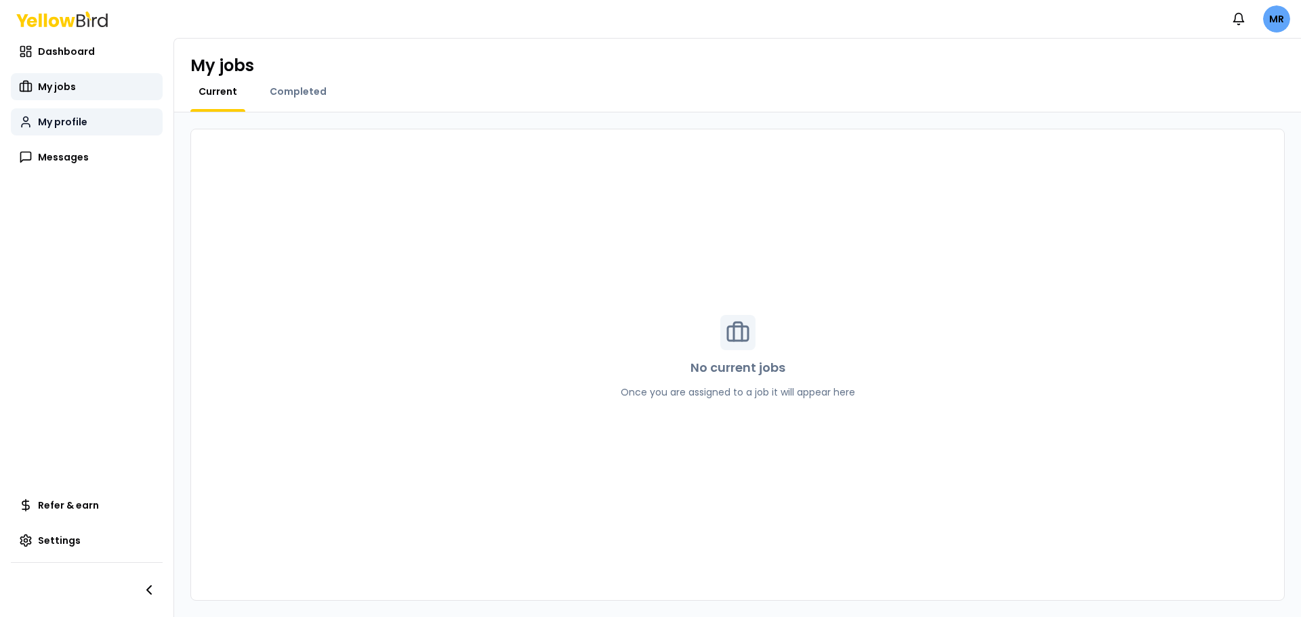
click at [70, 130] on link "My profile" at bounding box center [87, 121] width 152 height 27
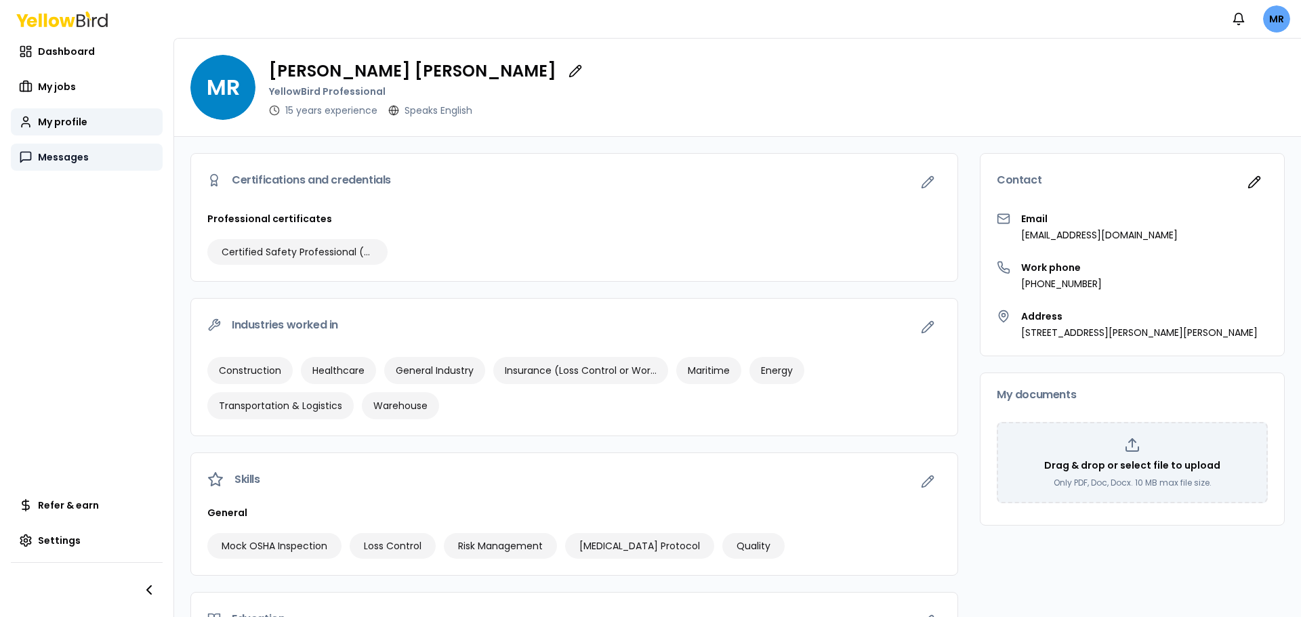
click at [65, 160] on span "Messages" at bounding box center [63, 157] width 51 height 14
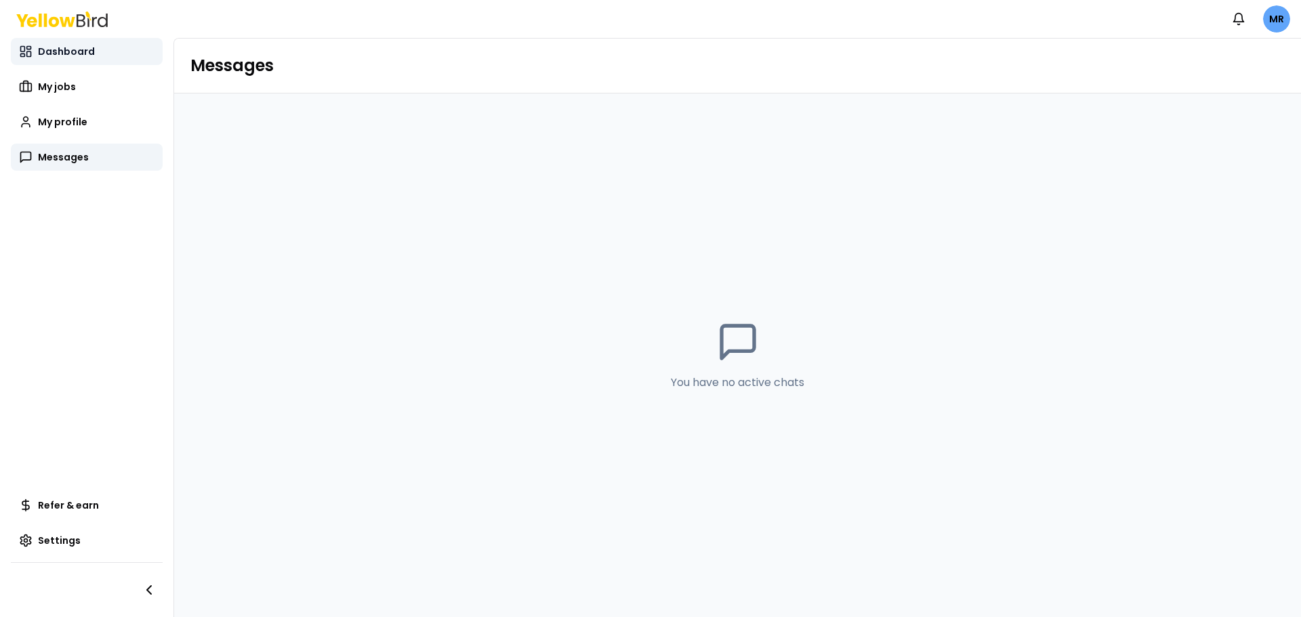
click at [65, 60] on link "Dashboard" at bounding box center [87, 51] width 152 height 27
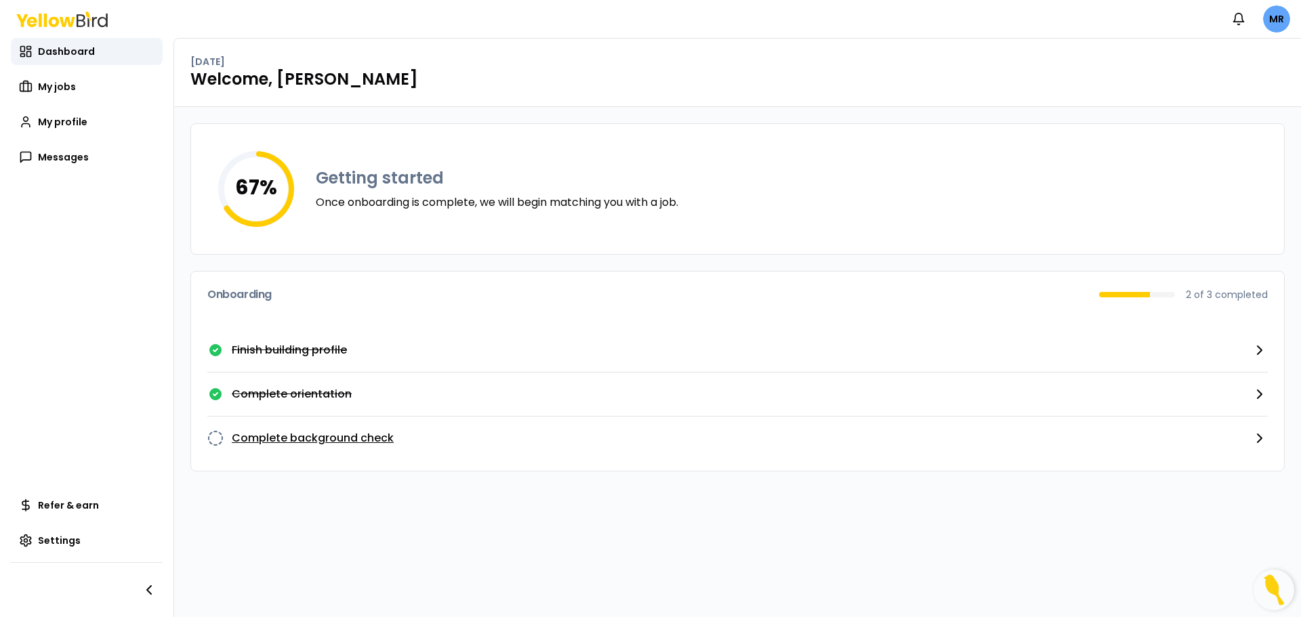
click at [1254, 433] on icon "button" at bounding box center [1259, 438] width 16 height 16
click at [1157, 436] on button "Complete background check" at bounding box center [737, 438] width 1060 height 43
click at [350, 430] on p "Complete background check" at bounding box center [313, 438] width 162 height 16
click at [147, 588] on icon "button" at bounding box center [149, 590] width 16 height 16
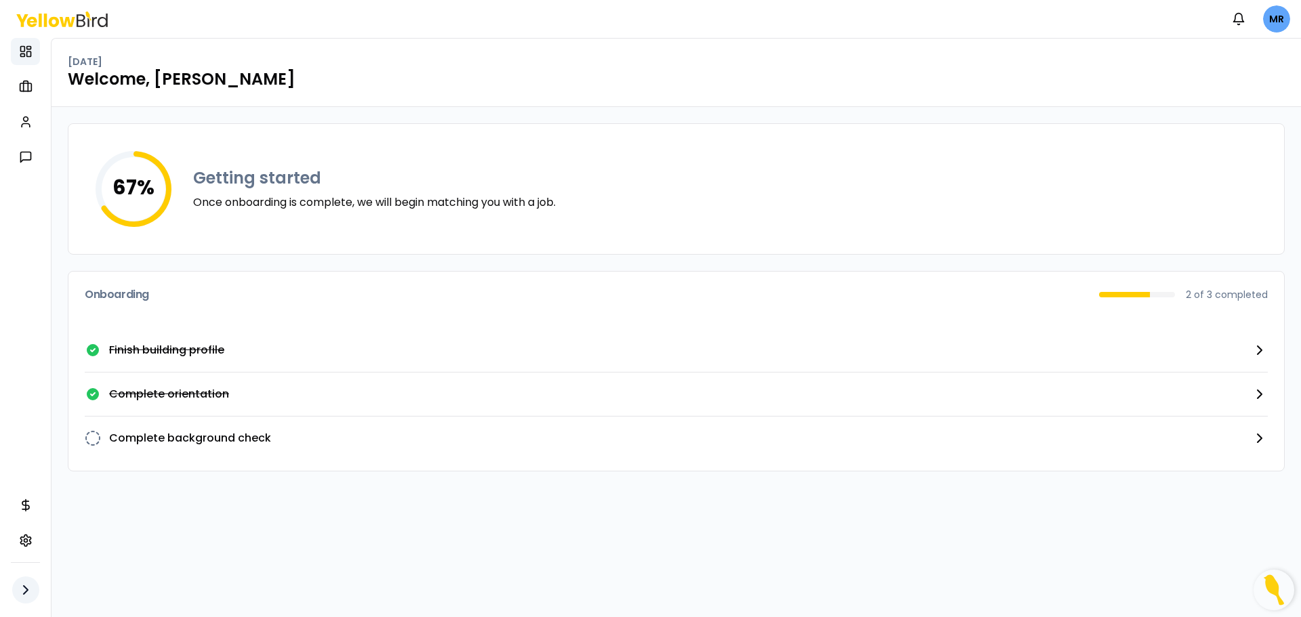
click at [25, 589] on icon "button" at bounding box center [26, 590] width 16 height 16
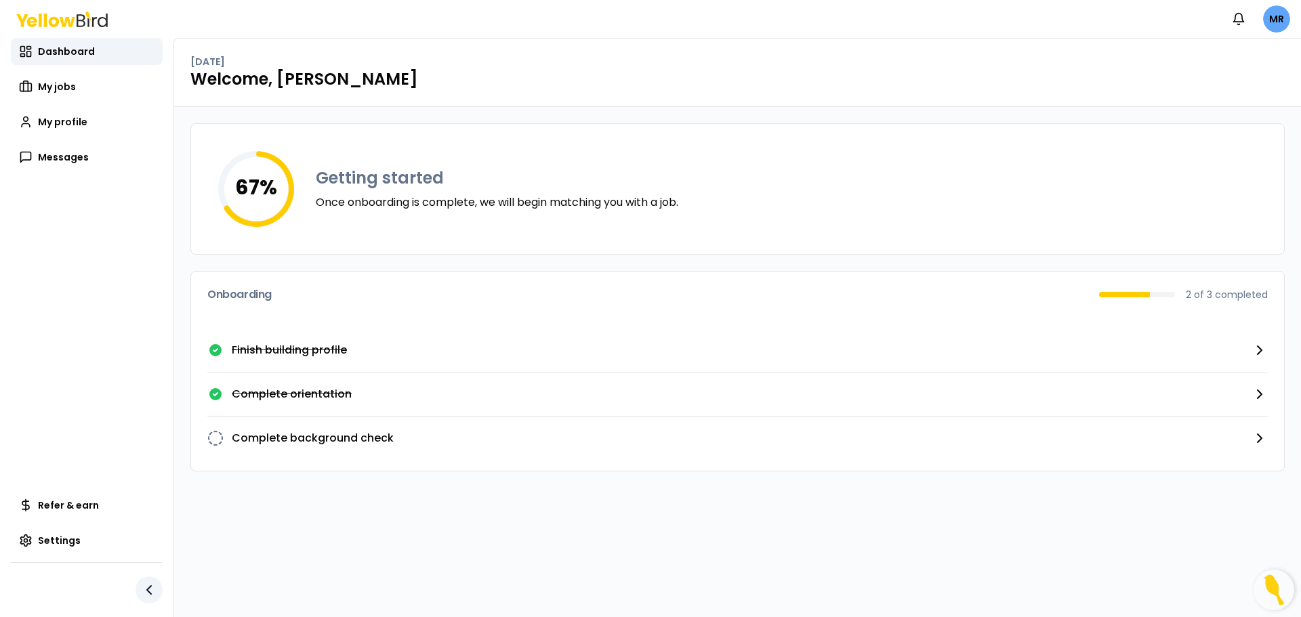
click at [150, 588] on icon "button" at bounding box center [149, 590] width 4 height 8
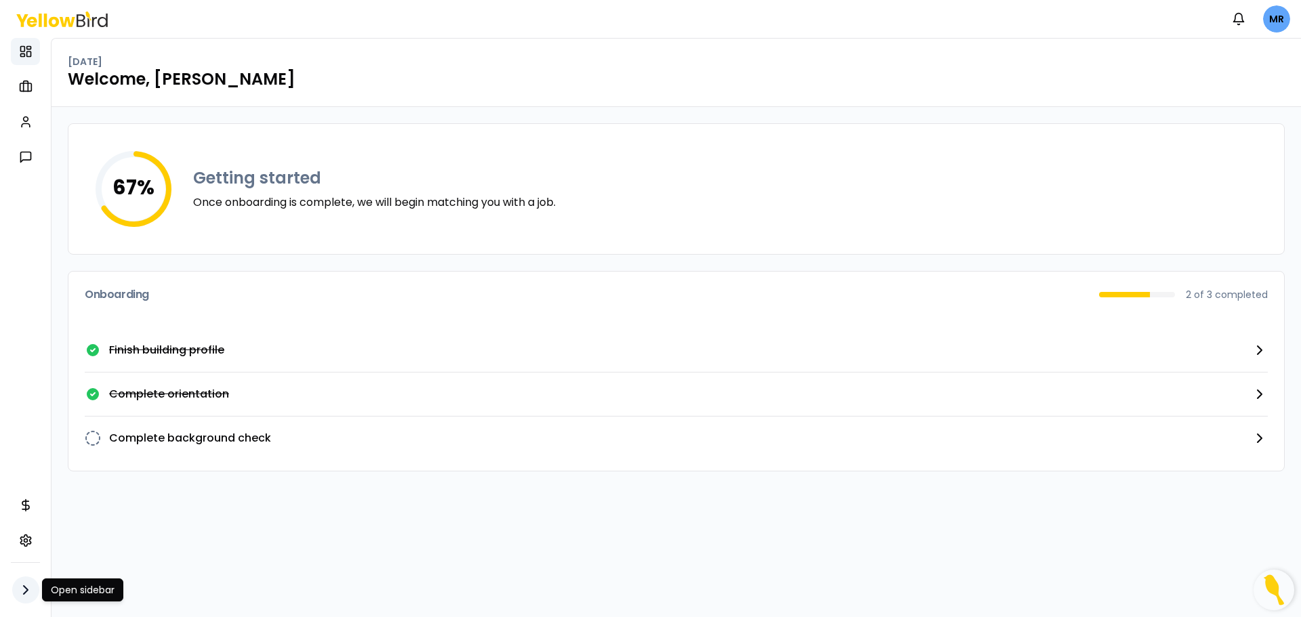
click at [28, 593] on icon "button" at bounding box center [26, 590] width 16 height 16
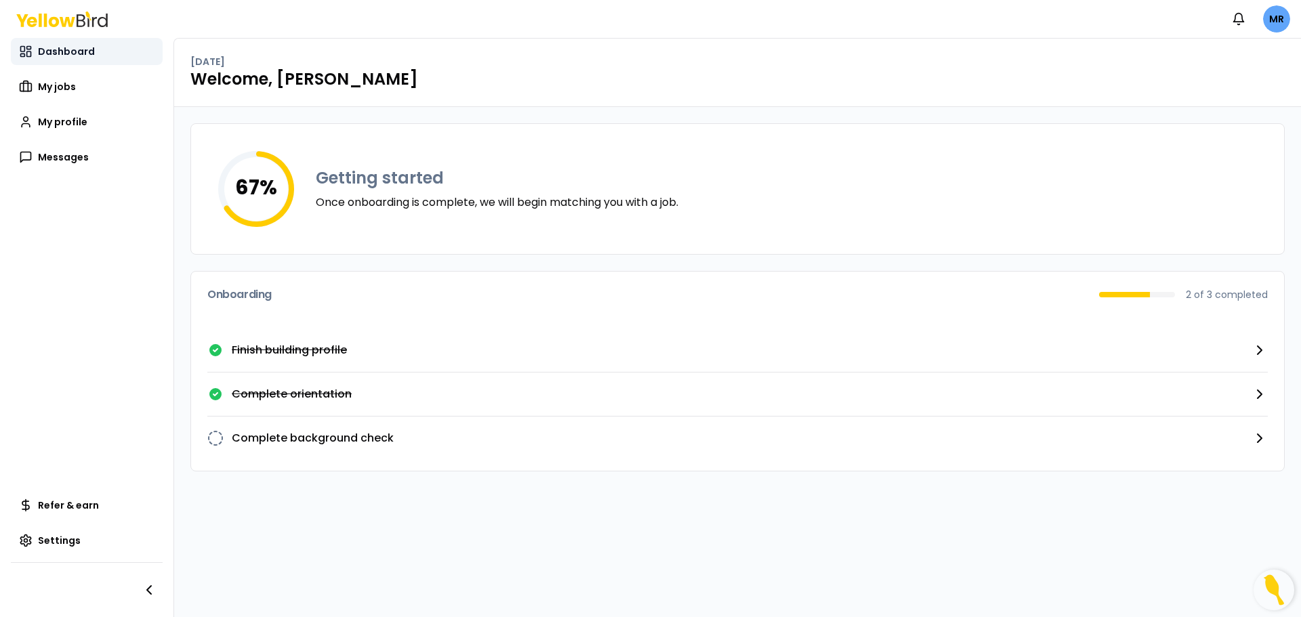
click at [53, 49] on span "Dashboard" at bounding box center [66, 52] width 57 height 14
click at [326, 440] on p "Complete background check" at bounding box center [313, 438] width 162 height 16
